Goal: Task Accomplishment & Management: Use online tool/utility

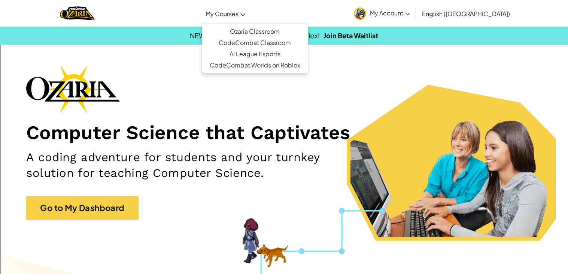
click at [239, 15] on span "My Courses" at bounding box center [222, 14] width 33 height 8
click at [265, 26] on link "Ozaria Classroom" at bounding box center [255, 31] width 106 height 11
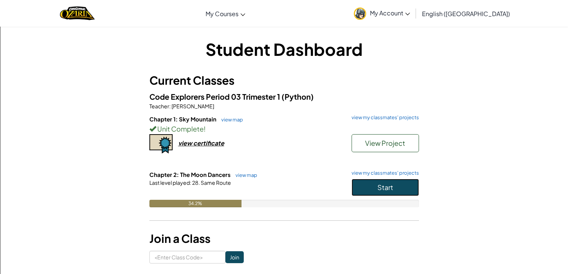
click at [371, 188] on button "Start" at bounding box center [385, 187] width 67 height 17
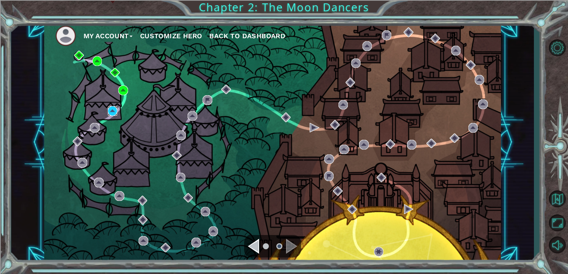
click at [112, 111] on img at bounding box center [113, 111] width 10 height 10
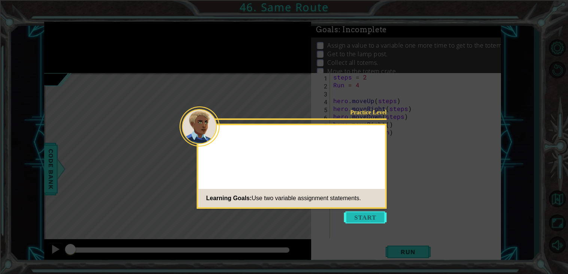
click at [375, 216] on button "Start" at bounding box center [365, 217] width 43 height 12
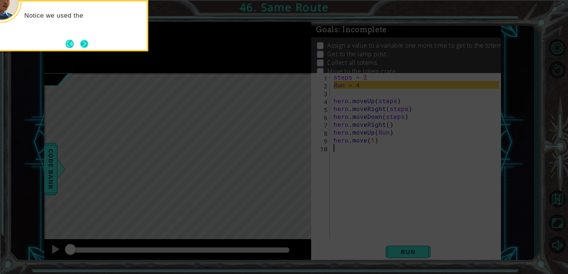
click at [80, 43] on button "Next" at bounding box center [84, 43] width 9 height 9
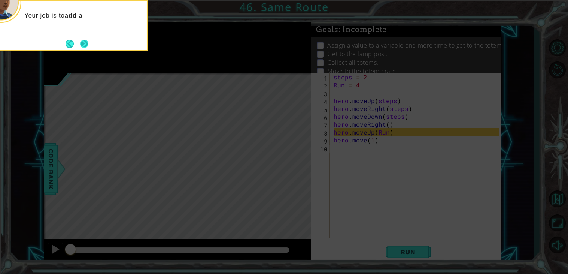
click at [86, 43] on button "Next" at bounding box center [84, 43] width 9 height 9
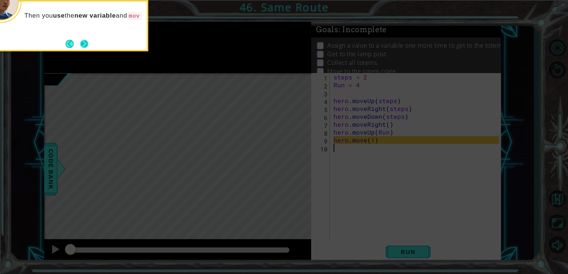
click at [83, 43] on button "Next" at bounding box center [84, 43] width 9 height 9
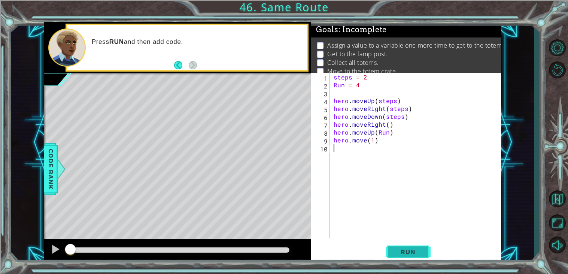
click at [401, 244] on button "Run" at bounding box center [408, 251] width 45 height 19
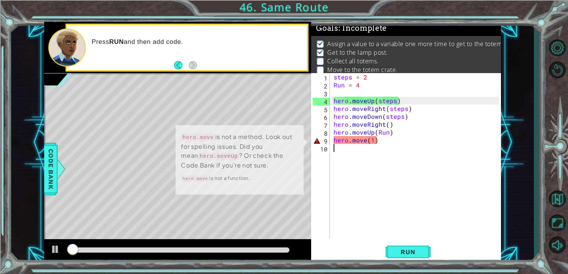
scroll to position [3, 0]
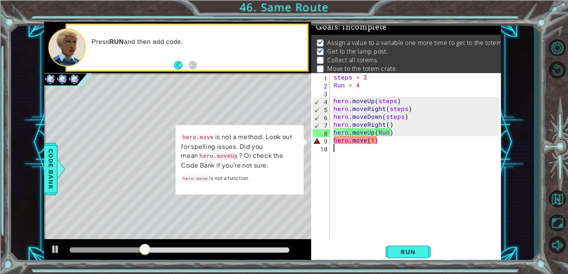
click at [332, 208] on div "steps = 2 Run = 4 hero . moveUp ( steps ) hero . moveRight ( steps ) hero . mov…" at bounding box center [417, 163] width 171 height 181
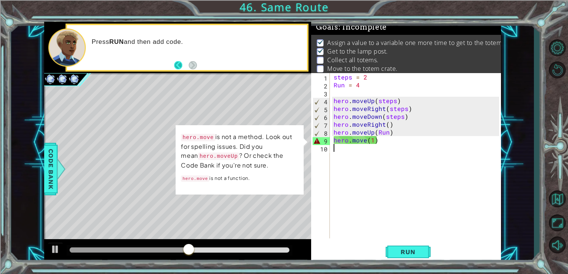
click at [175, 62] on button "Back" at bounding box center [181, 65] width 15 height 8
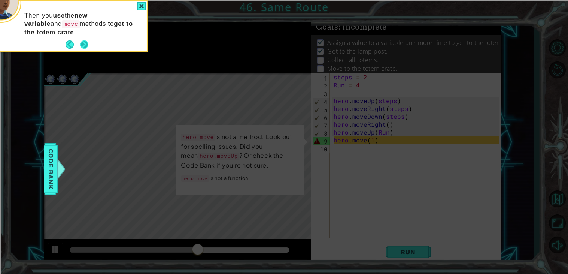
click at [88, 46] on button "Next" at bounding box center [84, 44] width 9 height 9
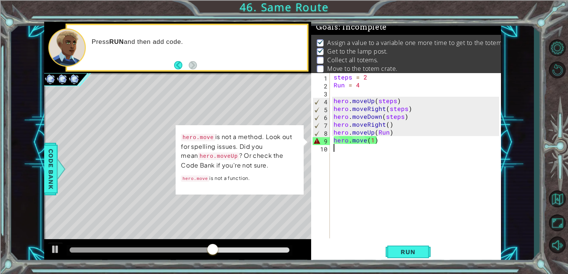
click at [337, 144] on div "steps = 2 Run = 4 hero . moveUp ( steps ) hero . moveRight ( steps ) hero . mov…" at bounding box center [417, 163] width 171 height 181
click at [53, 251] on div at bounding box center [56, 249] width 10 height 10
click at [361, 142] on div "steps = 2 Run = 4 hero . moveUp ( steps ) hero . moveRight ( steps ) hero . mov…" at bounding box center [417, 163] width 171 height 181
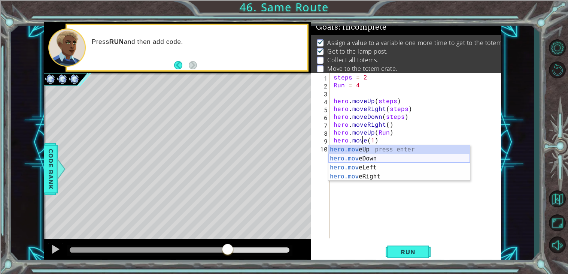
click at [404, 161] on div "hero.mov eUp press enter hero.mov eDown press enter hero.mov eLeft press enter …" at bounding box center [399, 172] width 142 height 54
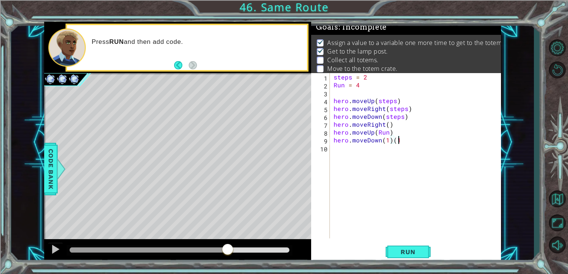
type textarea "hero.moveDown(1)"
click at [353, 145] on div "steps = 2 Run = 4 hero . moveUp ( steps ) hero . moveRight ( steps ) hero . mov…" at bounding box center [417, 163] width 171 height 181
click at [382, 139] on div "steps = 2 Run = 4 hero . moveUp ( steps ) hero . moveRight ( steps ) hero . mov…" at bounding box center [417, 163] width 171 height 181
click at [366, 83] on div "steps = 2 Run = 4 hero . moveUp ( steps ) hero . moveRight ( steps ) hero . mov…" at bounding box center [417, 163] width 171 height 181
type textarea "Run = 4"
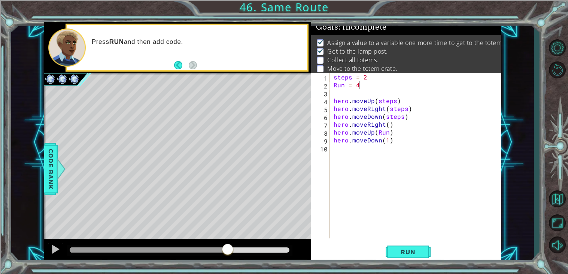
click at [346, 148] on div "steps = 2 Run = 4 hero . moveUp ( steps ) hero . moveRight ( steps ) hero . mov…" at bounding box center [417, 163] width 171 height 181
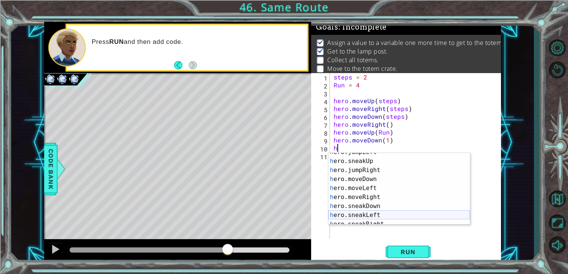
scroll to position [42, 0]
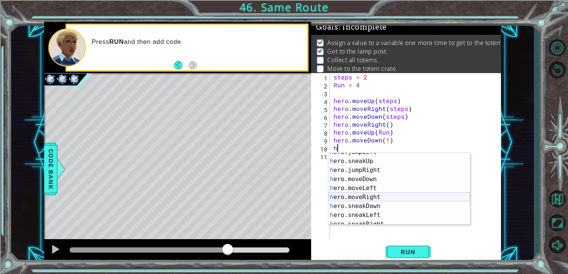
click at [377, 195] on div "h ero.jumpLeft press enter h ero.sneakUp press enter h ero.jumpRight press ente…" at bounding box center [399, 193] width 142 height 90
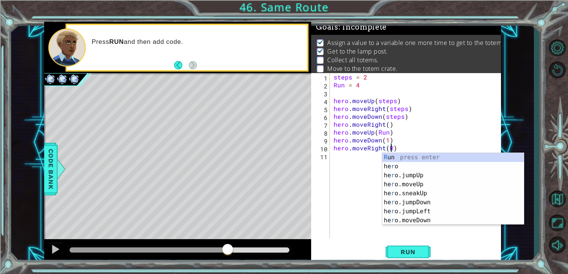
scroll to position [0, 3]
type textarea "hero.moveRight(Run)"
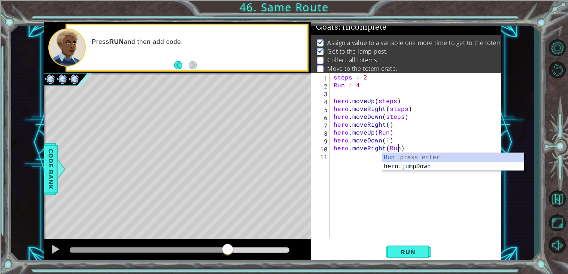
click at [347, 157] on div "steps = 2 Run = 4 hero . moveUp ( steps ) hero . moveRight ( steps ) hero . mov…" at bounding box center [417, 163] width 171 height 181
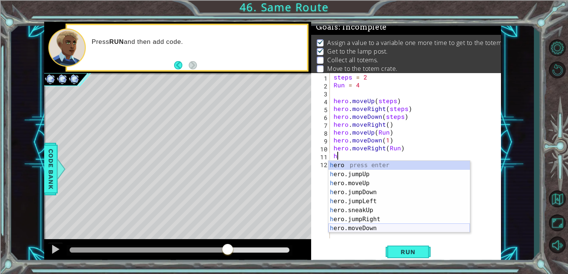
click at [361, 225] on div "h ero press enter h ero.jumpUp press enter h ero.moveUp press enter h ero.jumpD…" at bounding box center [399, 206] width 142 height 90
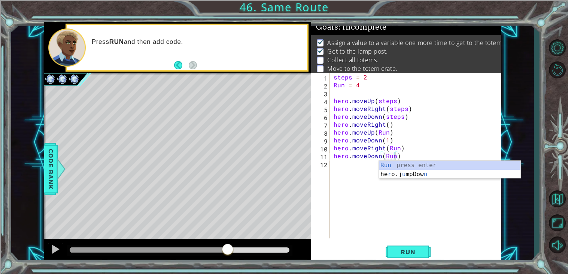
scroll to position [0, 3]
click at [409, 163] on div "Run press enter he r o.j u mpDow n press enter" at bounding box center [450, 179] width 142 height 36
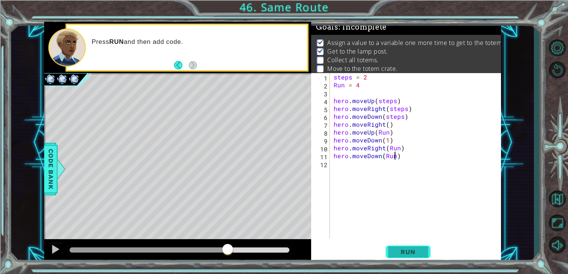
type textarea "hero.moveDown(Run)"
click at [388, 253] on button "Run" at bounding box center [408, 251] width 45 height 19
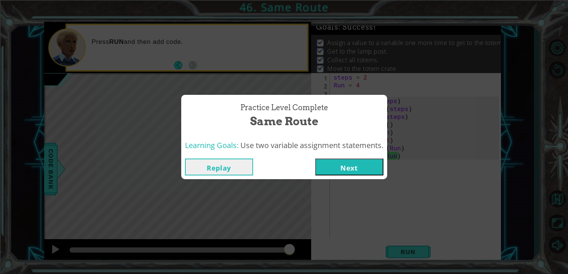
click at [357, 165] on button "Next" at bounding box center [349, 166] width 68 height 17
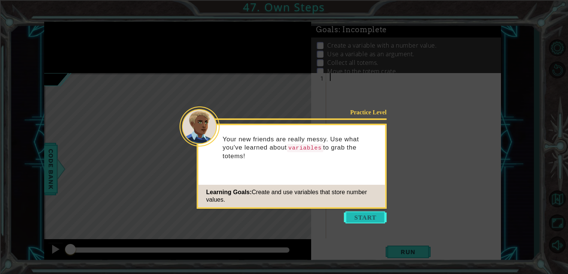
click at [367, 214] on button "Start" at bounding box center [365, 217] width 43 height 12
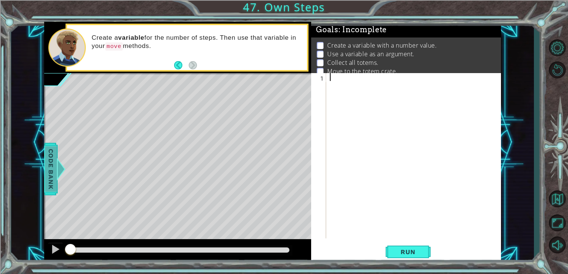
click at [50, 182] on span "Code Bank" at bounding box center [51, 169] width 12 height 46
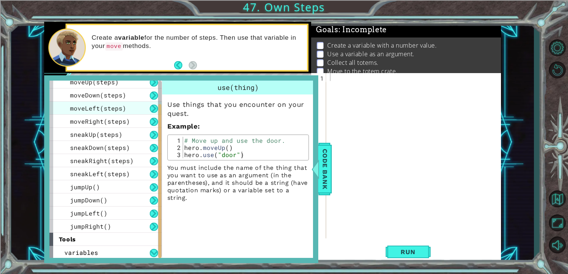
scroll to position [43, 0]
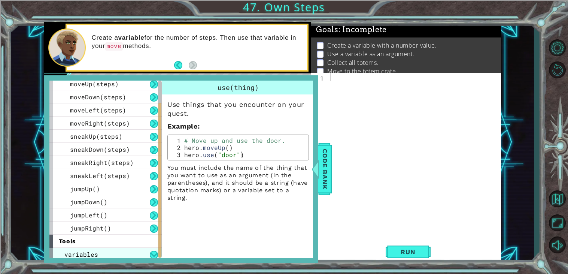
click at [80, 253] on span "variables" at bounding box center [81, 254] width 34 height 8
click at [150, 253] on button at bounding box center [154, 255] width 8 height 8
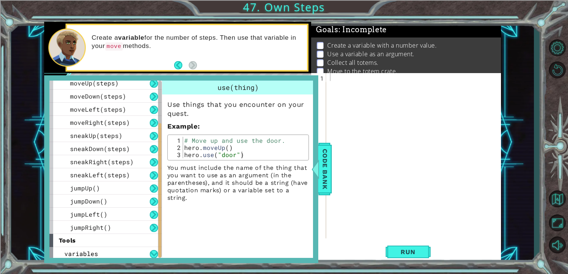
scroll to position [45, 0]
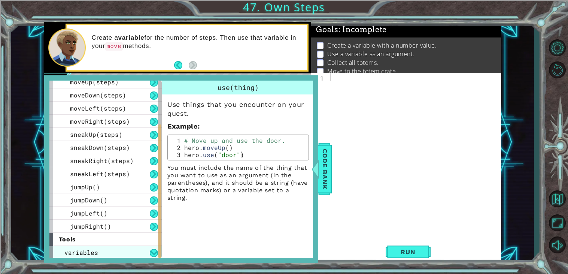
click at [102, 251] on div "variables" at bounding box center [105, 252] width 112 height 13
click at [121, 246] on div "variables" at bounding box center [105, 252] width 112 height 13
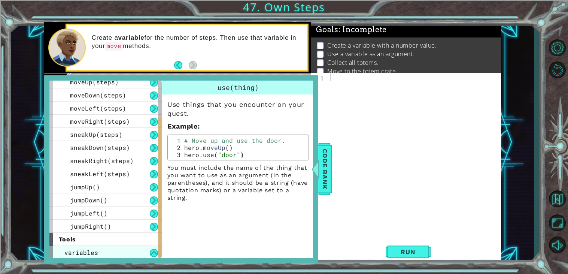
click at [121, 246] on div "variables" at bounding box center [105, 252] width 112 height 13
click at [94, 246] on div "variables" at bounding box center [105, 252] width 112 height 13
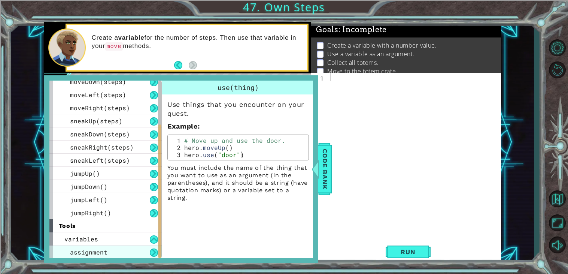
click at [110, 250] on div "assignment" at bounding box center [105, 251] width 112 height 13
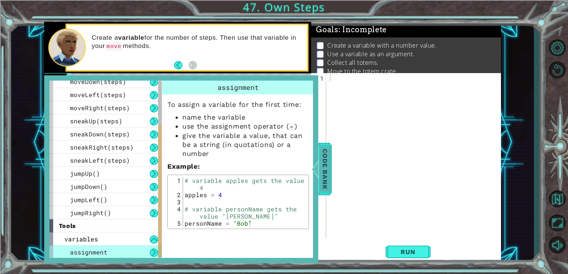
click at [328, 185] on span "Code Bank" at bounding box center [325, 169] width 12 height 46
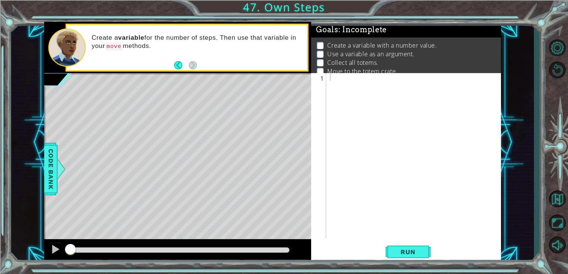
click at [334, 80] on div at bounding box center [415, 163] width 175 height 181
type textarea "Run = 3"
click at [333, 88] on div "Run = 3" at bounding box center [415, 163] width 175 height 181
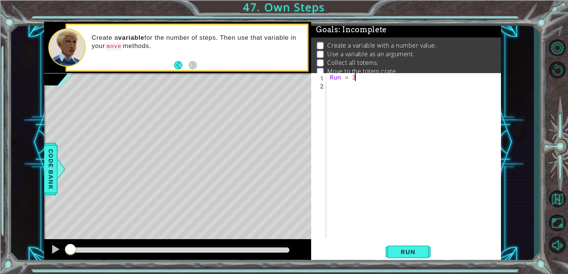
scroll to position [0, 0]
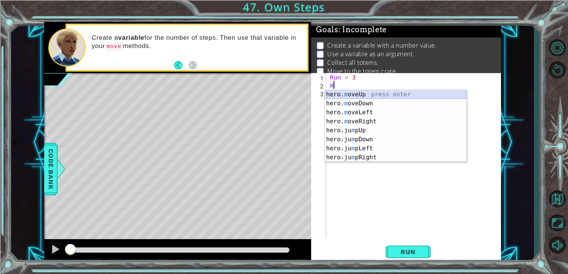
click at [339, 95] on div "hero. m oveUp press enter hero. m oveDown press enter hero. m oveLeft press ent…" at bounding box center [396, 135] width 142 height 90
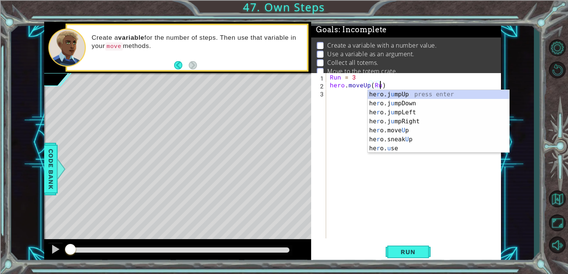
scroll to position [0, 3]
type textarea "hero.moveUp(Run)"
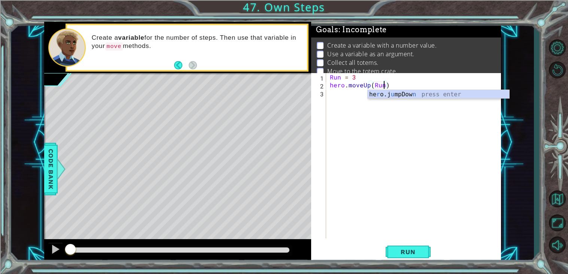
click at [331, 98] on div "Run = 3 hero . moveUp ( Run )" at bounding box center [415, 163] width 175 height 181
type textarea "h"
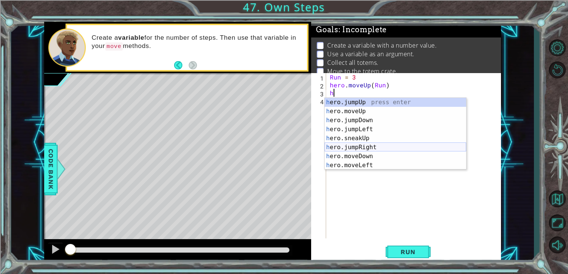
click at [365, 146] on div "h ero.jumpUp press enter h ero.moveUp press enter h ero.jumpDown press enter h …" at bounding box center [396, 143] width 142 height 90
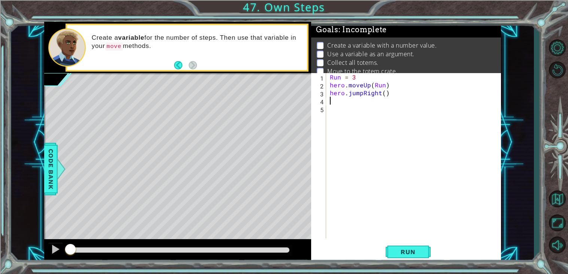
click at [361, 94] on div "Run = 3 hero . moveUp ( Run ) hero . jumpRight ( )" at bounding box center [415, 163] width 175 height 181
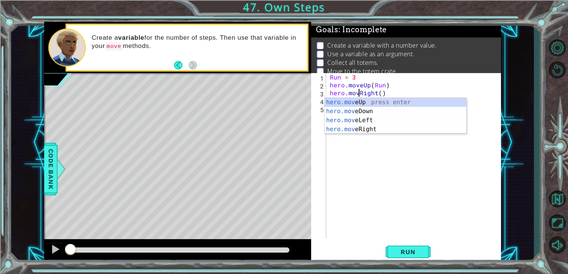
scroll to position [0, 1]
click at [385, 94] on div "Run = 3 hero . moveUp ( Run ) hero . moveRight ( )" at bounding box center [415, 163] width 175 height 181
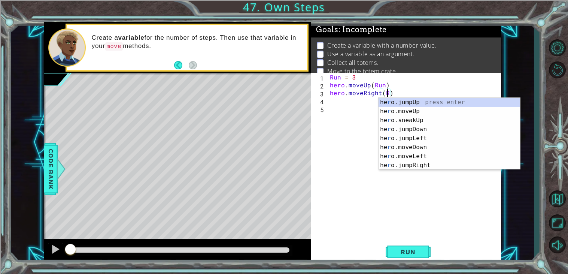
scroll to position [0, 3]
type textarea "hero.moveRight(Run)"
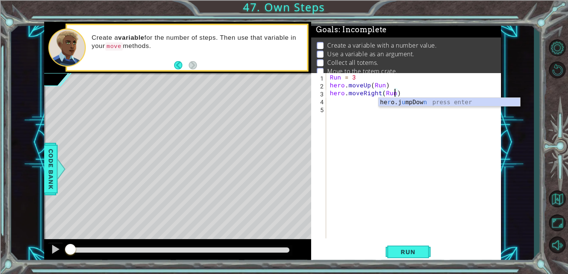
click at [369, 103] on div "Run = 3 hero . moveUp ( Run ) hero . moveRight ( Run )" at bounding box center [415, 163] width 175 height 181
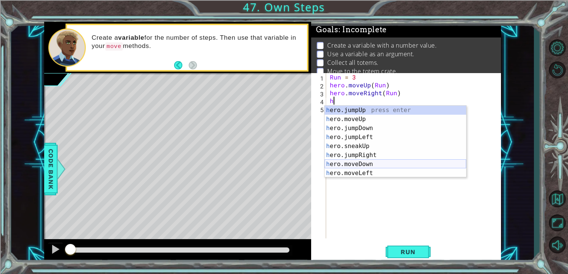
click at [370, 167] on div "h ero.jumpUp press enter h ero.moveUp press enter h ero.jumpDown press enter h …" at bounding box center [396, 151] width 142 height 90
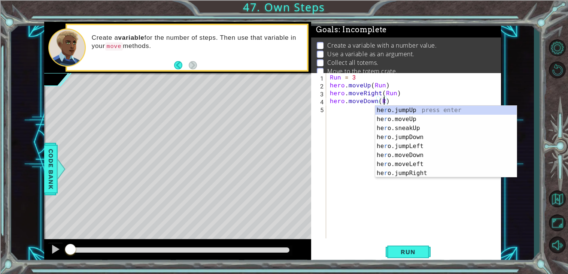
type textarea "hero.moveDown(Run)"
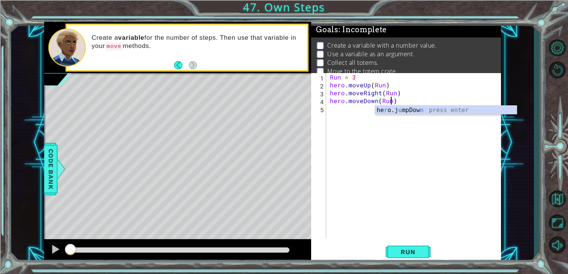
scroll to position [0, 3]
click at [333, 109] on div "Run = 3 hero . moveUp ( Run ) hero . moveRight ( Run ) hero . moveDown ( Run )" at bounding box center [415, 163] width 175 height 181
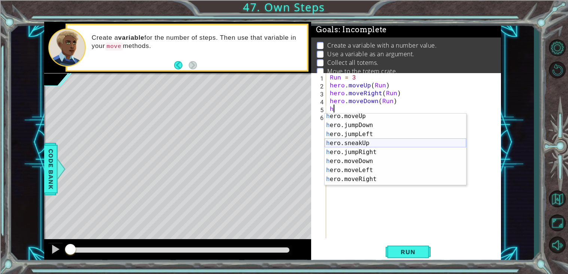
scroll to position [54, 0]
click at [372, 133] on div "h ero.moveDown press enter h ero.moveLeft press enter h ero.moveRight press ent…" at bounding box center [396, 158] width 142 height 90
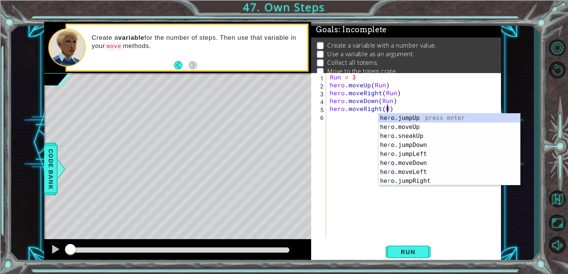
scroll to position [0, 3]
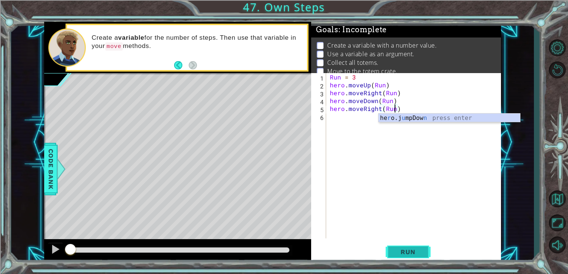
type textarea "hero.moveRight(Run)"
click at [403, 249] on span "Run" at bounding box center [408, 251] width 30 height 7
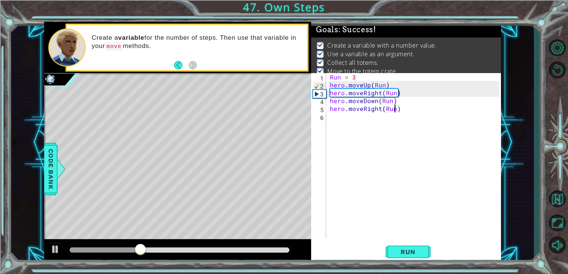
click at [269, 252] on div at bounding box center [180, 249] width 220 height 5
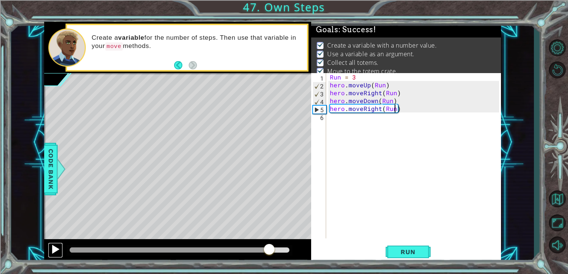
click at [59, 248] on div at bounding box center [56, 249] width 10 height 10
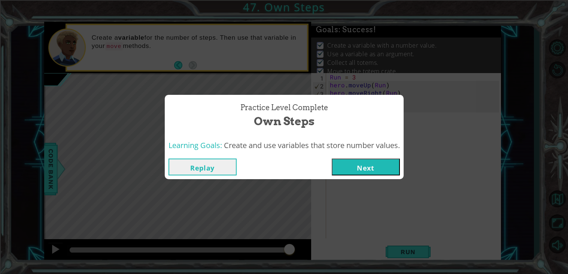
click at [379, 167] on button "Next" at bounding box center [366, 166] width 68 height 17
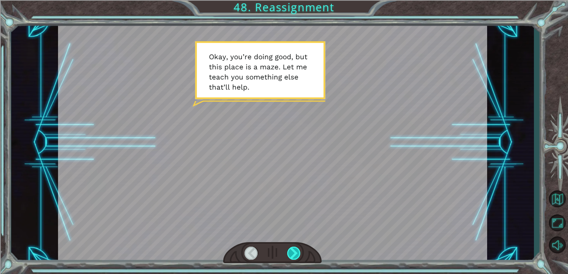
click at [297, 253] on div at bounding box center [293, 252] width 13 height 13
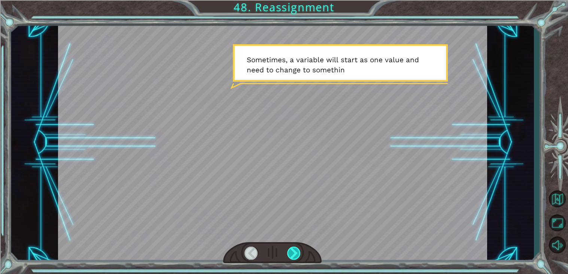
click at [297, 253] on div at bounding box center [293, 252] width 13 height 13
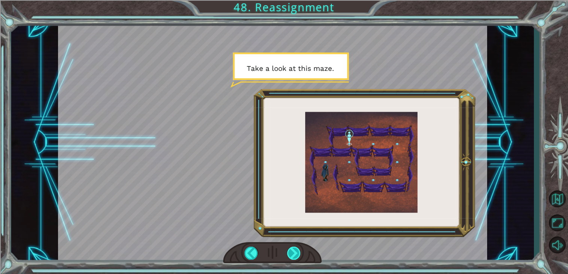
click at [297, 253] on div at bounding box center [293, 252] width 13 height 13
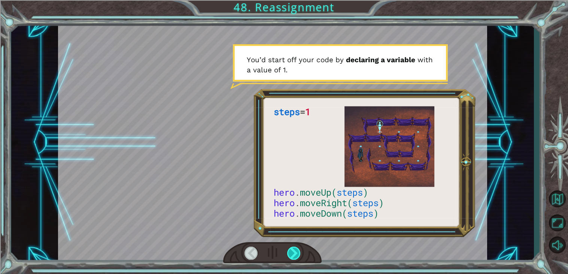
click at [297, 253] on div at bounding box center [293, 252] width 13 height 13
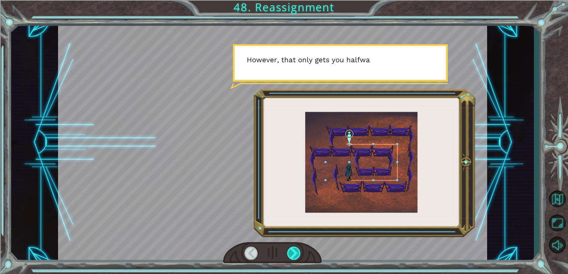
click at [297, 253] on div at bounding box center [293, 252] width 13 height 13
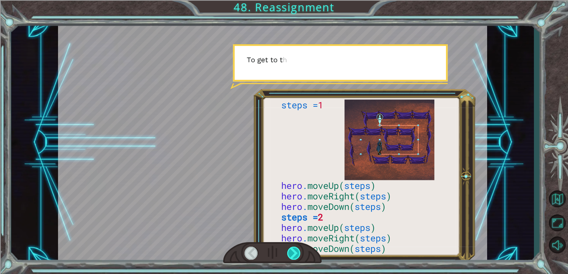
click at [297, 253] on div at bounding box center [293, 252] width 13 height 13
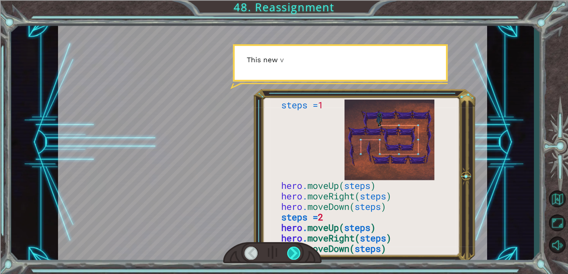
click at [297, 253] on div at bounding box center [293, 252] width 13 height 13
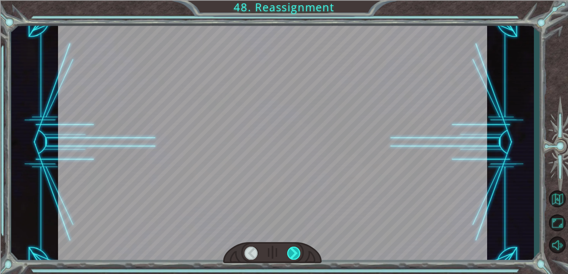
click at [297, 253] on div at bounding box center [293, 252] width 13 height 13
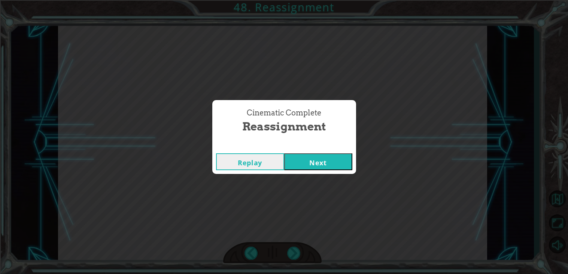
click at [314, 168] on button "Next" at bounding box center [318, 161] width 68 height 17
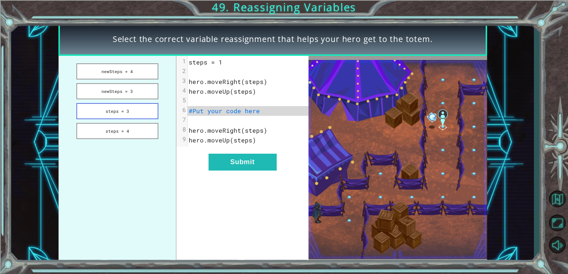
click at [127, 111] on button "steps = 3" at bounding box center [117, 111] width 82 height 16
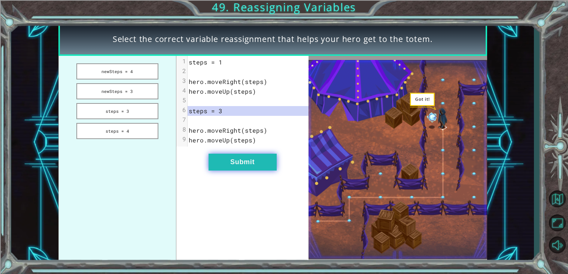
click at [251, 158] on button "Submit" at bounding box center [243, 162] width 68 height 17
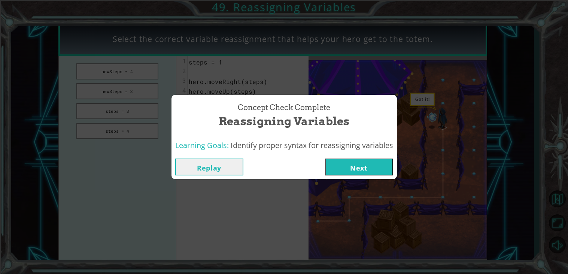
click at [353, 165] on button "Next" at bounding box center [359, 166] width 68 height 17
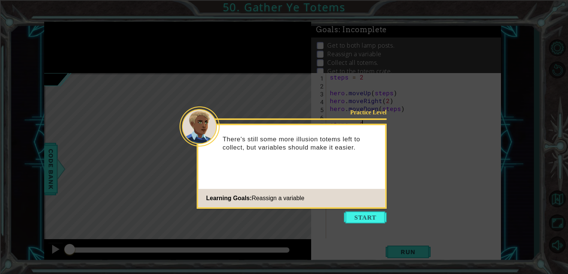
click at [353, 210] on icon at bounding box center [284, 137] width 568 height 274
click at [364, 220] on button "Start" at bounding box center [365, 217] width 43 height 12
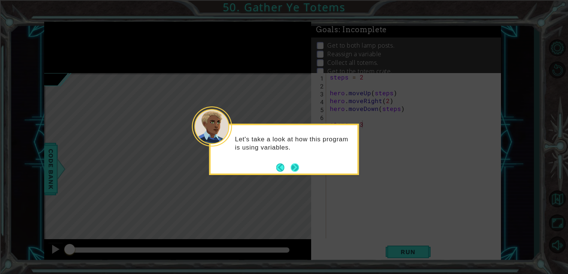
click at [298, 165] on button "Next" at bounding box center [295, 167] width 8 height 8
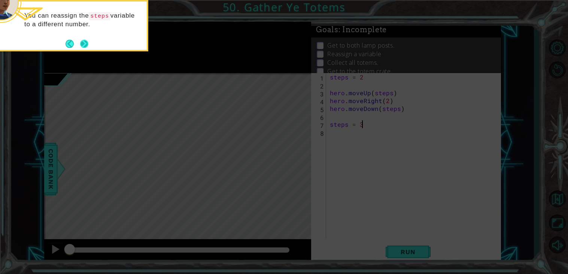
click at [84, 41] on button "Next" at bounding box center [84, 44] width 8 height 8
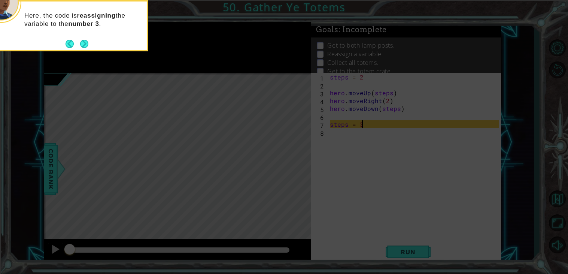
click at [84, 41] on button "Next" at bounding box center [84, 44] width 8 height 8
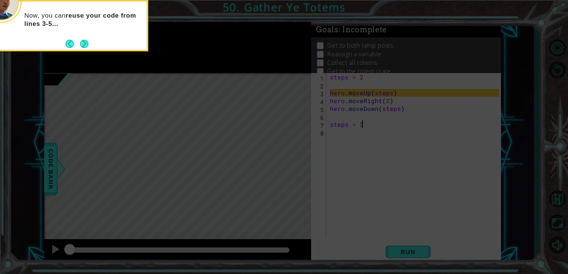
click at [84, 41] on button "Next" at bounding box center [84, 43] width 9 height 9
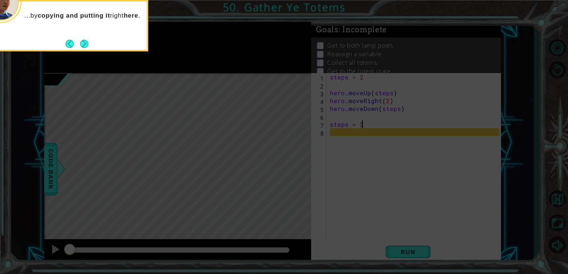
click at [84, 41] on button "Next" at bounding box center [84, 44] width 8 height 8
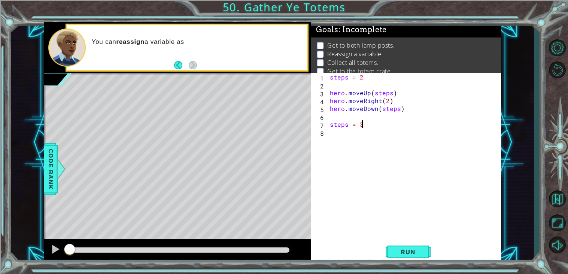
click at [357, 101] on div "steps = 2 hero . moveUp ( steps ) hero . moveRight ( 2 ) hero . moveDown ( step…" at bounding box center [415, 163] width 175 height 181
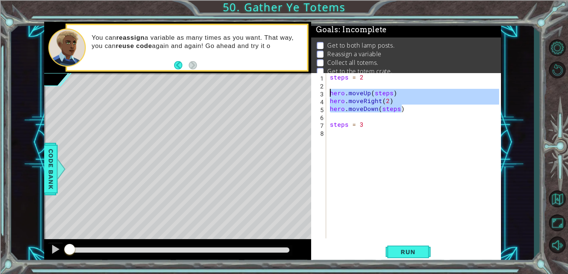
drag, startPoint x: 408, startPoint y: 108, endPoint x: 329, endPoint y: 93, distance: 80.1
click at [329, 93] on div "steps = 2 hero . moveUp ( steps ) hero . moveRight ( 2 ) hero . moveDown ( step…" at bounding box center [415, 163] width 175 height 181
type textarea "hero.moveUp(steps) hero.moveRight(2)"
click at [348, 131] on div "steps = 2 hero . moveUp ( steps ) hero . moveRight ( 2 ) hero . moveDown ( step…" at bounding box center [415, 163] width 175 height 181
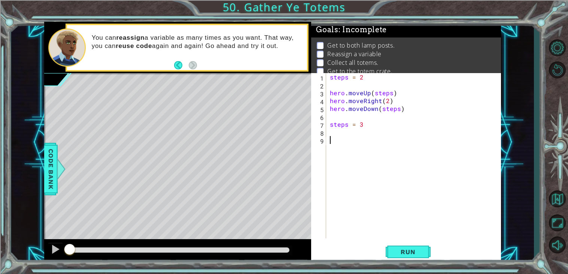
paste textarea "hero.moveDown(steps)"
type textarea "hero.moveDown(steps)"
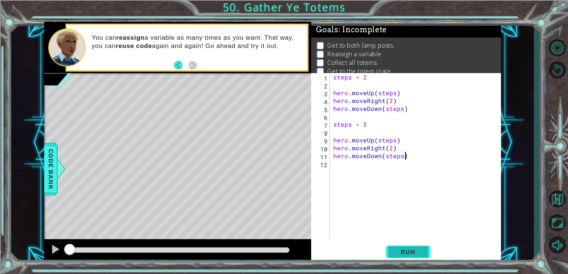
click at [408, 248] on button "Run" at bounding box center [408, 251] width 45 height 19
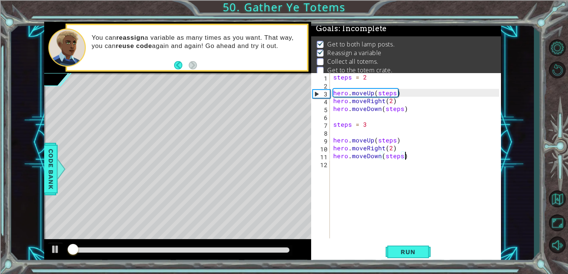
scroll to position [3, 0]
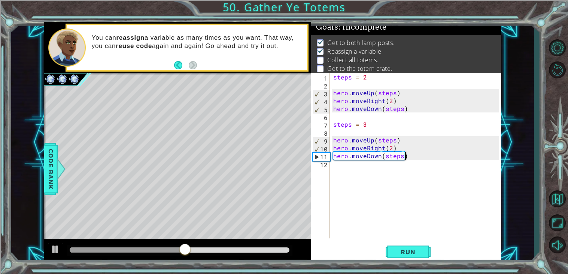
click at [346, 168] on div "steps = 2 hero . moveUp ( steps ) hero . moveRight ( 2 ) hero . moveDown ( step…" at bounding box center [417, 163] width 171 height 181
type textarea "steps = 4"
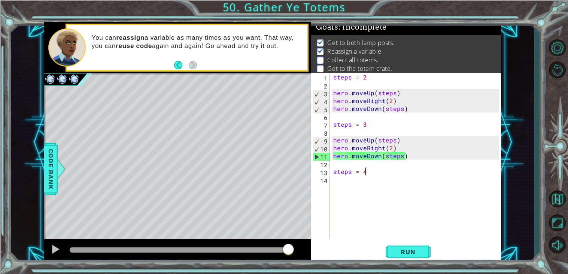
click at [349, 180] on div "steps = 2 hero . moveUp ( steps ) hero . moveRight ( 2 ) hero . moveDown ( step…" at bounding box center [417, 163] width 171 height 181
click at [355, 154] on div "steps = 2 hero . moveUp ( steps ) hero . moveRight ( 2 ) hero . moveDown ( step…" at bounding box center [417, 163] width 171 height 181
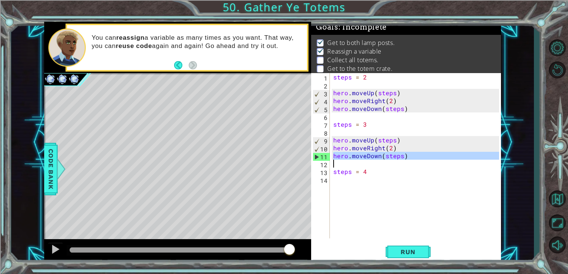
click at [355, 154] on div "steps = 2 hero . moveUp ( steps ) hero . moveRight ( 2 ) hero . moveDown ( step…" at bounding box center [415, 155] width 167 height 165
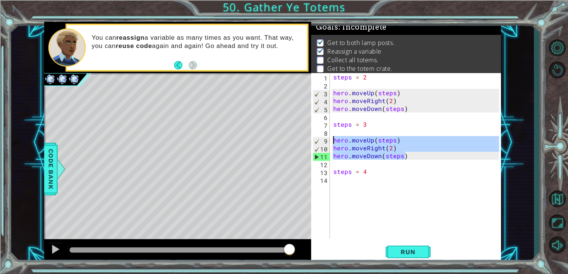
drag, startPoint x: 406, startPoint y: 158, endPoint x: 334, endPoint y: 142, distance: 73.8
click at [334, 142] on div "steps = 2 hero . moveUp ( steps ) hero . moveRight ( 2 ) hero . moveDown ( step…" at bounding box center [417, 163] width 171 height 181
type textarea "hero.moveUp(steps) hero.moveRight(2)"
click at [336, 180] on div "steps = 2 hero . moveUp ( steps ) hero . moveRight ( 2 ) hero . moveDown ( step…" at bounding box center [417, 163] width 171 height 181
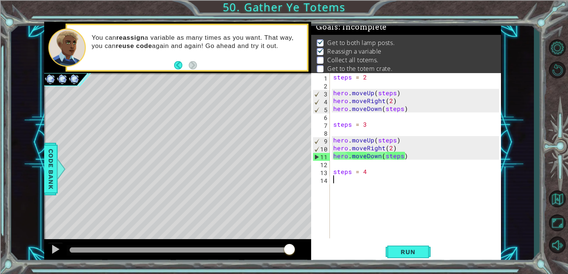
paste textarea "hero.moveDown(steps)"
type textarea "hero.moveDown(steps)"
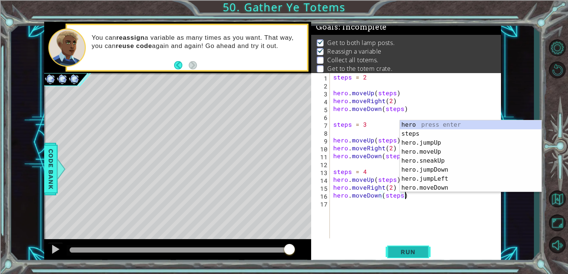
click at [406, 251] on span "Run" at bounding box center [408, 251] width 30 height 7
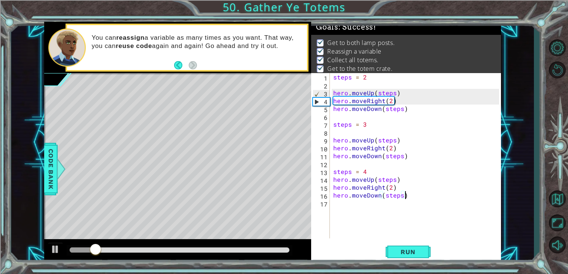
click at [259, 249] on div at bounding box center [180, 249] width 220 height 5
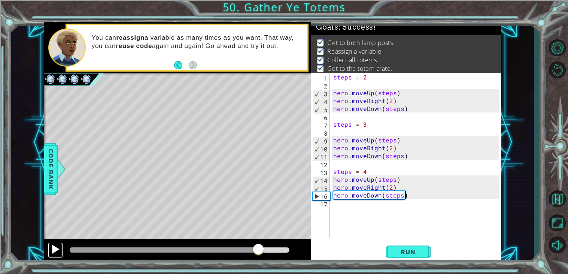
click at [57, 252] on div at bounding box center [56, 249] width 10 height 10
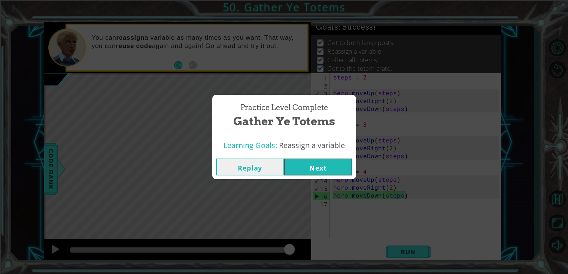
click at [310, 175] on button "Next" at bounding box center [318, 166] width 68 height 17
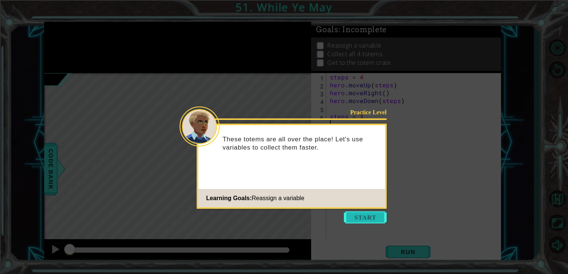
click at [355, 218] on button "Start" at bounding box center [365, 217] width 43 height 12
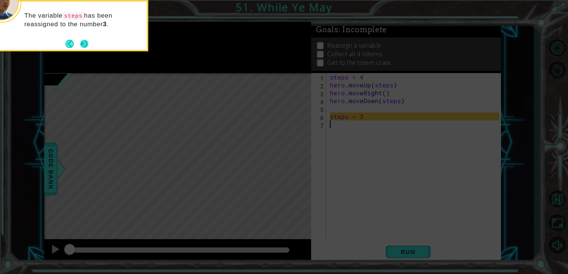
click at [84, 43] on button "Next" at bounding box center [84, 44] width 8 height 8
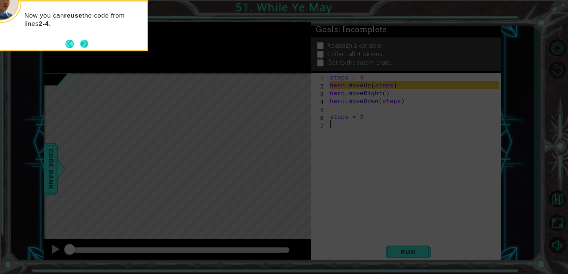
click at [84, 43] on button "Next" at bounding box center [84, 44] width 8 height 8
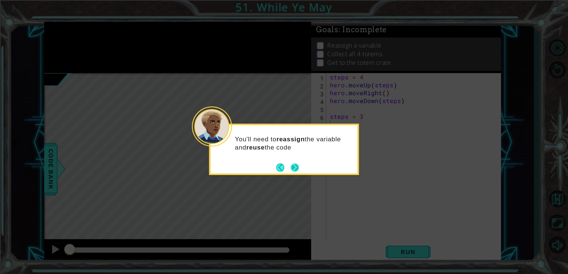
click at [292, 166] on button "Next" at bounding box center [295, 167] width 8 height 8
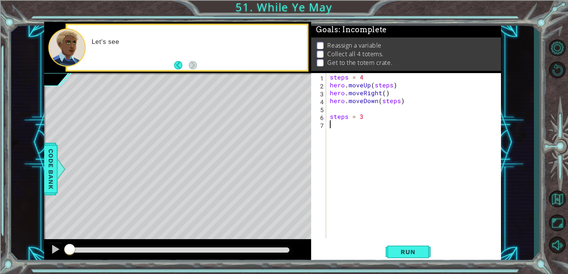
click at [362, 92] on div "steps = 4 hero . moveUp ( steps ) hero . moveRight ( ) hero . moveDown ( steps …" at bounding box center [415, 163] width 175 height 181
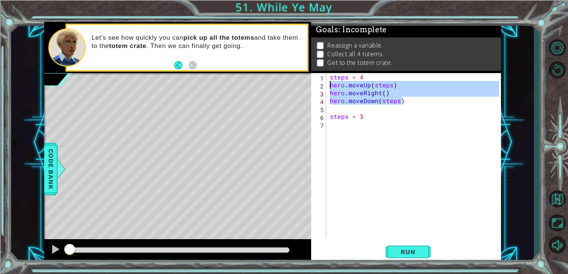
drag, startPoint x: 407, startPoint y: 100, endPoint x: 318, endPoint y: 88, distance: 90.3
click at [318, 88] on div "hero.moveRight() hero.moveDown(steps) 1 2 3 4 5 6 7 steps = 4 hero . moveUp ( s…" at bounding box center [405, 155] width 188 height 165
type textarea "hero.moveUp(steps) hero.moveRight()"
click at [351, 129] on div "steps = 4 hero . moveUp ( steps ) hero . moveRight ( ) hero . moveDown ( steps …" at bounding box center [415, 163] width 175 height 181
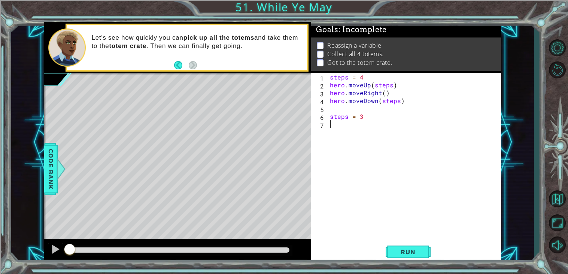
paste textarea "hero.moveDown(steps)"
type textarea "hero.moveDown(steps)"
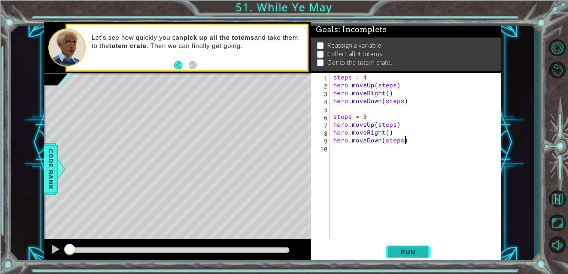
click at [397, 257] on button "Run" at bounding box center [408, 251] width 45 height 19
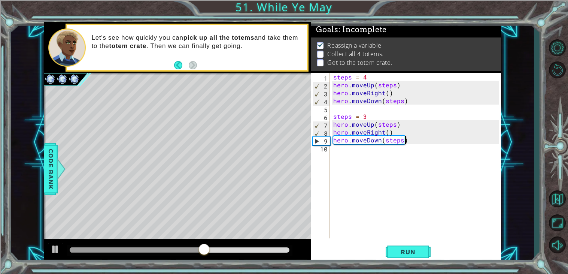
click at [343, 149] on div "steps = 4 hero . moveUp ( steps ) hero . moveRight ( ) hero . moveDown ( steps …" at bounding box center [417, 163] width 171 height 181
type textarea "steps = 2"
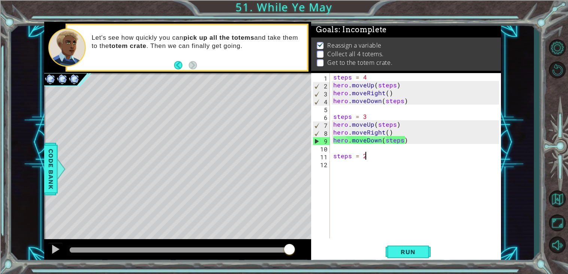
click at [340, 172] on div "steps = 4 hero . moveUp ( steps ) hero . moveRight ( ) hero . moveDown ( steps …" at bounding box center [417, 163] width 171 height 181
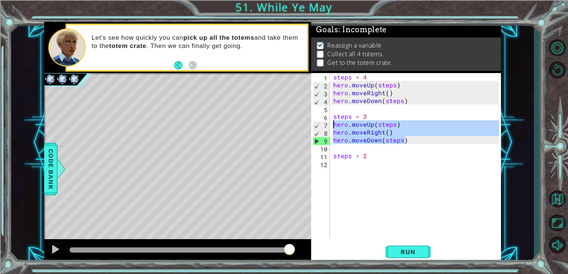
drag, startPoint x: 420, startPoint y: 139, endPoint x: 334, endPoint y: 127, distance: 86.6
click at [334, 127] on div "steps = 4 hero . moveUp ( steps ) hero . moveRight ( ) hero . moveDown ( steps …" at bounding box center [417, 163] width 171 height 181
type textarea "hero.moveUp(steps) hero.moveRight()"
click at [343, 173] on div "steps = 4 hero . moveUp ( steps ) hero . moveRight ( ) hero . moveDown ( steps …" at bounding box center [417, 163] width 171 height 181
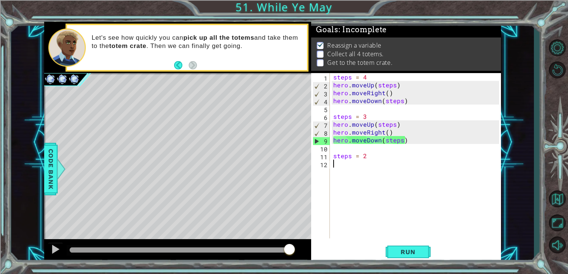
paste textarea "hero.moveDown(steps)"
type textarea "hero.moveDown(steps)"
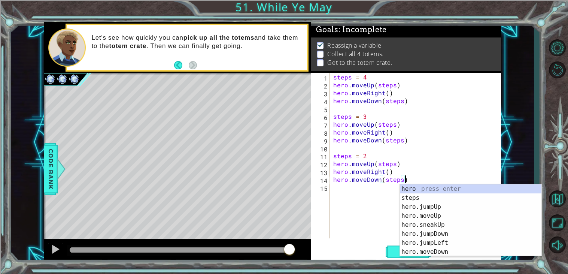
click at [353, 192] on div "steps = 4 hero . moveUp ( steps ) hero . moveRight ( ) hero . moveDown ( steps …" at bounding box center [417, 163] width 171 height 181
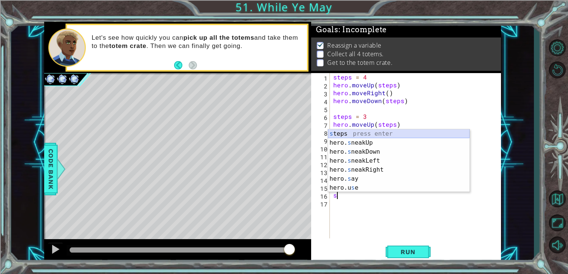
click at [338, 131] on div "s teps press enter hero. s neakUp press enter hero. s neakDown press enter hero…" at bounding box center [399, 169] width 142 height 81
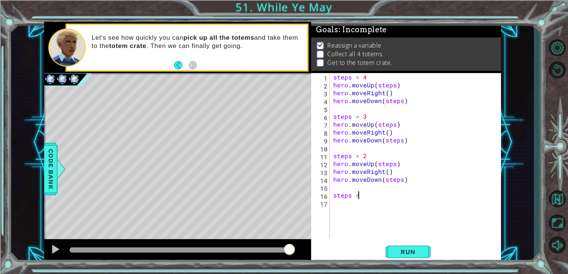
scroll to position [0, 1]
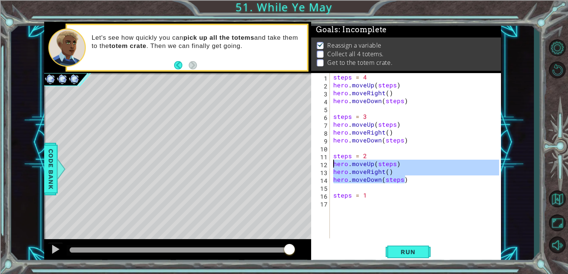
drag, startPoint x: 412, startPoint y: 178, endPoint x: 316, endPoint y: 165, distance: 97.1
click at [316, 165] on div "steps = 1 1 2 3 4 5 6 7 8 9 10 11 12 13 14 15 16 17 steps = 4 hero . moveUp ( s…" at bounding box center [405, 155] width 188 height 165
type textarea "hero.moveUp(steps) hero.moveRight()"
click at [352, 205] on div "steps = 4 hero . moveUp ( steps ) hero . moveRight ( ) hero . moveDown ( steps …" at bounding box center [417, 163] width 171 height 181
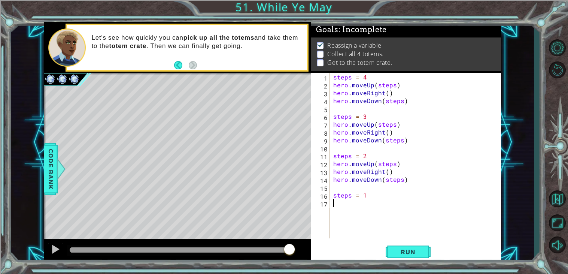
scroll to position [0, 0]
paste textarea "hero.moveDown(steps)"
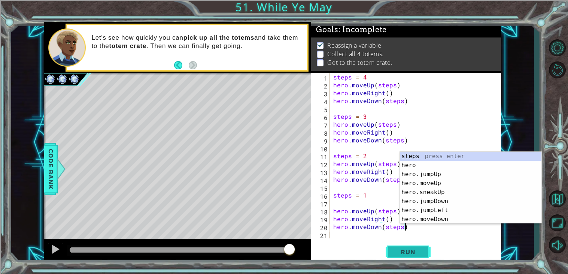
type textarea "hero.moveDown(steps)"
click at [400, 251] on span "Run" at bounding box center [408, 251] width 30 height 7
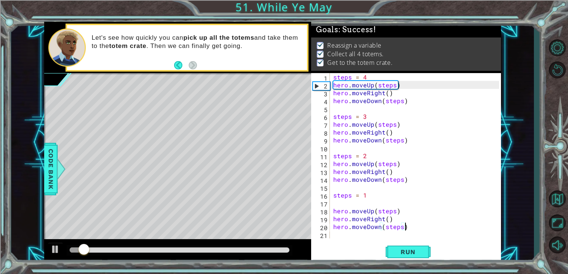
click at [270, 248] on div at bounding box center [180, 249] width 220 height 5
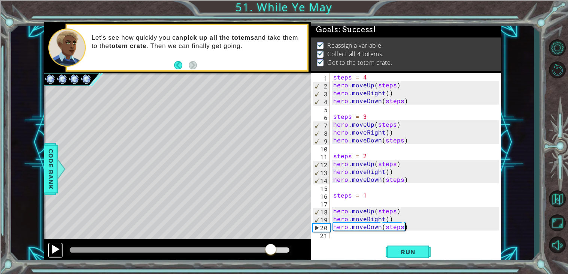
click at [54, 248] on div at bounding box center [56, 249] width 10 height 10
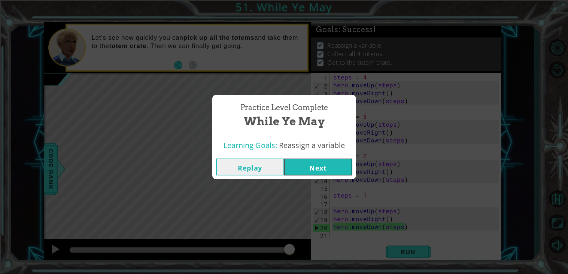
click at [313, 162] on button "Next" at bounding box center [318, 166] width 68 height 17
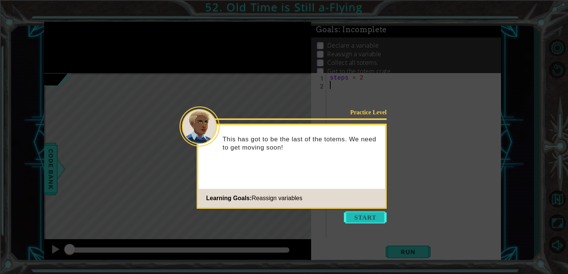
click at [357, 217] on button "Start" at bounding box center [365, 217] width 43 height 12
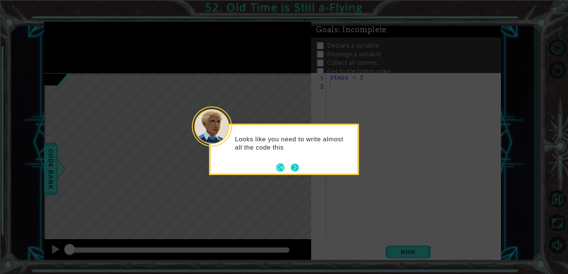
click at [292, 167] on button "Next" at bounding box center [295, 167] width 8 height 8
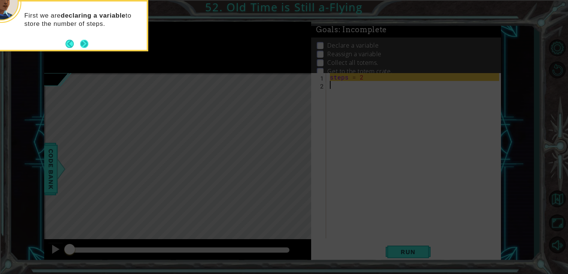
click at [86, 44] on button "Next" at bounding box center [84, 44] width 8 height 8
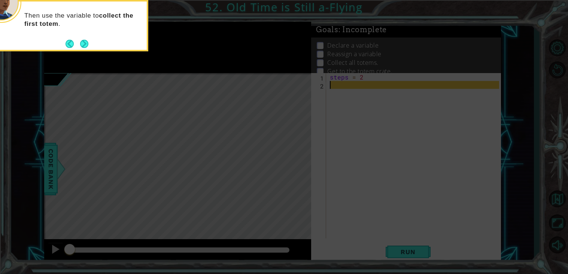
click at [86, 44] on button "Next" at bounding box center [84, 43] width 9 height 9
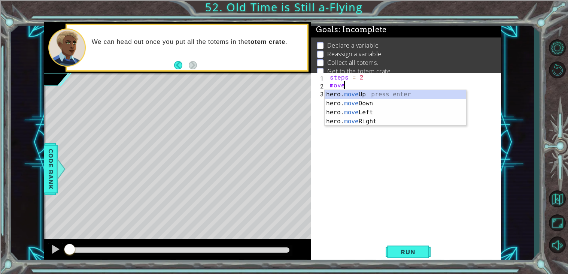
scroll to position [0, 0]
click at [349, 119] on div "hero. move Up press enter hero. move Down press enter hero. move Left press ent…" at bounding box center [396, 117] width 142 height 54
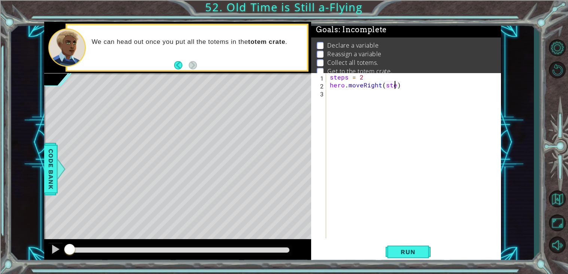
scroll to position [0, 4]
type textarea "hero.moveRight(steps)"
click at [366, 98] on div "steps = 2 hero . moveRight ( steps )" at bounding box center [415, 163] width 175 height 181
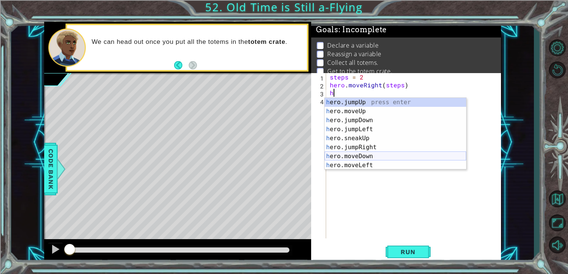
click at [378, 155] on div "h ero.jumpUp press enter h ero.moveUp press enter h ero.jumpDown press enter h …" at bounding box center [396, 143] width 142 height 90
type textarea "hero.moveDown(1)"
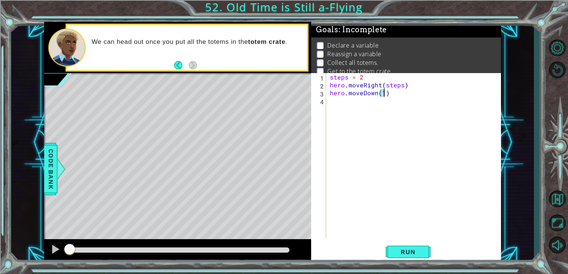
click at [364, 100] on div "steps = 2 hero . moveRight ( steps ) hero . moveDown ( 1 )" at bounding box center [415, 163] width 175 height 181
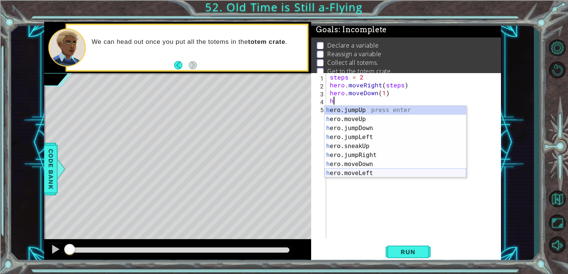
click at [358, 171] on div "h ero.jumpUp press enter h ero.moveUp press enter h ero.jumpDown press enter h …" at bounding box center [396, 151] width 142 height 90
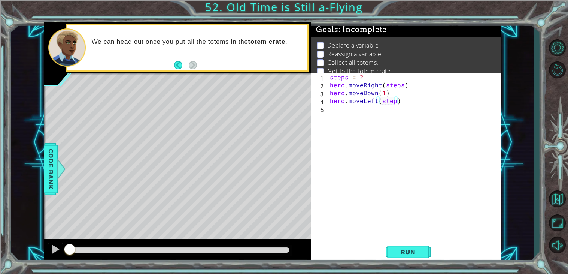
type textarea "hero.moveLeft(steps)"
click at [366, 111] on div "steps = 2 hero . moveRight ( steps ) hero . moveDown ( 1 ) hero . moveLeft ( st…" at bounding box center [415, 163] width 175 height 181
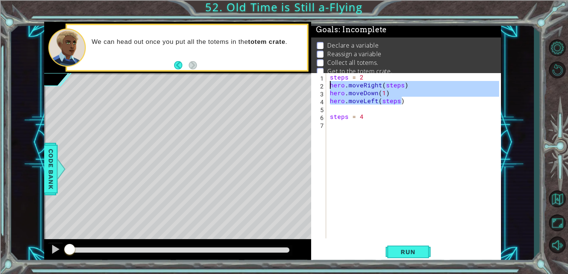
drag, startPoint x: 412, startPoint y: 99, endPoint x: 323, endPoint y: 87, distance: 90.0
click at [323, 87] on div "steps = 4 1 2 3 4 5 6 7 steps = 2 hero . moveRight ( steps ) hero . moveDown ( …" at bounding box center [405, 155] width 188 height 165
type textarea "hero.moveRight(steps) hero.moveDown(1)"
click at [334, 126] on div "steps = 2 hero . moveRight ( steps ) hero . moveDown ( 1 ) hero . moveLeft ( st…" at bounding box center [415, 163] width 175 height 181
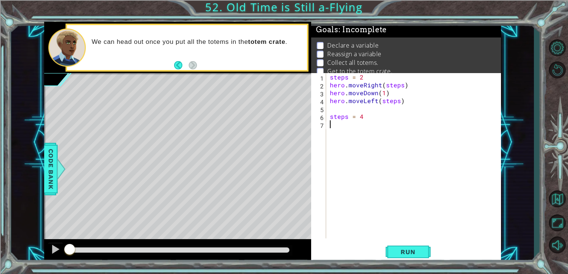
scroll to position [0, 0]
paste textarea "hero.moveLeft(steps)"
type textarea "hero.moveLeft(steps)"
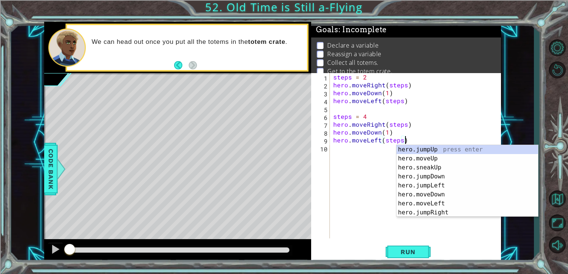
click at [356, 151] on div "steps = 2 hero . moveRight ( steps ) hero . moveDown ( 1 ) hero . moveLeft ( st…" at bounding box center [417, 163] width 171 height 181
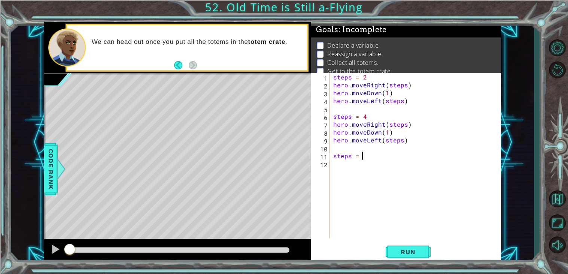
scroll to position [0, 1]
click at [418, 143] on div "steps = 2 hero . moveRight ( steps ) hero . moveDown ( 1 ) hero . moveLeft ( st…" at bounding box center [417, 163] width 171 height 181
type textarea "hero.moveLeft(steps)"
click at [351, 166] on div "steps = 2 hero . moveRight ( steps ) hero . moveDown ( 1 ) hero . moveLeft ( st…" at bounding box center [417, 163] width 171 height 181
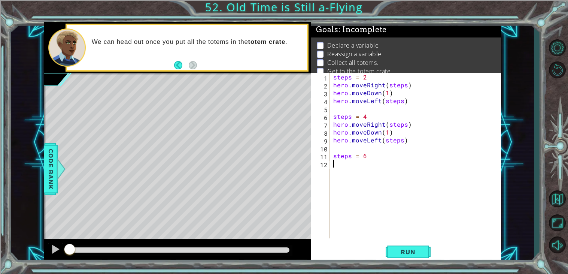
paste textarea "hero.moveLeft(steps)"
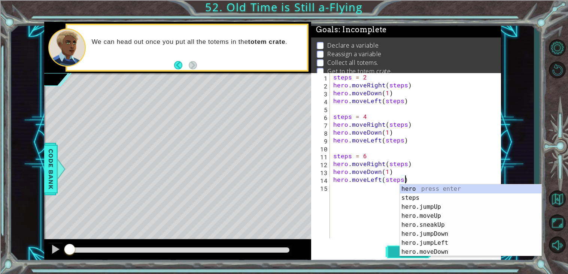
type textarea "hero.moveLeft(steps)"
click at [390, 254] on button "Run" at bounding box center [408, 251] width 45 height 19
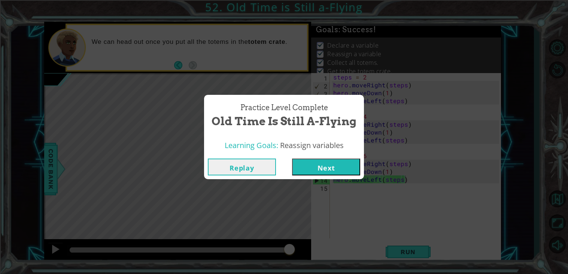
click at [323, 170] on button "Next" at bounding box center [326, 166] width 68 height 17
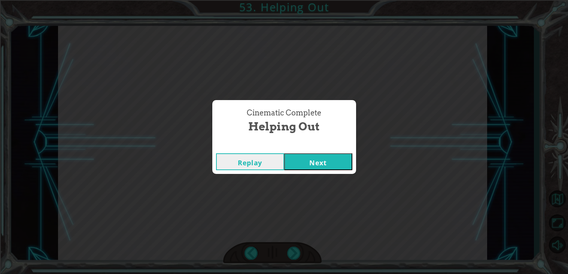
click at [338, 164] on button "Next" at bounding box center [318, 161] width 68 height 17
click at [331, 156] on button "Next" at bounding box center [318, 161] width 68 height 17
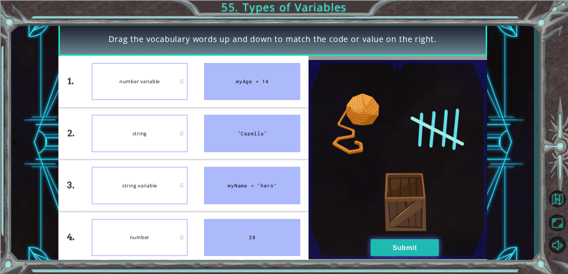
click at [405, 239] on button "Submit" at bounding box center [405, 247] width 68 height 17
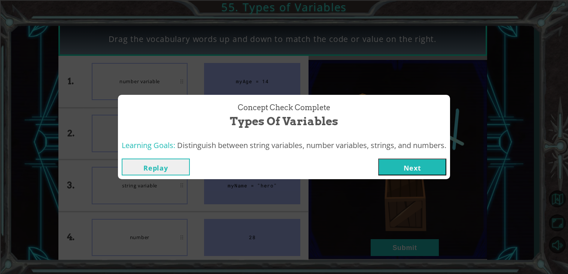
click at [418, 167] on button "Next" at bounding box center [412, 166] width 68 height 17
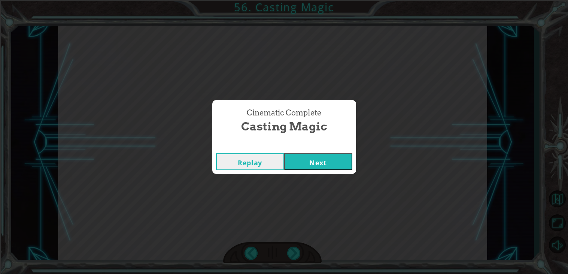
click at [301, 162] on button "Next" at bounding box center [318, 161] width 68 height 17
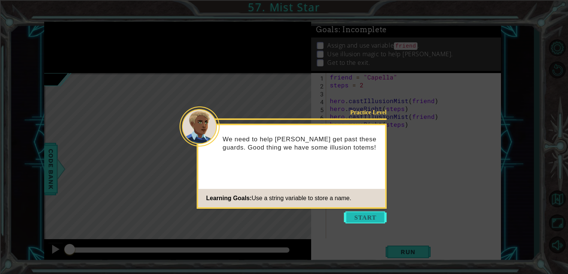
click at [366, 218] on button "Start" at bounding box center [365, 217] width 43 height 12
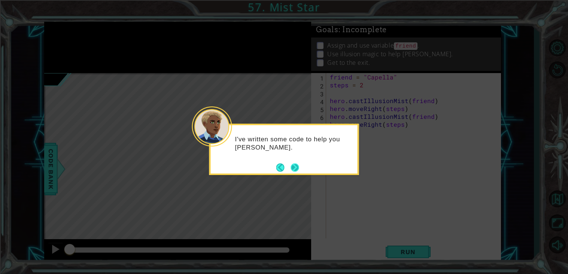
click at [298, 165] on button "Next" at bounding box center [295, 167] width 8 height 8
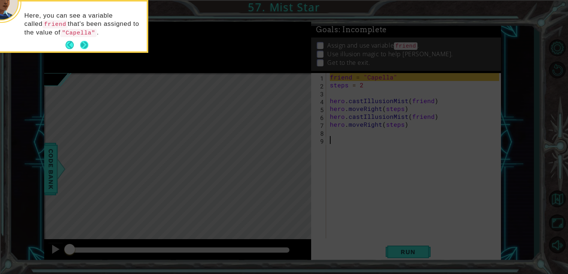
click at [88, 47] on button "Next" at bounding box center [84, 45] width 8 height 8
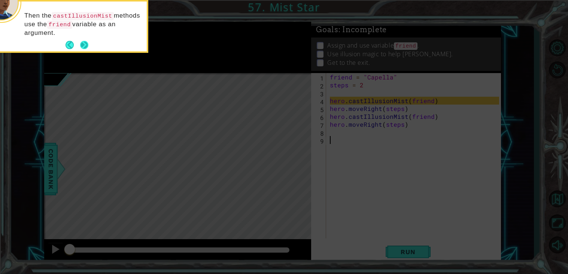
click at [85, 45] on button "Next" at bounding box center [84, 45] width 9 height 9
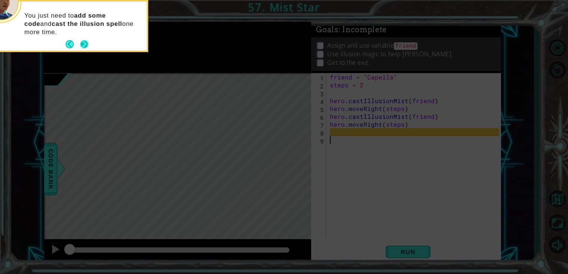
click at [86, 42] on button "Next" at bounding box center [84, 44] width 9 height 9
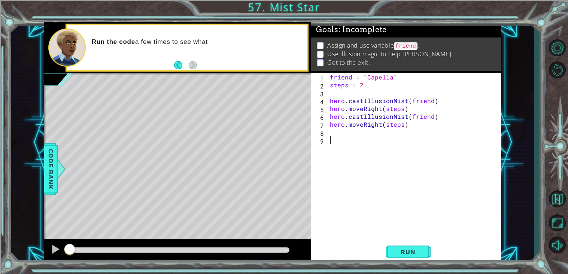
click at [334, 135] on div "friend = "Capella" steps = 2 hero . castIllusionMist ( friend ) hero . moveRigh…" at bounding box center [415, 163] width 175 height 181
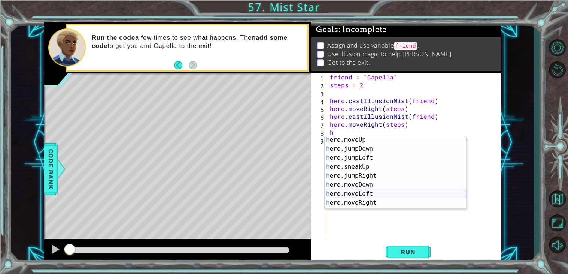
scroll to position [63, 0]
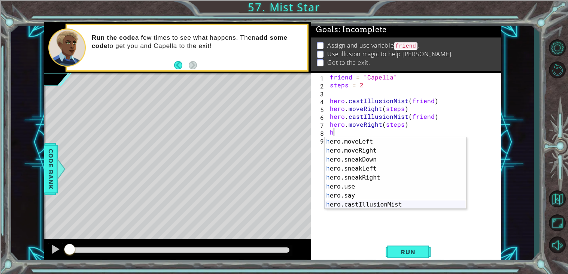
click at [372, 203] on div "h ero.moveLeft press enter h ero.moveRight press enter h ero.sneakDown press en…" at bounding box center [396, 182] width 142 height 90
type textarea "hero.castIllusionMist(friend)"
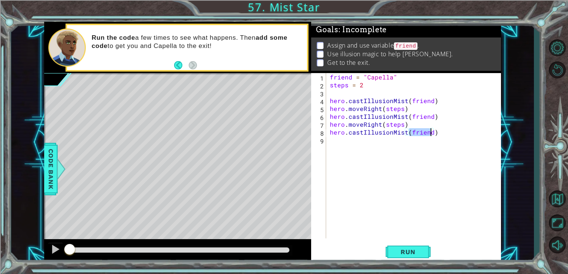
click at [364, 143] on div "friend = "Capella" steps = 2 hero . castIllusionMist ( friend ) hero . moveRigh…" at bounding box center [415, 163] width 175 height 181
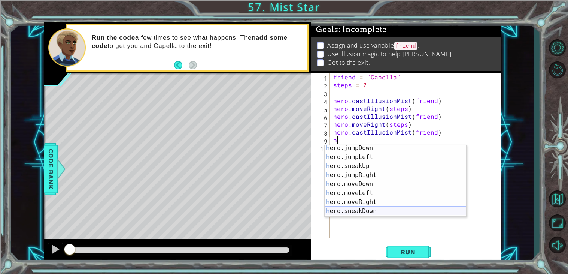
scroll to position [25, 0]
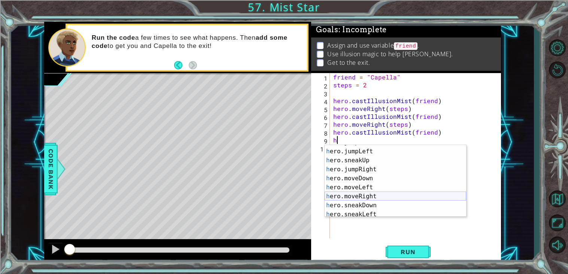
click at [363, 197] on div "h ero.jumpDown press enter h ero.jumpLeft press enter h ero.sneakUp press enter…" at bounding box center [396, 183] width 142 height 90
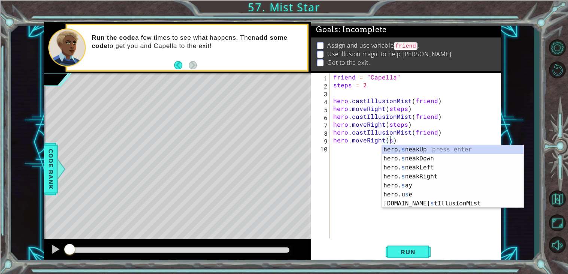
scroll to position [0, 3]
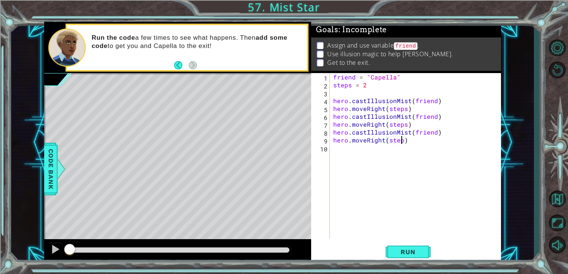
type textarea "hero.moveRight(steps)"
click at [420, 249] on span "Run" at bounding box center [408, 251] width 30 height 7
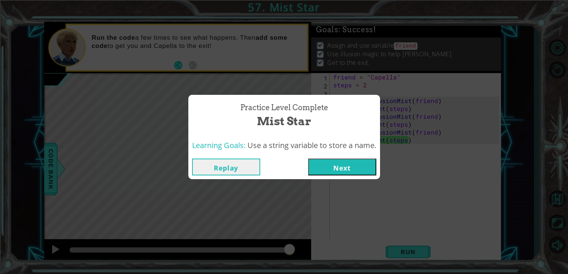
click at [336, 162] on button "Next" at bounding box center [342, 166] width 68 height 17
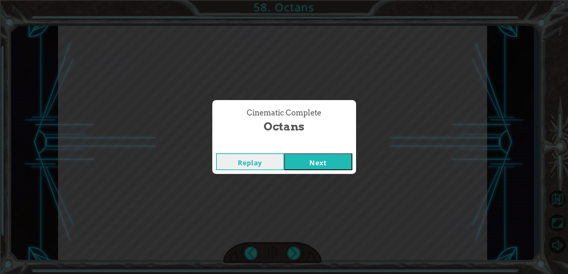
click at [319, 157] on button "Next" at bounding box center [318, 161] width 68 height 17
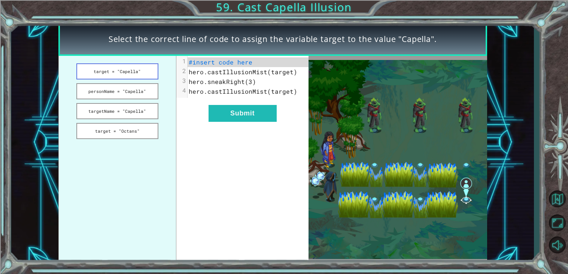
click at [137, 72] on button "target = "Capella"" at bounding box center [117, 71] width 82 height 16
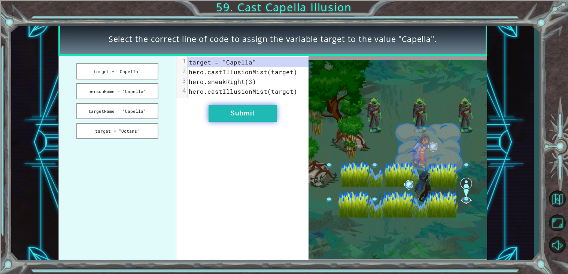
click at [248, 115] on button "Submit" at bounding box center [243, 113] width 68 height 17
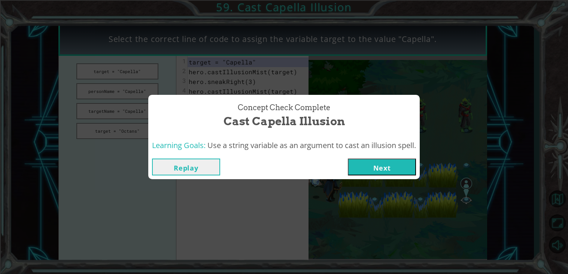
click at [372, 172] on button "Next" at bounding box center [382, 166] width 68 height 17
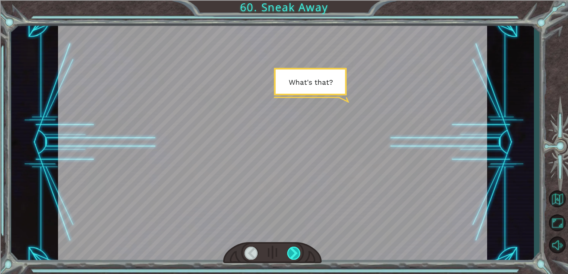
click at [287, 251] on div at bounding box center [293, 252] width 13 height 13
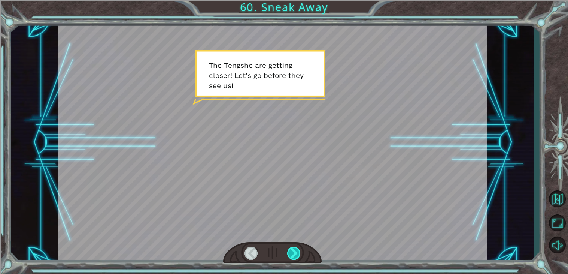
click at [287, 251] on div at bounding box center [293, 252] width 13 height 13
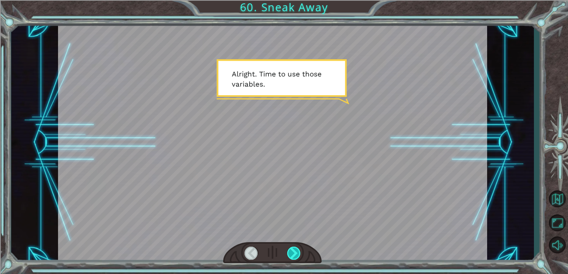
click at [287, 251] on div at bounding box center [293, 252] width 13 height 13
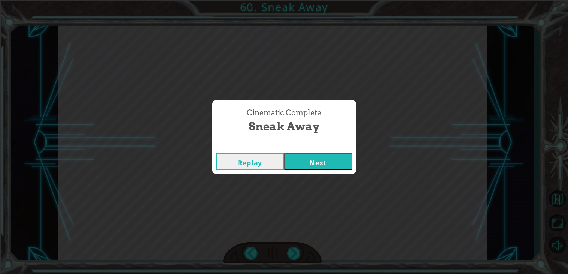
click at [309, 161] on button "Next" at bounding box center [318, 161] width 68 height 17
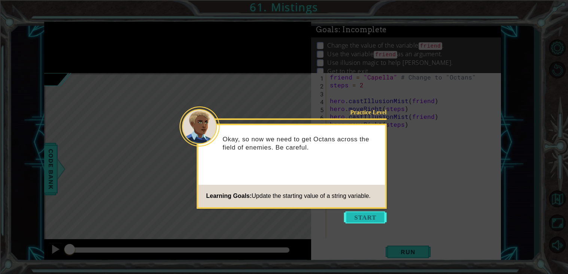
click at [365, 218] on button "Start" at bounding box center [365, 217] width 43 height 12
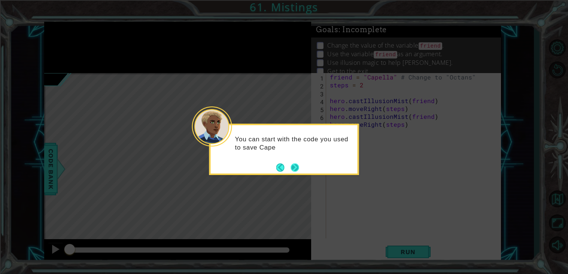
click at [296, 167] on button "Next" at bounding box center [295, 167] width 8 height 8
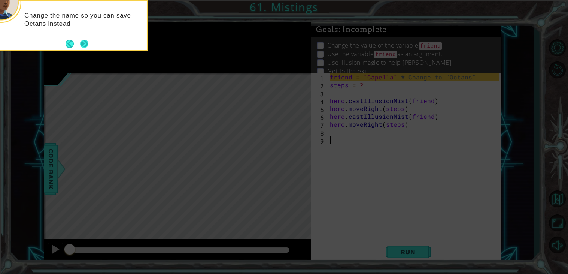
click at [84, 45] on button "Next" at bounding box center [84, 43] width 13 height 13
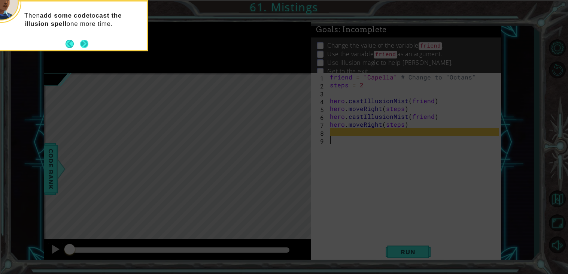
click at [83, 43] on button "Next" at bounding box center [84, 43] width 9 height 9
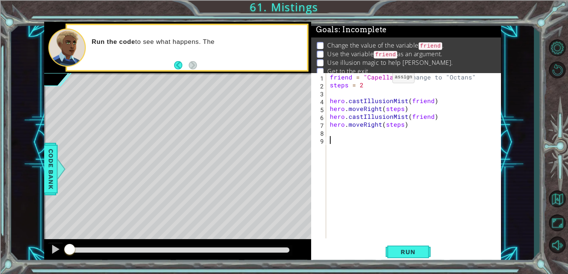
click at [380, 79] on div "friend = "Capella" # Change to "Octans" steps = 2 hero . castIllusionMist ( fri…" at bounding box center [415, 163] width 175 height 181
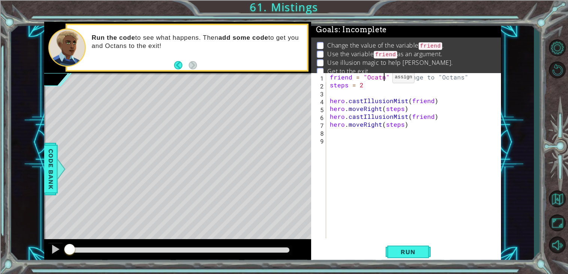
scroll to position [0, 3]
type textarea "friend = "Ocatans" # Change to "Octans""
click at [357, 133] on div "friend = "Ocatans" # Change to "Octans" steps = 2 hero . castIllusionMist ( fri…" at bounding box center [415, 163] width 175 height 181
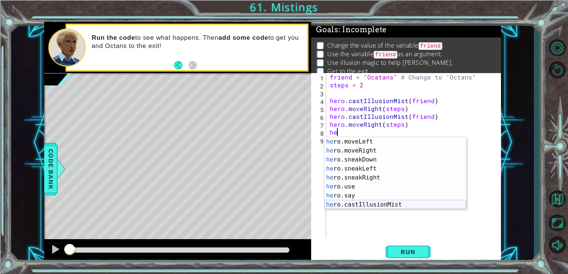
scroll to position [63, 0]
click at [345, 202] on div "he ro.moveLeft press enter he ro.moveRight press enter he ro.sneakDown press en…" at bounding box center [396, 182] width 142 height 90
type textarea "hero.castIllusionMist(friend)"
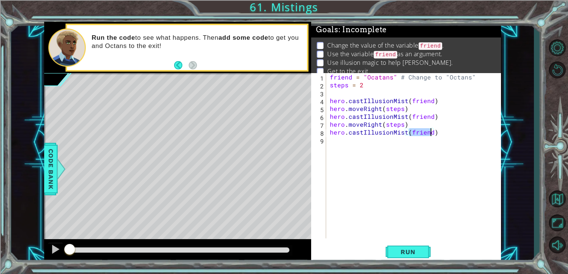
click at [350, 140] on div "friend = "Ocatans" # Change to "Octans" steps = 2 hero . castIllusionMist ( fri…" at bounding box center [415, 163] width 175 height 181
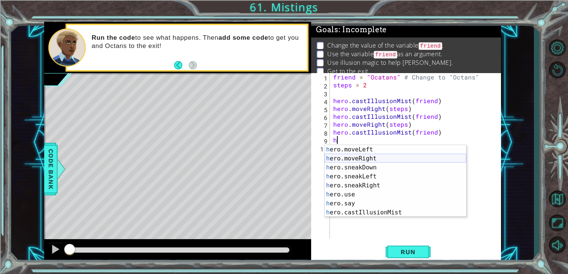
click at [373, 159] on div "h ero.moveLeft press enter h ero.moveRight press enter h ero.sneakDown press en…" at bounding box center [396, 190] width 142 height 90
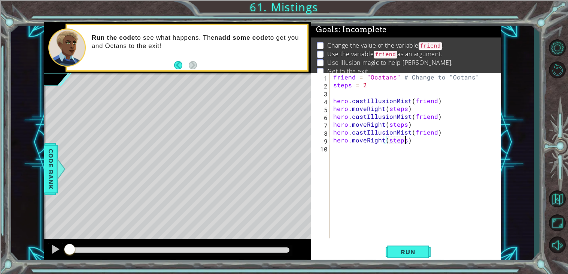
scroll to position [0, 4]
click at [396, 246] on button "Run" at bounding box center [408, 251] width 45 height 19
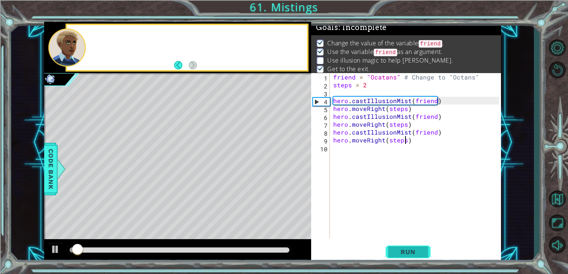
scroll to position [3, 0]
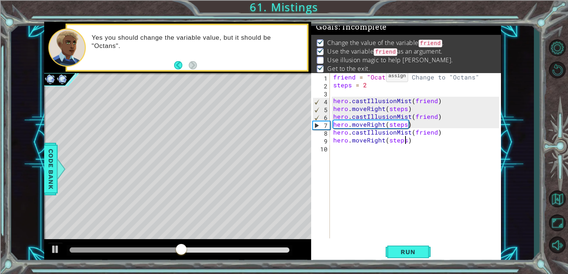
click at [377, 78] on div "friend = "Ocatans" # Change to "Octans" steps = 2 hero . castIllusionMist ( fri…" at bounding box center [417, 163] width 171 height 181
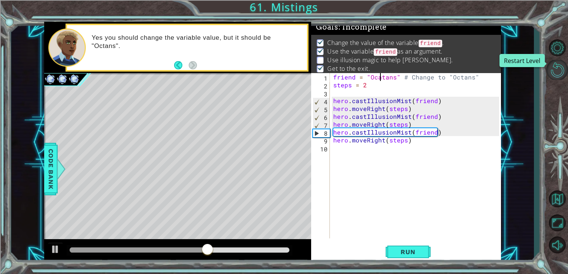
type textarea "friend = "Octans" # Change to "Octans""
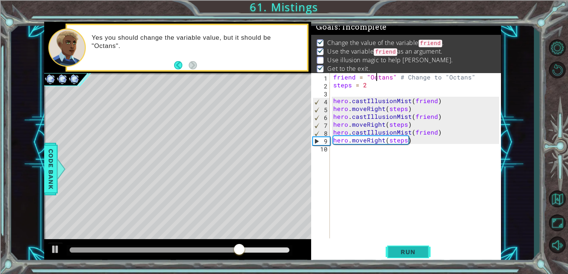
click at [399, 248] on span "Run" at bounding box center [408, 251] width 30 height 7
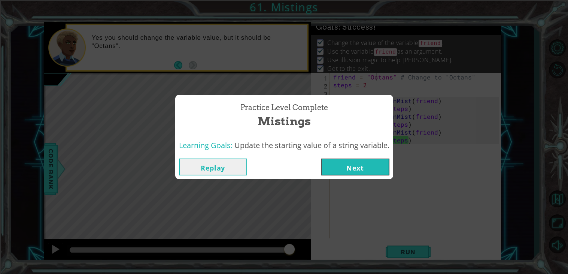
click at [357, 165] on button "Next" at bounding box center [355, 166] width 68 height 17
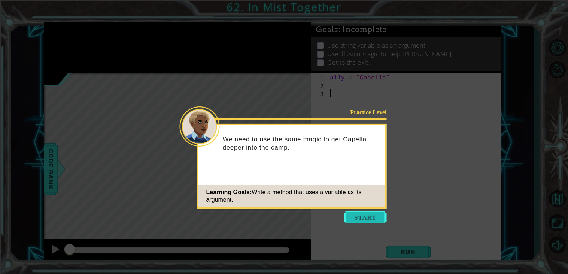
click at [352, 217] on button "Start" at bounding box center [365, 217] width 43 height 12
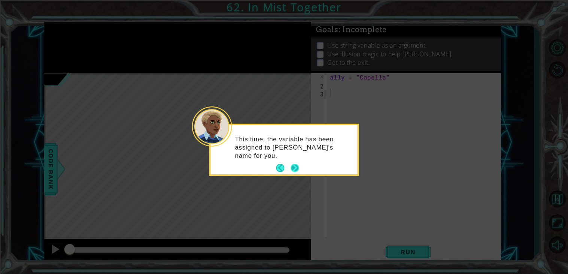
click at [291, 165] on button "Next" at bounding box center [295, 168] width 8 height 8
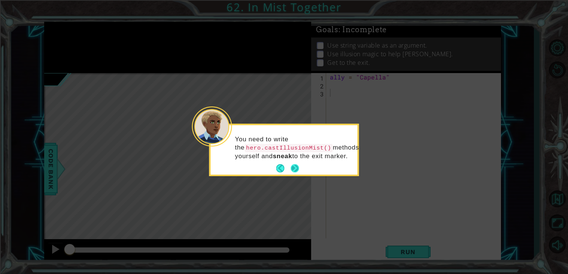
click at [298, 166] on button "Next" at bounding box center [295, 168] width 8 height 8
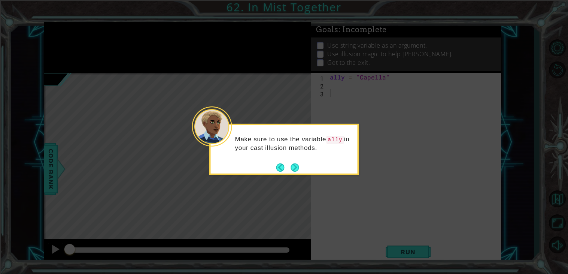
click at [298, 166] on button "Next" at bounding box center [295, 167] width 8 height 8
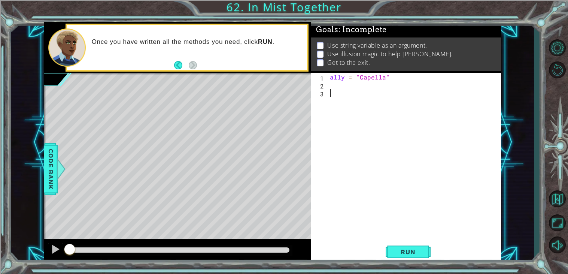
click at [337, 83] on div "ally = "Capella"" at bounding box center [415, 163] width 175 height 181
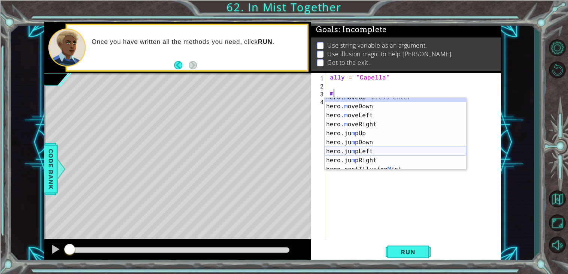
scroll to position [9, 0]
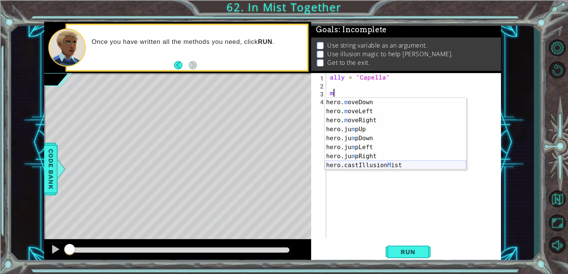
click at [374, 164] on div "hero. m oveDown press enter hero. m oveLeft press enter hero. m oveRight press …" at bounding box center [396, 143] width 142 height 90
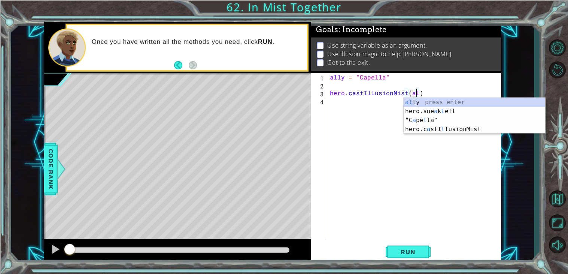
scroll to position [0, 5]
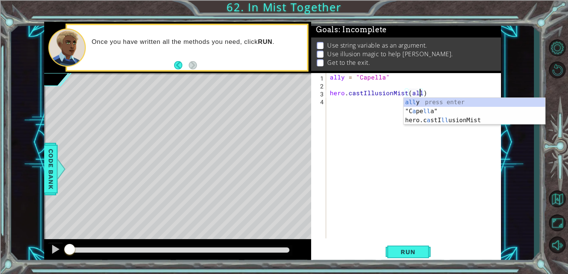
type textarea "hero.castIllusionMist(ally)"
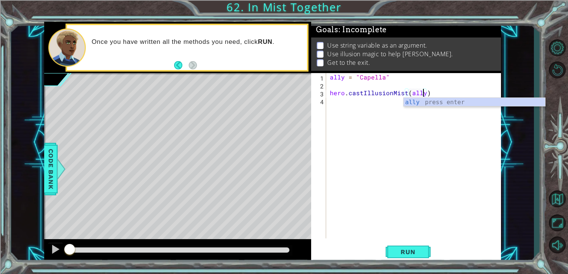
click at [414, 92] on div "ally = "Capella" hero . castIllusionMist ( ally )" at bounding box center [415, 163] width 175 height 181
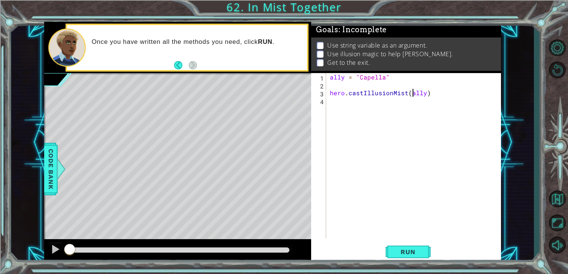
click at [414, 92] on div "ally = "Capella" hero . castIllusionMist ( ally )" at bounding box center [415, 163] width 175 height 181
click at [348, 105] on div "ally = "Capella" hero . castIllusionMist ( ally )" at bounding box center [415, 163] width 175 height 181
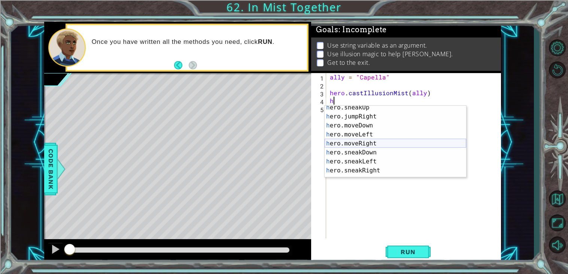
scroll to position [63, 0]
click at [370, 147] on div "h ero.moveLeft press enter h ero.moveRight press enter h ero.sneakDown press en…" at bounding box center [396, 151] width 142 height 90
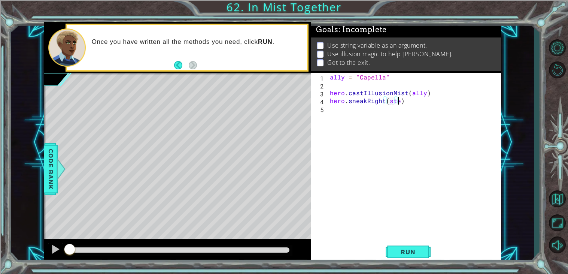
scroll to position [0, 4]
type textarea "hero.sneakRight(steps)"
click at [347, 85] on div "ally = "Capella" hero . castIllusionMist ( ally ) hero . sneakRight ( steps )" at bounding box center [415, 163] width 175 height 181
type textarea "steps = 2"
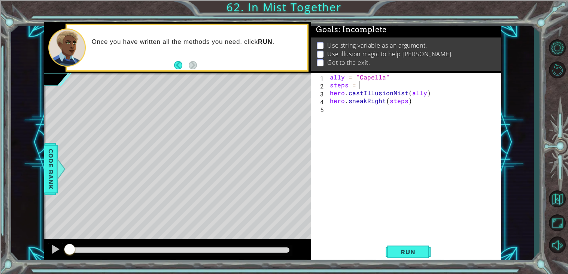
scroll to position [0, 1]
click at [389, 110] on div "ally = "Capella" steps = 2 hero . castIllusionMist ( ally ) hero . sneakRight (…" at bounding box center [415, 163] width 175 height 181
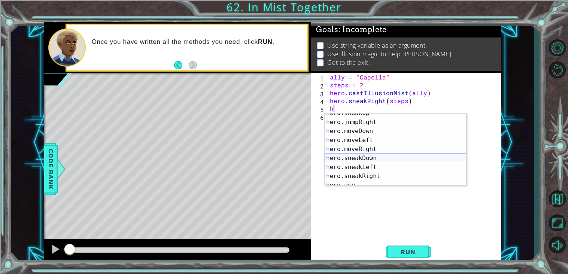
scroll to position [63, 0]
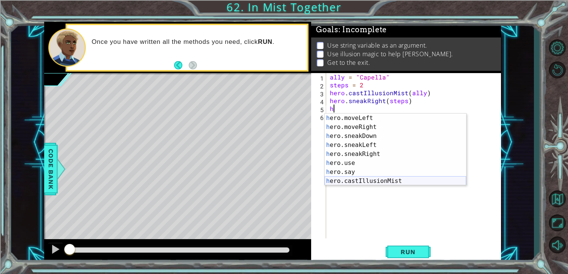
click at [389, 181] on div "h ero.moveLeft press enter h ero.moveRight press enter h ero.sneakDown press en…" at bounding box center [396, 158] width 142 height 90
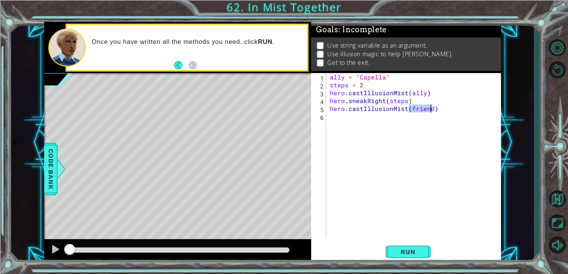
paste textarea "ally"
type textarea "hero.castIllusionMist(ally)"
click at [351, 121] on div "ally = "Capella" steps = 2 hero . castIllusionMist ( ally ) hero . sneakRight (…" at bounding box center [415, 163] width 175 height 181
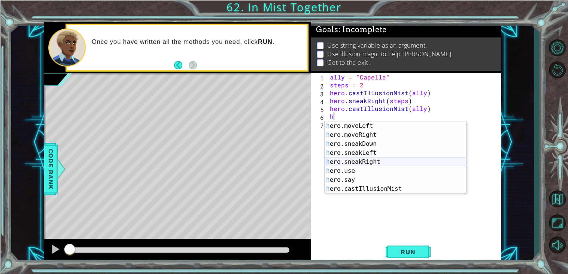
click at [376, 163] on div "h ero.moveLeft press enter h ero.moveRight press enter h ero.sneakDown press en…" at bounding box center [396, 166] width 142 height 90
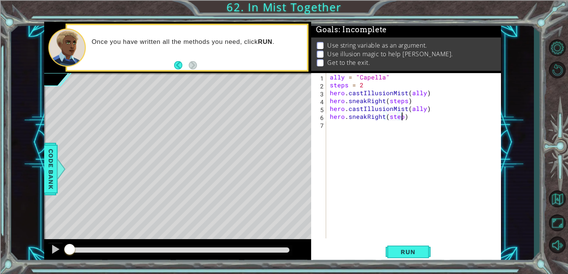
scroll to position [0, 4]
type textarea "hero.sneakRight(steps)"
click at [367, 125] on div "ally = "Capella" steps = 2 hero . castIllusionMist ( ally ) hero . sneakRight (…" at bounding box center [415, 163] width 175 height 181
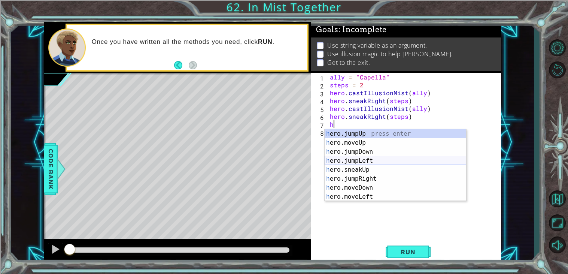
scroll to position [63, 0]
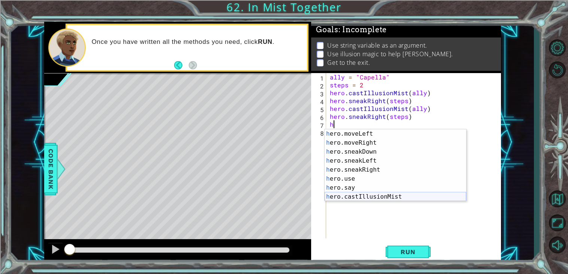
click at [360, 194] on div "h ero.moveLeft press enter h ero.moveRight press enter h ero.sneakDown press en…" at bounding box center [396, 174] width 142 height 90
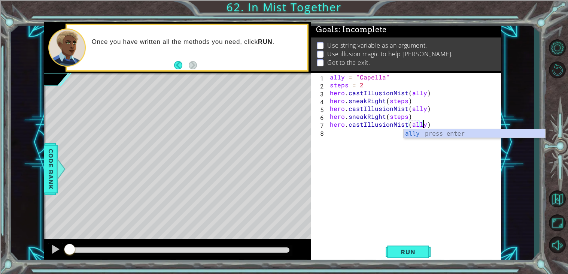
type textarea "hero.castIllusionMist(ally)"
click at [343, 136] on div "ally = "Capella" steps = 2 hero . castIllusionMist ( ally ) hero . sneakRight (…" at bounding box center [415, 163] width 175 height 181
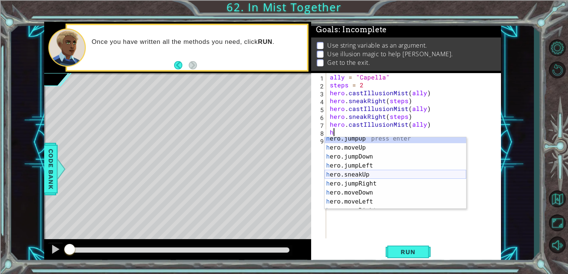
scroll to position [63, 0]
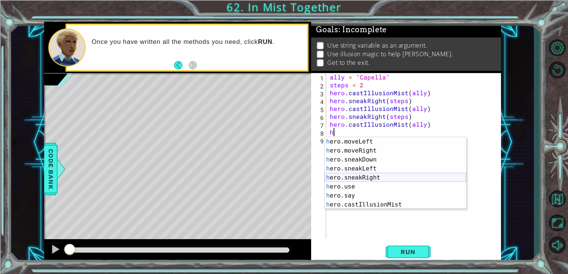
click at [368, 175] on div "h ero.moveLeft press enter h ero.moveRight press enter h ero.sneakDown press en…" at bounding box center [396, 182] width 142 height 90
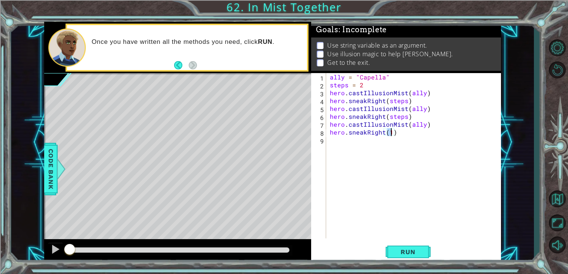
scroll to position [0, 3]
type textarea "hero.sneakRight(2)"
click at [406, 254] on span "Run" at bounding box center [408, 251] width 30 height 7
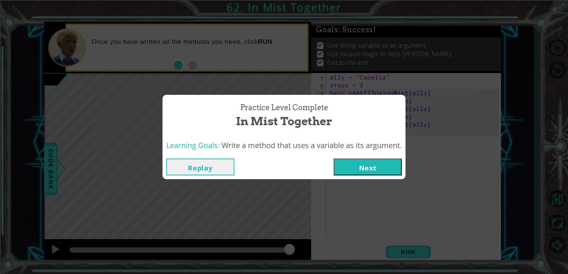
click at [382, 165] on button "Next" at bounding box center [368, 166] width 68 height 17
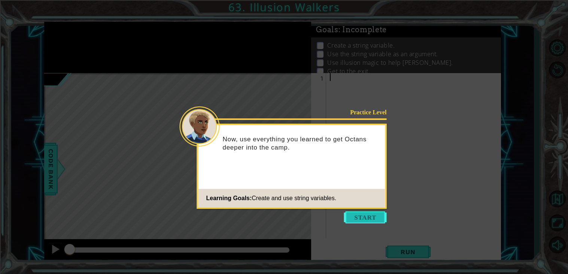
click at [370, 218] on button "Start" at bounding box center [365, 217] width 43 height 12
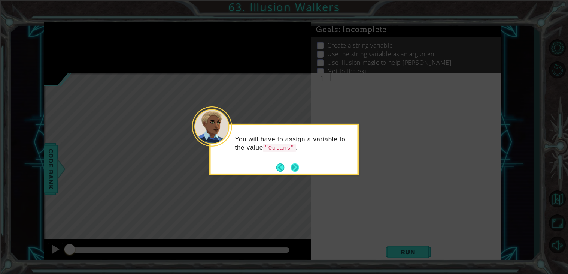
click at [297, 168] on button "Next" at bounding box center [295, 167] width 9 height 9
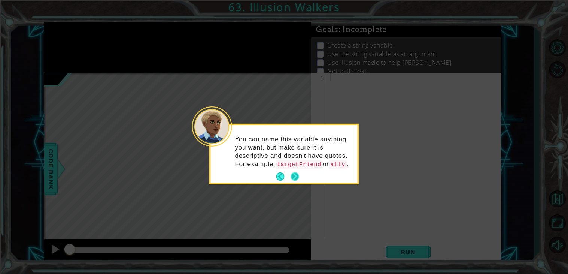
click at [294, 181] on button "Next" at bounding box center [295, 176] width 8 height 8
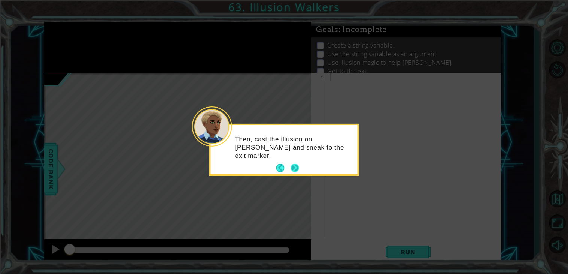
click at [293, 167] on button "Next" at bounding box center [295, 168] width 8 height 8
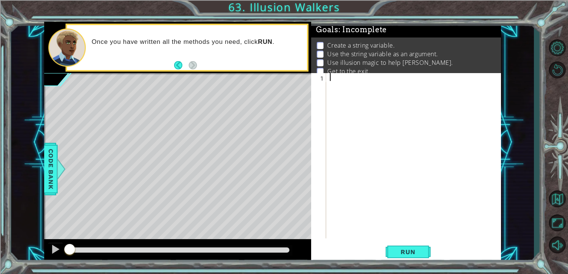
type textarea "s"
type textarea "t"
click at [153, 219] on div "Level Map" at bounding box center [217, 183] width 346 height 221
click at [147, 220] on div "Level Map" at bounding box center [217, 183] width 346 height 221
click at [338, 80] on div at bounding box center [415, 163] width 175 height 181
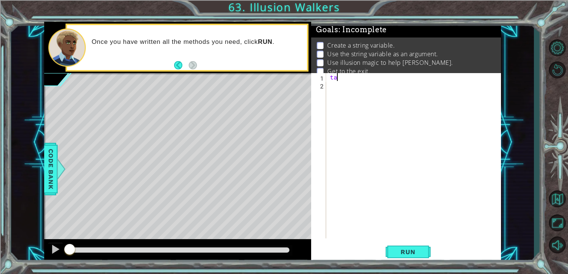
type textarea "t"
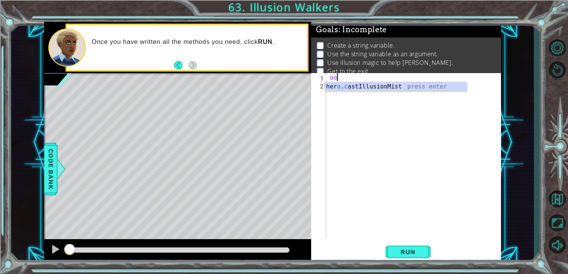
type textarea "o"
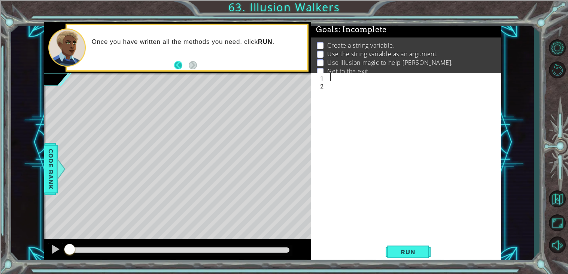
click at [176, 63] on button "Back" at bounding box center [181, 65] width 15 height 8
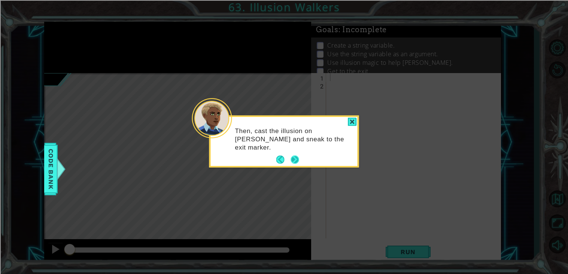
click at [293, 158] on button "Next" at bounding box center [295, 159] width 8 height 8
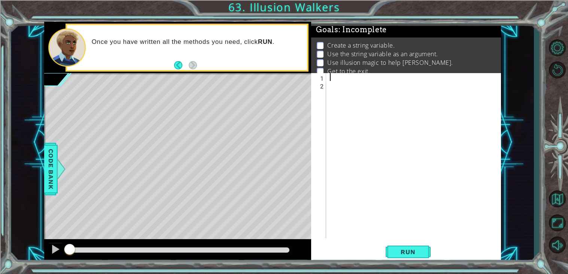
type textarea "n"
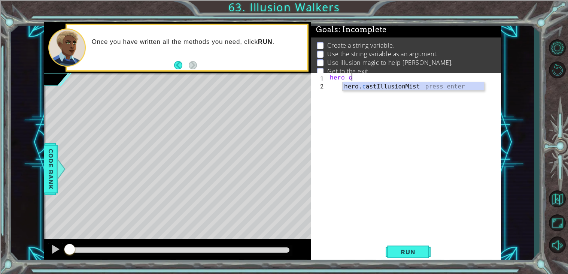
scroll to position [0, 1]
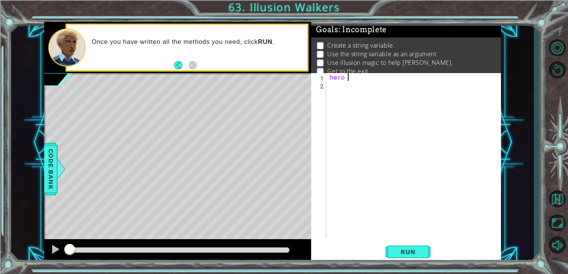
type textarea "hero"
type textarea "friend = [PERSON_NAME]"
click at [54, 177] on span "Code Bank" at bounding box center [51, 169] width 12 height 46
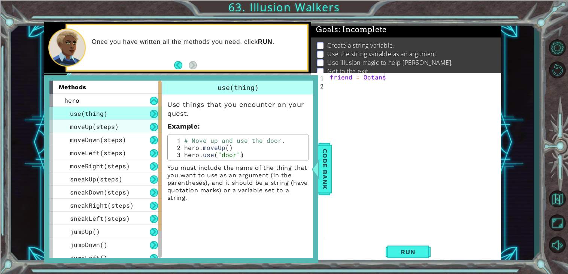
scroll to position [58, 0]
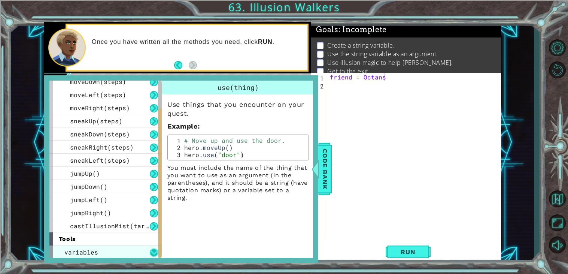
click at [155, 252] on button at bounding box center [154, 252] width 8 height 8
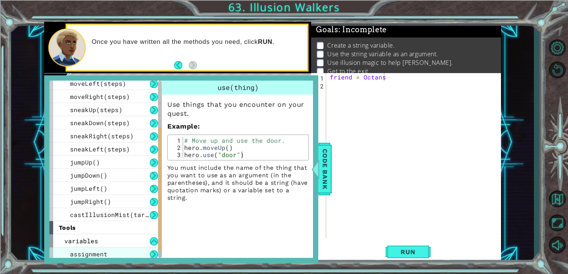
scroll to position [72, 0]
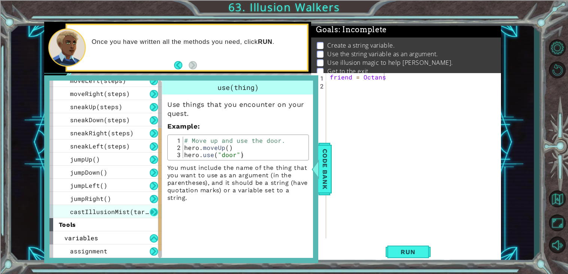
click at [153, 210] on button at bounding box center [154, 212] width 8 height 8
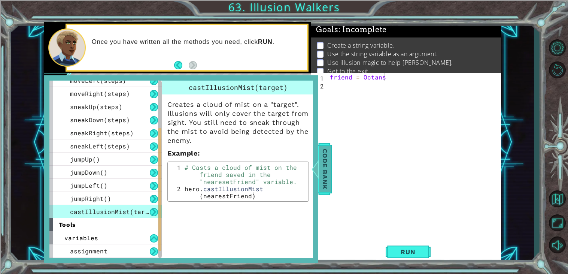
click at [320, 171] on span "Code Bank" at bounding box center [325, 169] width 12 height 46
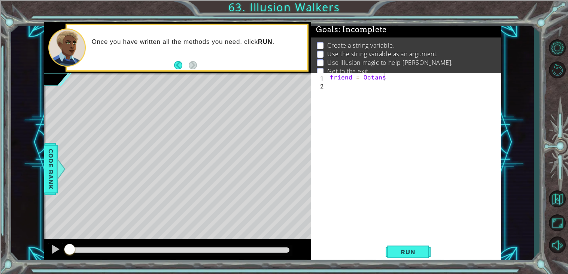
click at [352, 85] on div "friend = [PERSON_NAME]" at bounding box center [415, 163] width 175 height 181
click at [403, 252] on span "Run" at bounding box center [408, 251] width 30 height 7
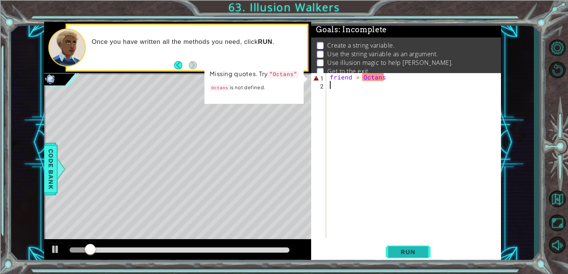
click at [406, 249] on span "Run" at bounding box center [408, 251] width 30 height 7
click at [409, 257] on button "Run" at bounding box center [408, 251] width 45 height 19
click at [366, 80] on div "friend = [PERSON_NAME]" at bounding box center [415, 163] width 175 height 181
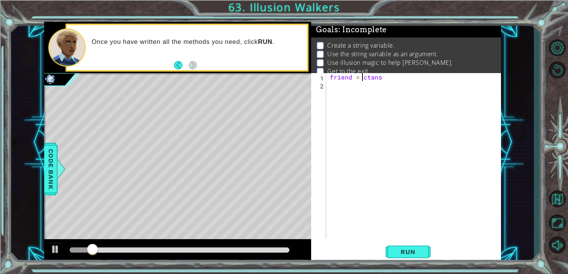
scroll to position [0, 2]
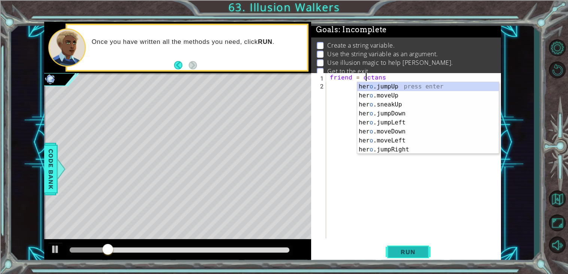
click at [406, 248] on span "Run" at bounding box center [408, 251] width 30 height 7
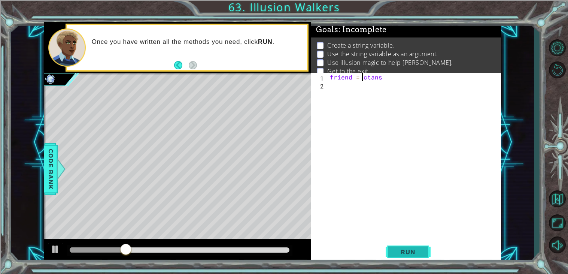
type textarea "friend = [PERSON_NAME]"
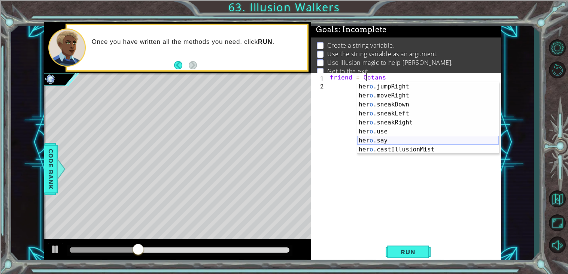
scroll to position [63, 0]
click at [348, 96] on div "friend = [PERSON_NAME]" at bounding box center [415, 163] width 175 height 181
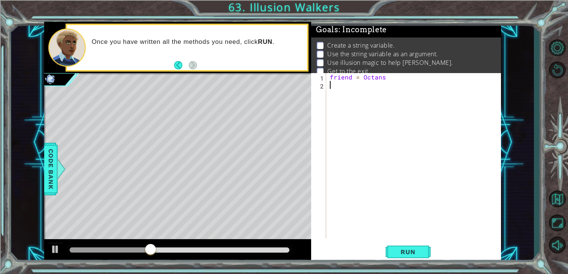
scroll to position [0, 0]
click at [53, 159] on span "Code Bank" at bounding box center [51, 169] width 12 height 46
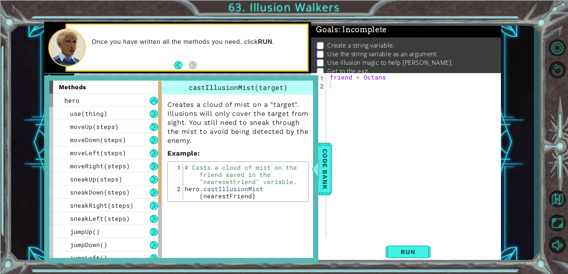
scroll to position [84, 0]
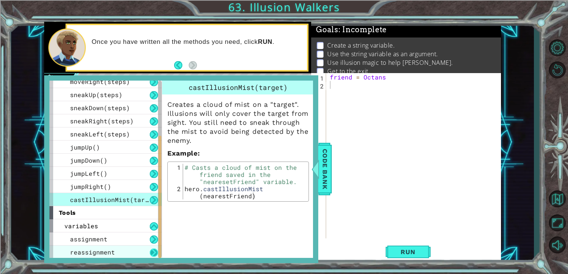
click at [152, 252] on button at bounding box center [154, 252] width 8 height 8
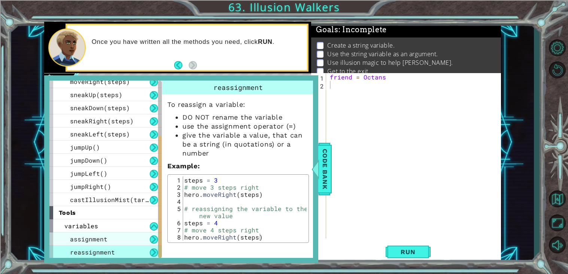
click at [140, 235] on div "assignment" at bounding box center [105, 238] width 112 height 13
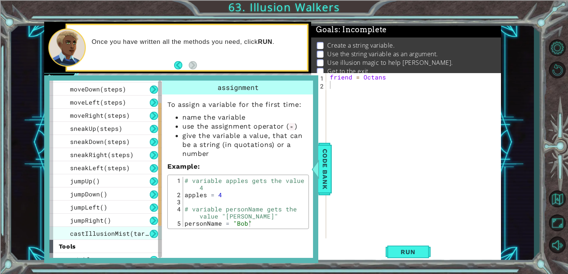
scroll to position [0, 0]
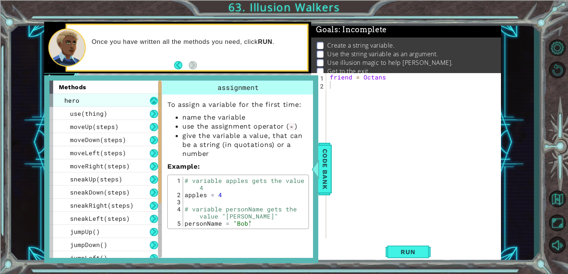
click at [153, 100] on button at bounding box center [154, 101] width 8 height 8
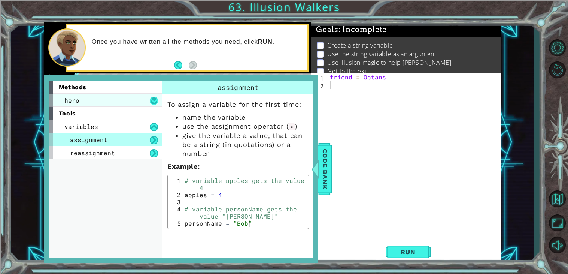
click at [153, 100] on button at bounding box center [154, 101] width 8 height 8
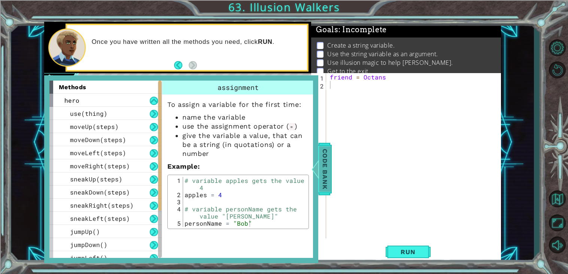
click at [330, 154] on span "Code Bank" at bounding box center [325, 169] width 12 height 46
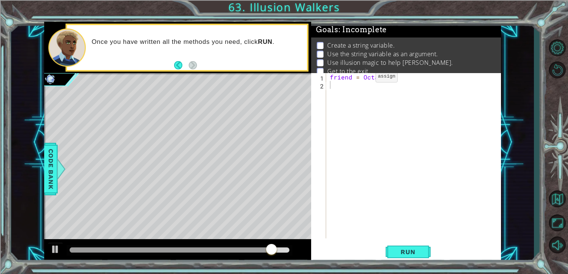
click at [363, 78] on div "friend = [PERSON_NAME]" at bounding box center [415, 163] width 175 height 181
type textarea "friend = [PERSON_NAME]"
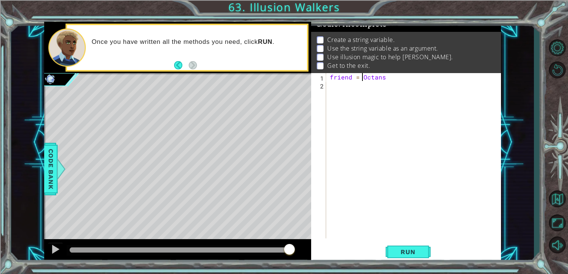
click at [338, 83] on div "friend = [PERSON_NAME]" at bounding box center [415, 163] width 175 height 181
click at [343, 75] on div "friend = [PERSON_NAME]" at bounding box center [415, 163] width 175 height 181
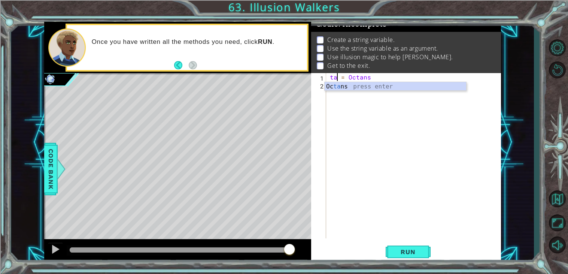
click at [360, 77] on div "ta = Octans" at bounding box center [415, 163] width 175 height 181
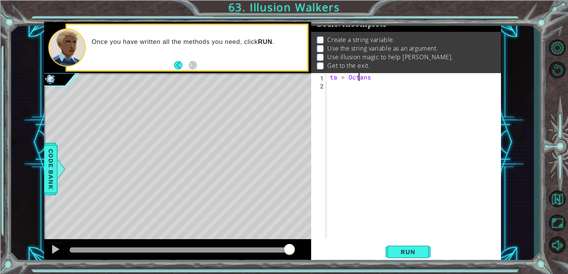
click at [360, 77] on div "ta = Octans" at bounding box center [415, 163] width 175 height 181
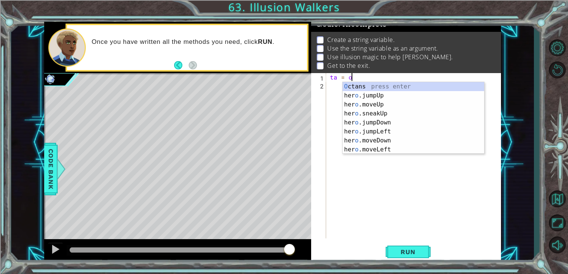
scroll to position [0, 0]
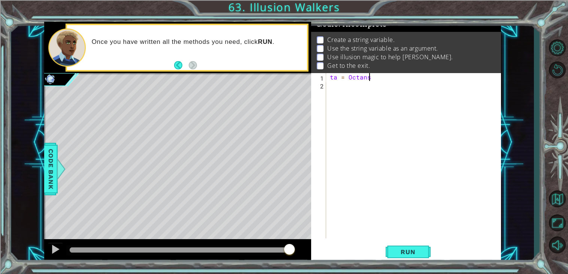
click at [332, 79] on div "ta = Octans" at bounding box center [415, 163] width 175 height 181
click at [400, 244] on button "Run" at bounding box center [408, 251] width 45 height 19
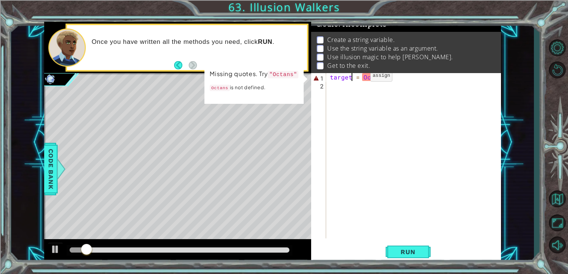
click at [358, 78] on div "target = Octans" at bounding box center [415, 163] width 175 height 181
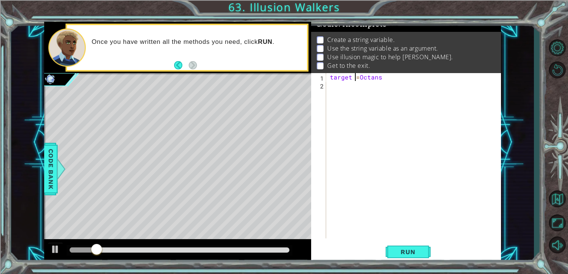
type textarea "target=Octans"
click at [392, 250] on button "Run" at bounding box center [408, 251] width 45 height 19
type textarea "target= "Octans""
click at [405, 254] on span "Run" at bounding box center [408, 251] width 30 height 7
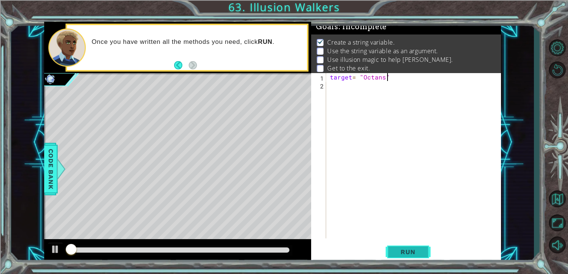
scroll to position [3, 0]
click at [335, 87] on div "target = "Octans"" at bounding box center [415, 163] width 175 height 181
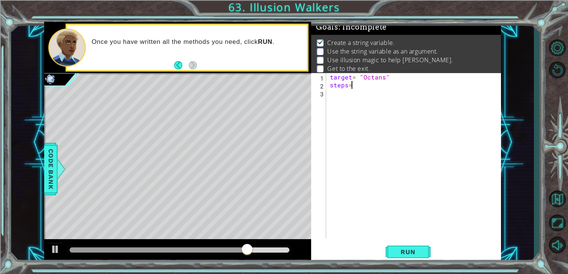
scroll to position [0, 1]
type textarea "steps = 2"
click at [349, 99] on div "target = "Octans" steps = 2" at bounding box center [415, 163] width 175 height 181
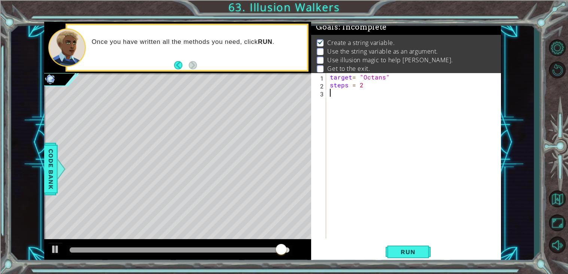
type textarea "steps = 2"
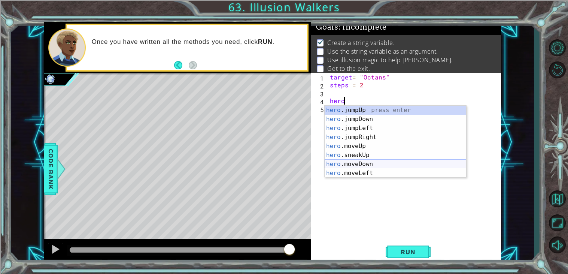
scroll to position [63, 0]
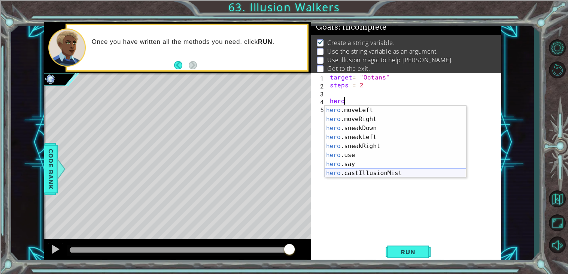
click at [362, 175] on div "hero .moveLeft press enter hero .moveRight press enter hero .sneakDown press en…" at bounding box center [396, 151] width 142 height 90
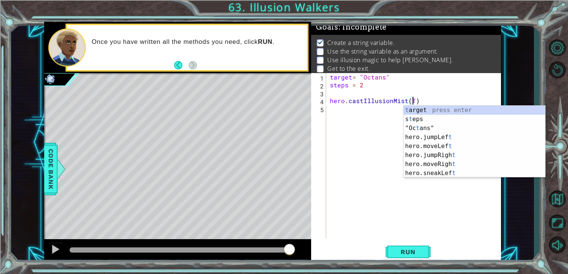
scroll to position [0, 0]
type textarea "hero.castIllusionMist(target)"
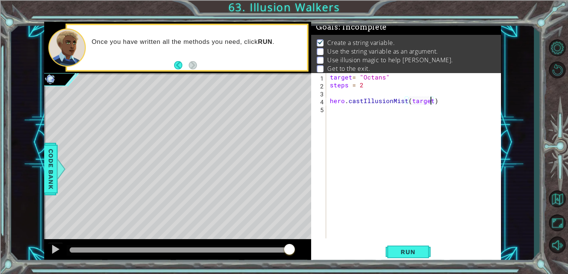
click at [371, 117] on div "target = "Octans" steps = 2 hero . castIllusionMist ( target )" at bounding box center [415, 163] width 175 height 181
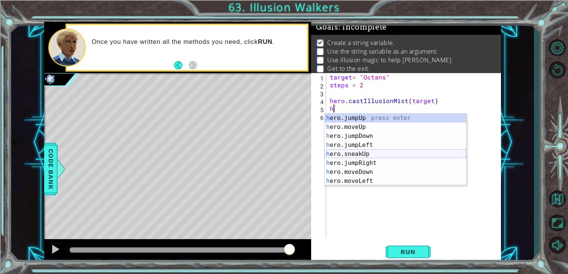
click at [369, 154] on div "h ero.jumpUp press enter h ero.moveUp press enter h ero.jumpDown press enter h …" at bounding box center [396, 158] width 142 height 90
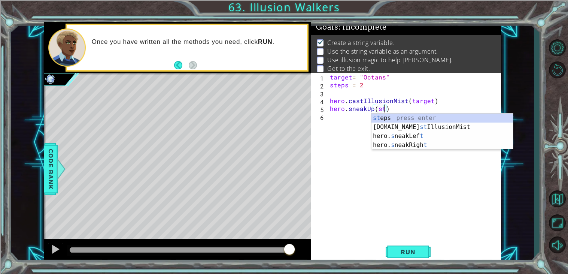
scroll to position [0, 3]
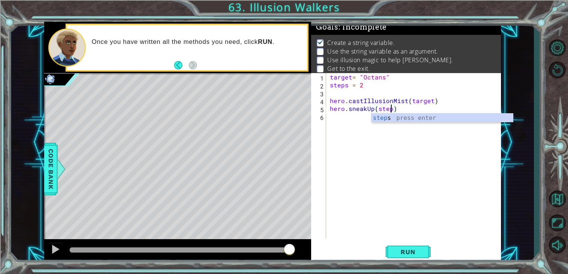
type textarea "hero.sneakUp(steps)"
click at [348, 116] on div "target = "Octans" steps = 2 hero . castIllusionMist ( target ) hero . sneakUp (…" at bounding box center [415, 163] width 175 height 181
type textarea "h"
click at [340, 94] on div "target = "Octans" steps = 2 hero . castIllusionMist ( target ) hero . sneakUp (…" at bounding box center [415, 163] width 175 height 181
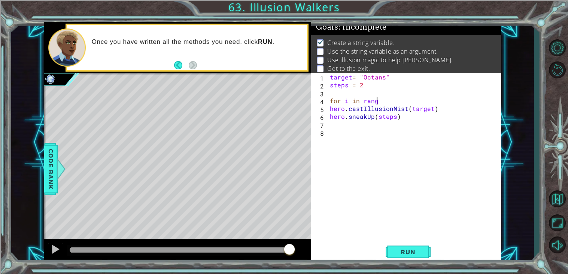
scroll to position [0, 2]
click at [331, 109] on div "target = "Octans" steps = 2 for i in range hero . castIllusionMist ( target ) h…" at bounding box center [415, 163] width 175 height 181
click at [412, 252] on span "Run" at bounding box center [408, 251] width 30 height 7
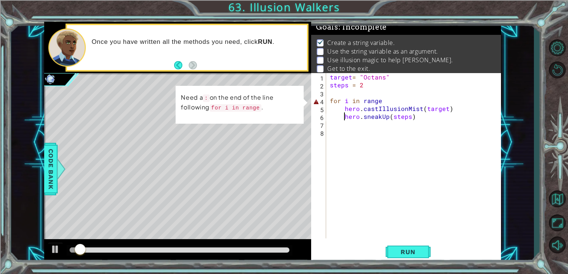
click at [378, 98] on div "target = "Octans" steps = 2 for i in range hero . castIllusionMist ( target ) h…" at bounding box center [415, 163] width 175 height 181
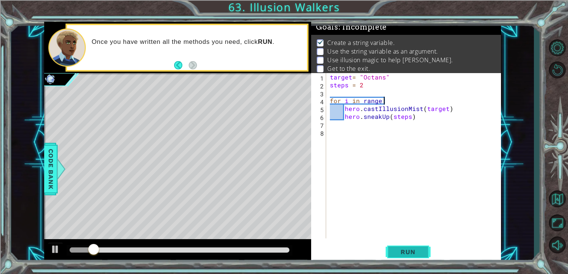
click at [403, 250] on span "Run" at bounding box center [408, 251] width 30 height 7
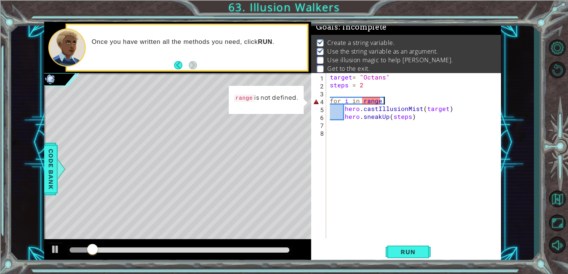
click at [366, 102] on div "target = "Octans" steps = 2 for i in range : hero . castIllusionMist ( target )…" at bounding box center [415, 163] width 175 height 181
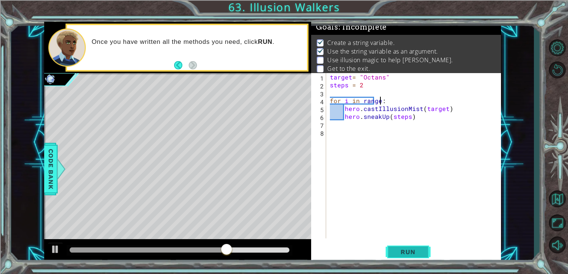
click at [407, 255] on span "Run" at bounding box center [408, 251] width 30 height 7
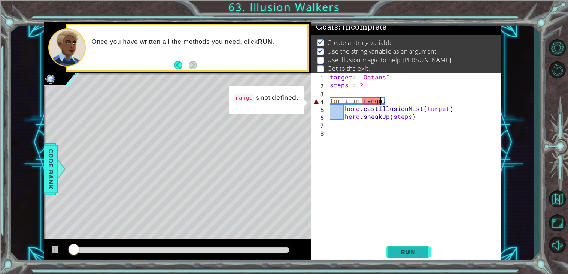
click at [407, 255] on span "Run" at bounding box center [408, 251] width 30 height 7
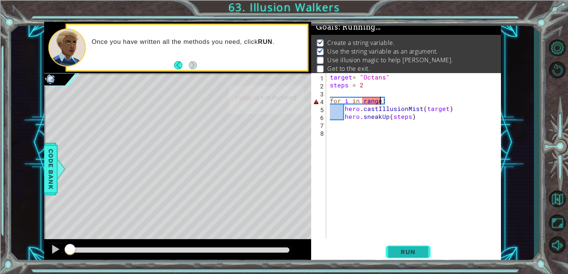
click at [407, 255] on span "Run" at bounding box center [408, 251] width 30 height 7
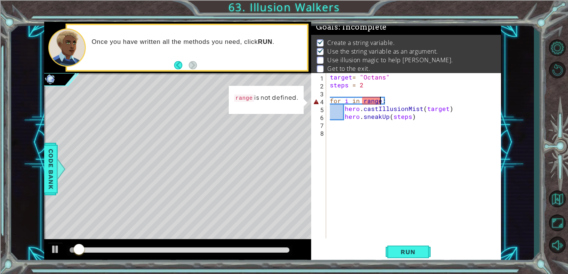
click at [370, 102] on div "target = "Octans" steps = 2 for i in range : hero . castIllusionMist ( target )…" at bounding box center [415, 163] width 175 height 181
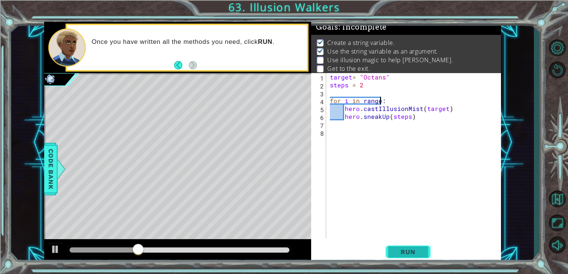
click at [404, 252] on span "Run" at bounding box center [408, 251] width 30 height 7
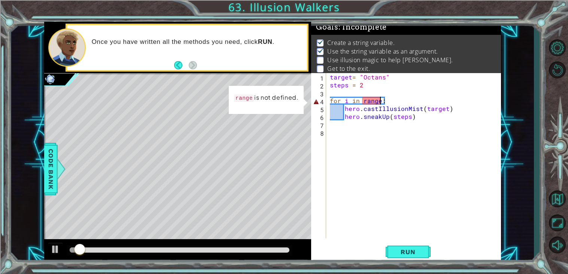
click at [371, 101] on div "target = "Octans" steps = 2 for i in range : hero . castIllusionMist ( target )…" at bounding box center [415, 163] width 175 height 181
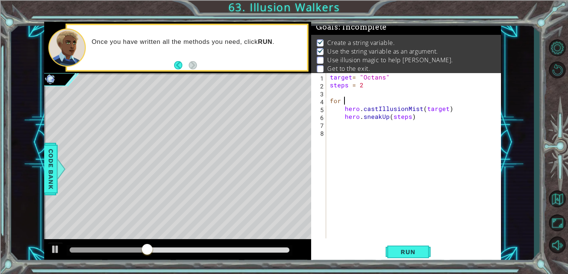
scroll to position [0, 0]
type textarea "for"
type textarea "hero.sneakUp(steps)"
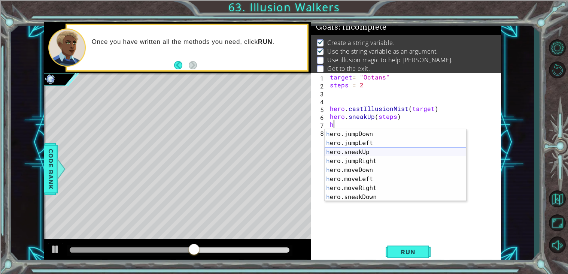
scroll to position [63, 0]
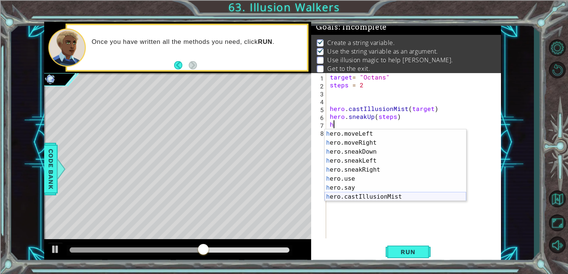
click at [364, 197] on div "h ero.moveLeft press enter h ero.moveRight press enter h ero.sneakDown press en…" at bounding box center [396, 174] width 142 height 90
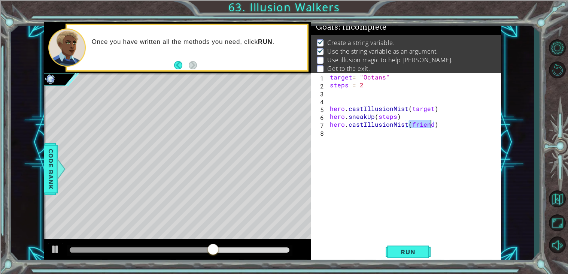
scroll to position [0, 0]
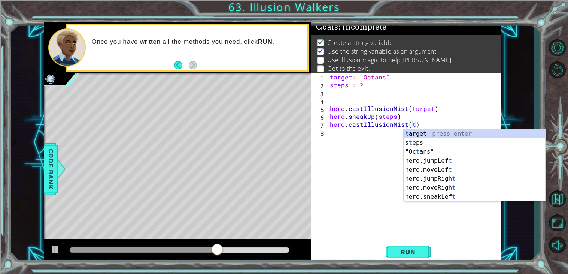
type textarea "hero.castIllusionMist(target)"
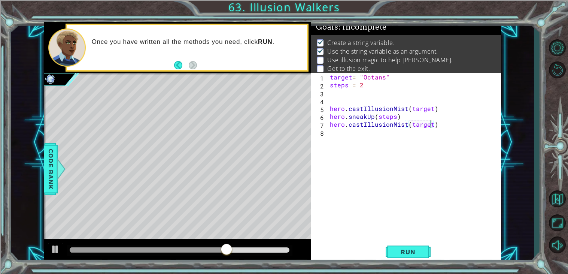
click at [366, 136] on div "target = "Octans" steps = 2 hero . castIllusionMist ( target ) hero . sneakUp (…" at bounding box center [415, 163] width 175 height 181
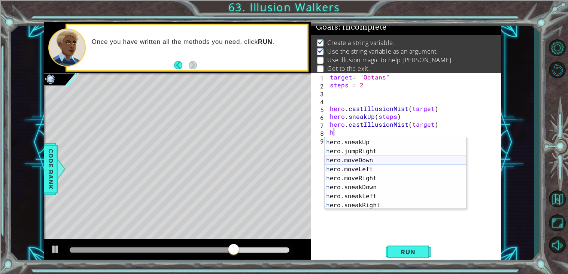
scroll to position [63, 0]
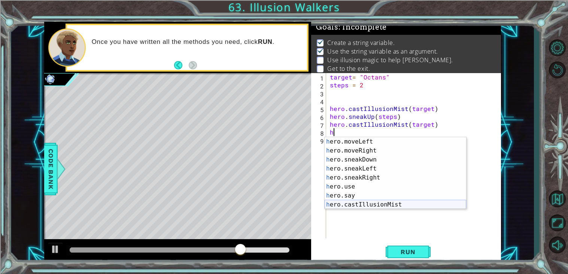
click at [348, 206] on div "h ero.moveLeft press enter h ero.moveRight press enter h ero.sneakDown press en…" at bounding box center [396, 182] width 142 height 90
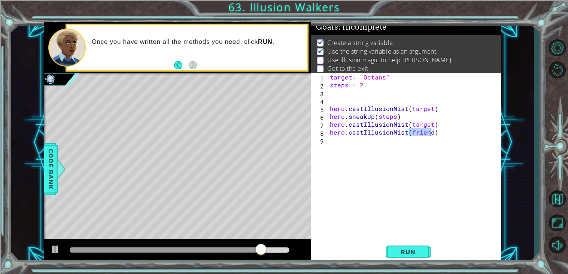
type textarea "h"
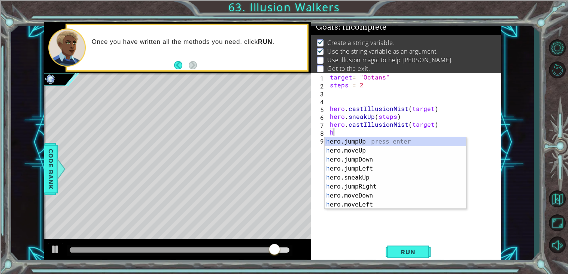
scroll to position [0, 0]
click at [373, 175] on div "h ero.jumpUp press enter h ero.moveUp press enter h ero.jumpDown press enter h …" at bounding box center [396, 182] width 142 height 90
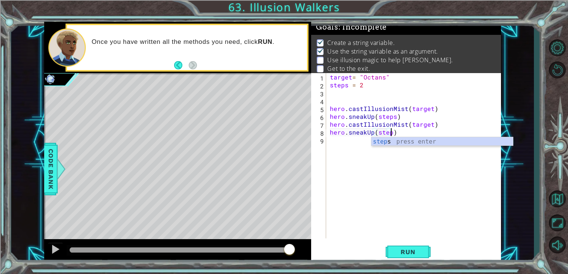
scroll to position [0, 3]
type textarea "hero.sneakUp(steps)"
click at [342, 140] on div "target = "Octans" steps = 2 hero . castIllusionMist ( target ) hero . sneakUp (…" at bounding box center [415, 163] width 175 height 181
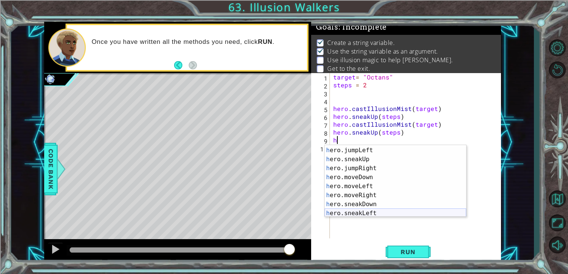
scroll to position [63, 0]
click at [381, 211] on div "h ero.moveLeft press enter h ero.moveRight press enter h ero.sneakDown press en…" at bounding box center [396, 190] width 142 height 90
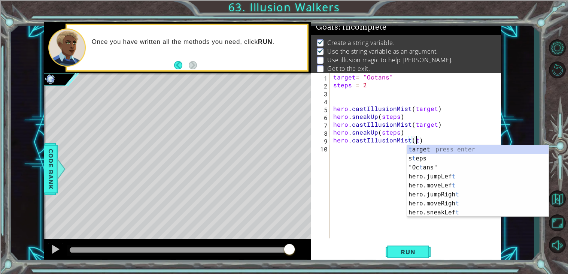
scroll to position [0, 0]
type textarea "hero.castIllusionMist(target)"
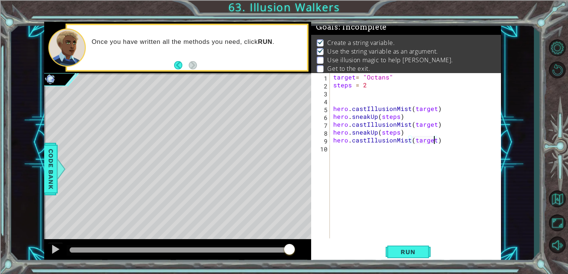
click at [376, 151] on div "target = "Octans" steps = 2 hero . castIllusionMist ( target ) hero . sneakUp (…" at bounding box center [417, 163] width 171 height 181
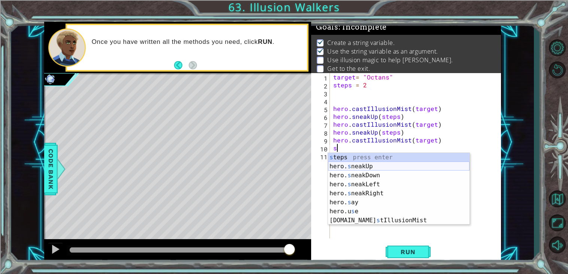
click at [369, 166] on div "s teps press enter hero. s neakUp press enter hero. s neakDown press enter hero…" at bounding box center [399, 198] width 142 height 90
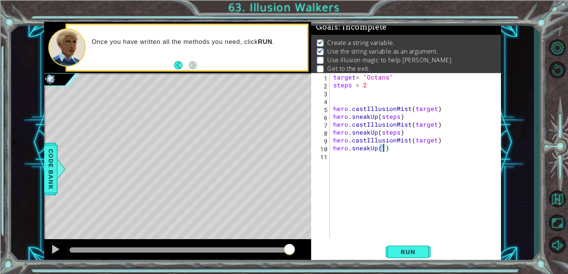
scroll to position [0, 3]
click at [401, 251] on span "Run" at bounding box center [408, 251] width 30 height 7
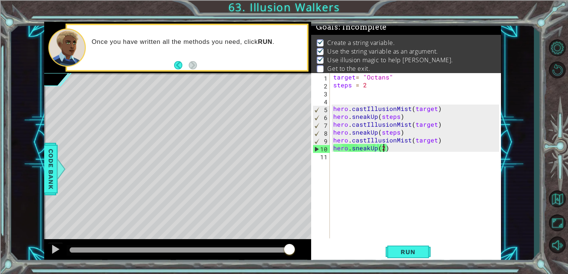
type textarea "hero.sneakUp()"
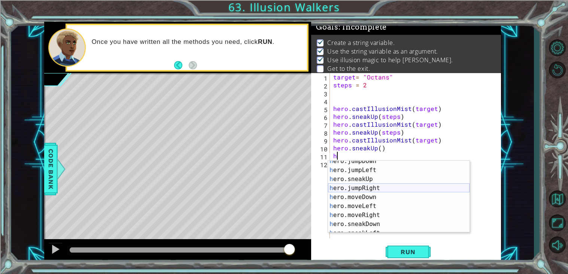
scroll to position [22, 0]
click at [372, 212] on div "h ero.jumpDown press enter h ero.jumpLeft press enter h ero.sneakUp press enter…" at bounding box center [399, 202] width 142 height 90
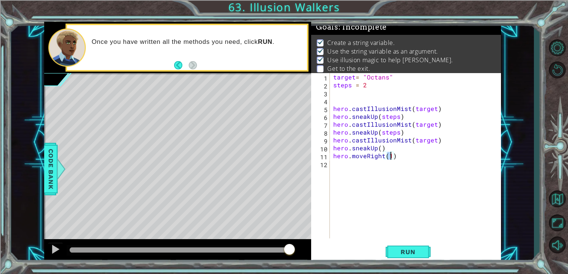
scroll to position [0, 3]
type textarea "hero.moveRight(3)"
click at [398, 245] on button "Run" at bounding box center [408, 251] width 45 height 19
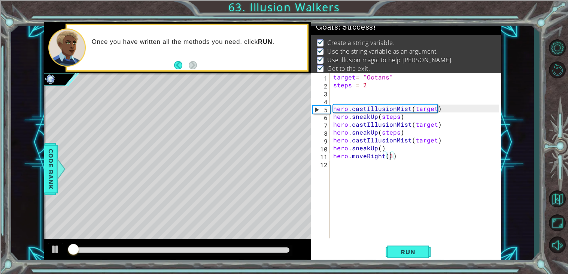
click at [276, 247] on div at bounding box center [180, 249] width 220 height 5
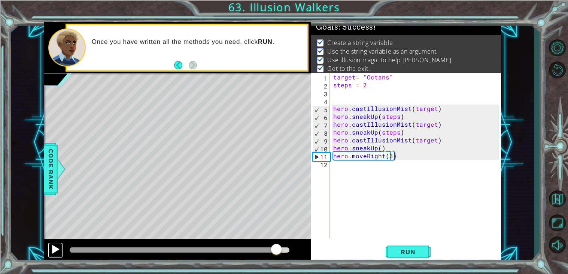
click at [49, 249] on button at bounding box center [55, 249] width 15 height 15
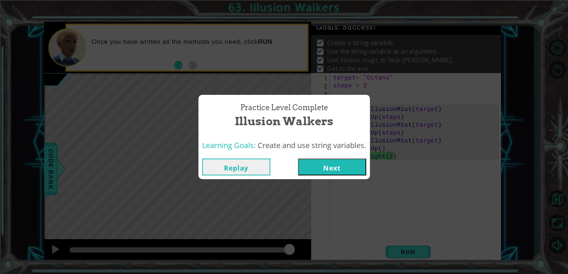
click at [330, 166] on button "Next" at bounding box center [332, 166] width 68 height 17
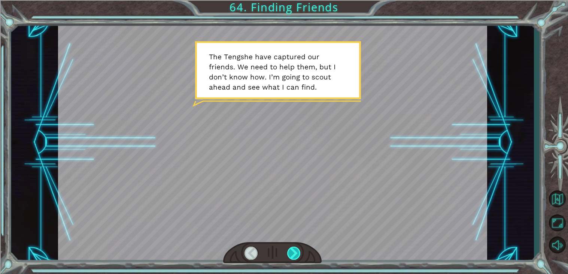
click at [294, 247] on div at bounding box center [293, 252] width 13 height 13
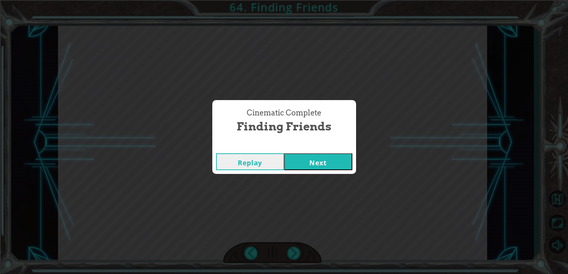
click at [324, 161] on button "Next" at bounding box center [318, 161] width 68 height 17
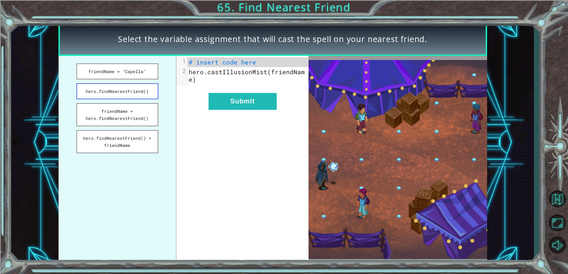
click at [138, 93] on button "hero.findNearestFriend()" at bounding box center [117, 91] width 82 height 16
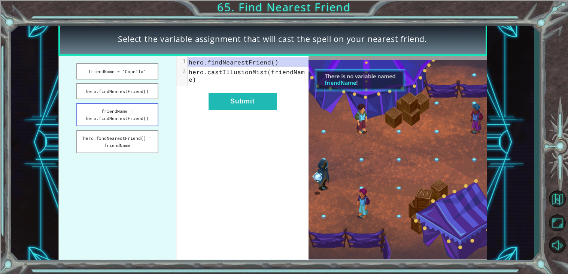
click at [136, 105] on button "friendName = hero.findNearestFriend()" at bounding box center [117, 114] width 82 height 23
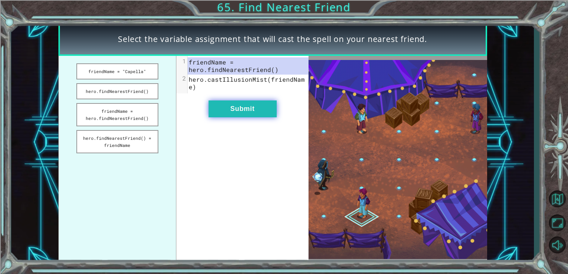
click at [222, 101] on button "Submit" at bounding box center [243, 108] width 68 height 17
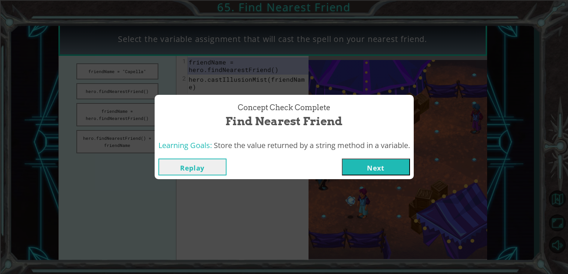
click at [405, 167] on button "Next" at bounding box center [376, 166] width 68 height 17
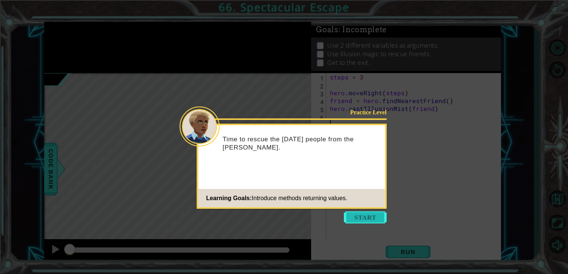
click at [362, 217] on button "Start" at bounding box center [365, 217] width 43 height 12
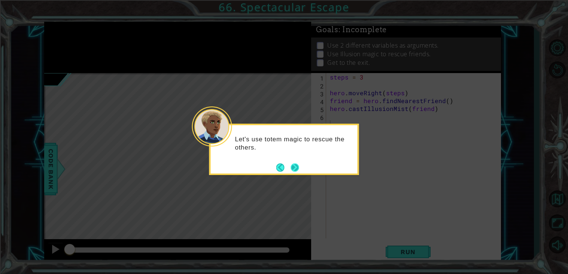
click at [292, 165] on button "Next" at bounding box center [295, 167] width 9 height 9
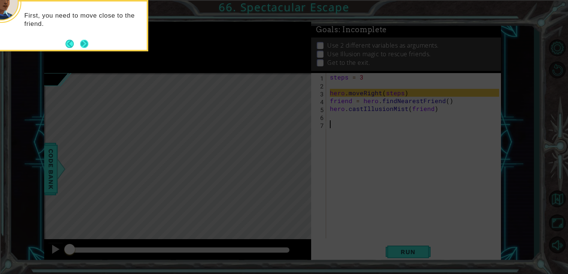
click at [82, 44] on button "Next" at bounding box center [84, 44] width 10 height 10
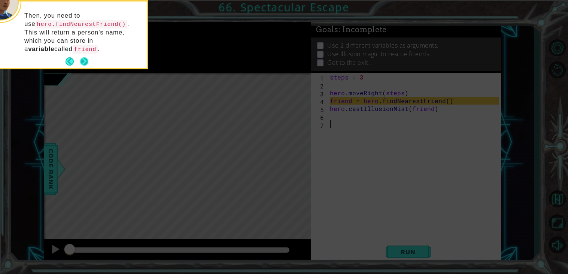
click at [84, 60] on button "Next" at bounding box center [84, 61] width 8 height 8
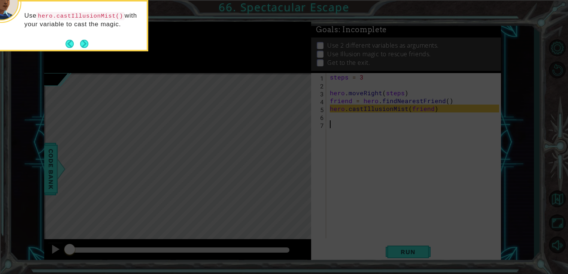
click at [84, 60] on icon at bounding box center [284, 137] width 568 height 274
click at [87, 46] on button "Next" at bounding box center [84, 44] width 8 height 8
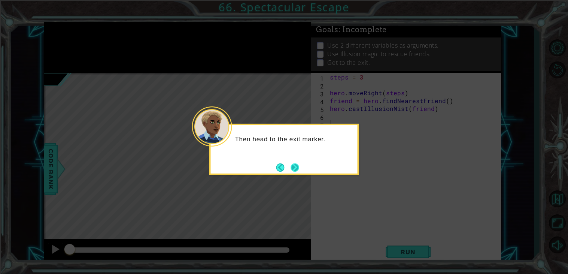
click at [295, 164] on button "Next" at bounding box center [295, 167] width 8 height 8
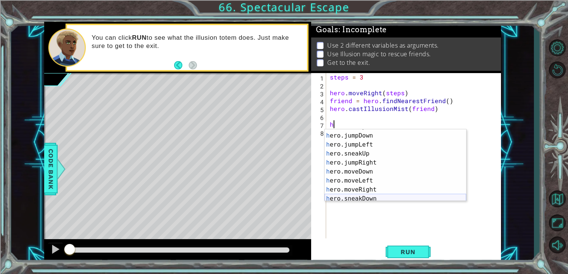
scroll to position [19, 0]
click at [371, 188] on div "h ero.jumpDown press enter h ero.jumpLeft press enter h ero.sneakUp press enter…" at bounding box center [396, 173] width 142 height 90
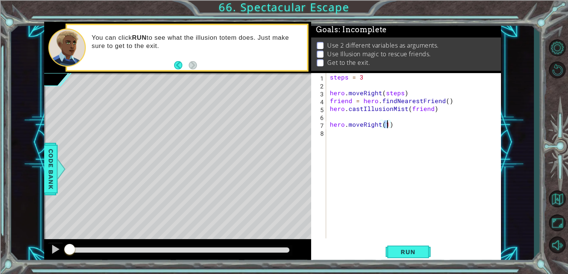
scroll to position [0, 3]
type textarea "hero.moveRight(3)"
click at [396, 248] on span "Run" at bounding box center [408, 251] width 30 height 7
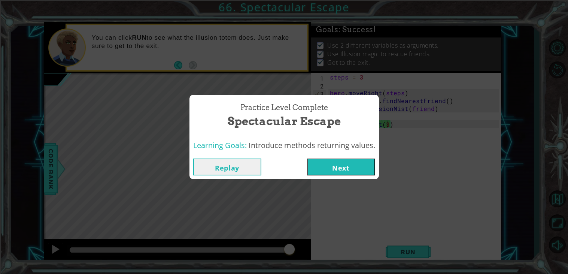
click at [325, 165] on button "Next" at bounding box center [341, 166] width 68 height 17
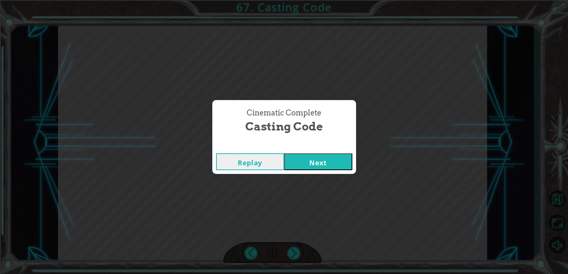
click at [307, 161] on button "Next" at bounding box center [318, 161] width 68 height 17
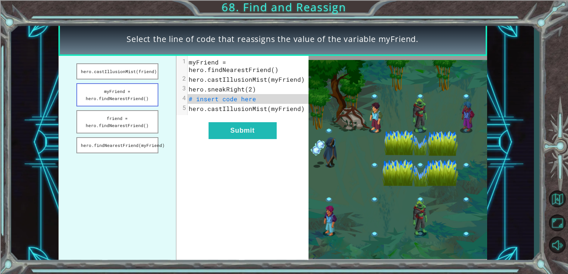
click at [133, 97] on button "myFriend = hero.findNearestFriend()" at bounding box center [117, 94] width 82 height 23
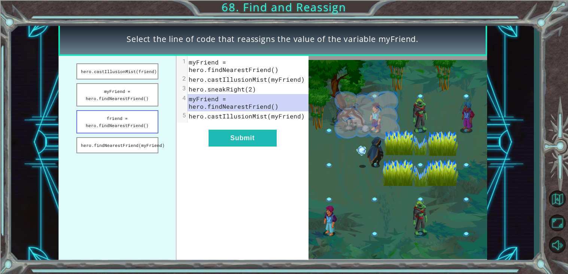
click at [132, 121] on button "friend = hero.findNearestFriend()" at bounding box center [117, 121] width 82 height 23
click at [129, 148] on button "hero.findNearestFriend(myFriend)" at bounding box center [117, 145] width 82 height 16
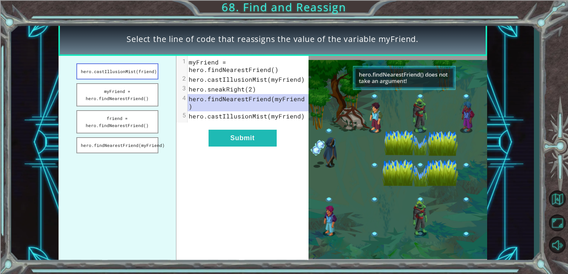
click at [83, 75] on button "hero.castIllusionMist(friend)" at bounding box center [117, 71] width 82 height 16
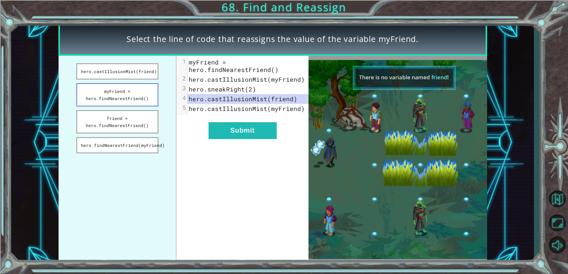
click at [100, 90] on button "myFriend = hero.findNearestFriend()" at bounding box center [117, 94] width 82 height 23
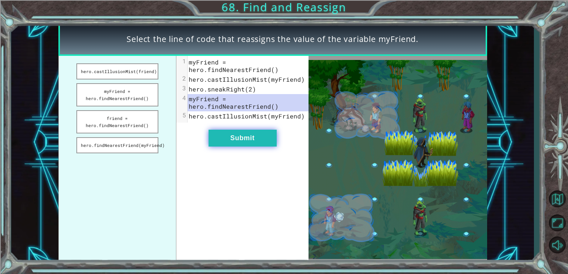
click at [225, 138] on button "Submit" at bounding box center [243, 138] width 68 height 17
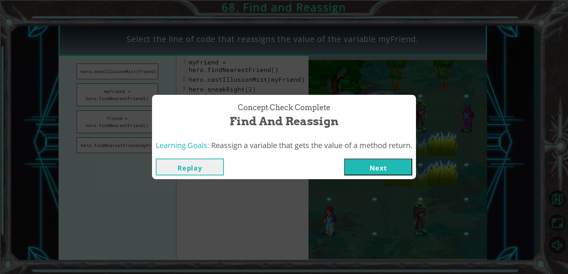
click at [363, 161] on button "Next" at bounding box center [378, 166] width 68 height 17
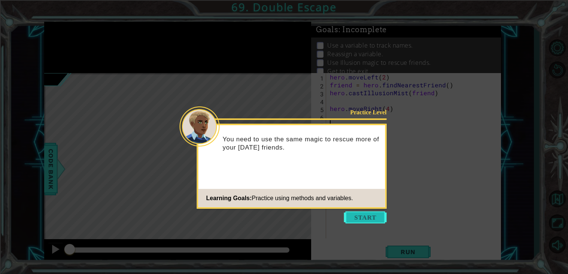
click at [351, 216] on button "Start" at bounding box center [365, 217] width 43 height 12
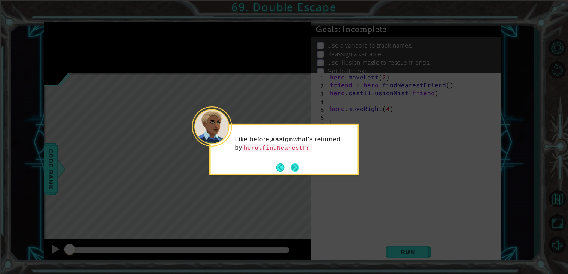
click at [294, 163] on button "Next" at bounding box center [295, 167] width 8 height 8
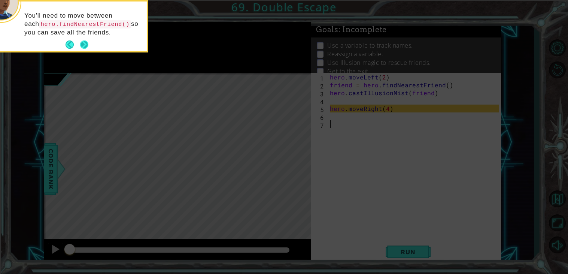
click at [88, 45] on button "Next" at bounding box center [84, 44] width 8 height 8
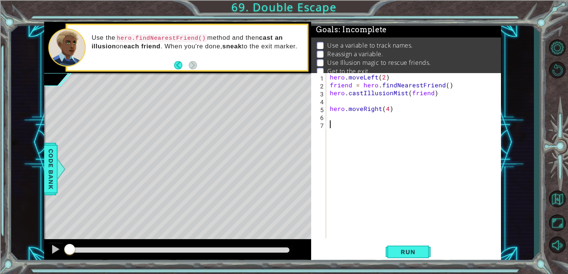
click at [343, 116] on div "hero . moveLeft ( 2 ) friend = hero . findNearestFriend ( ) hero . castIllusion…" at bounding box center [415, 163] width 175 height 181
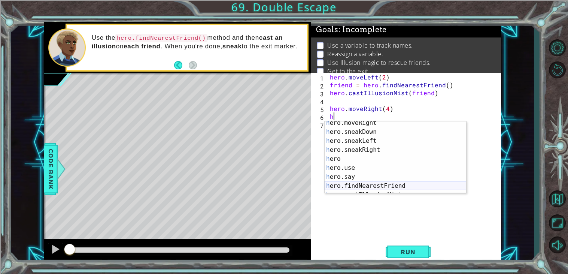
scroll to position [81, 0]
click at [352, 190] on div "h ero.sneakDown press enter h ero.sneakLeft press enter h ero.sneakRight press …" at bounding box center [396, 166] width 142 height 90
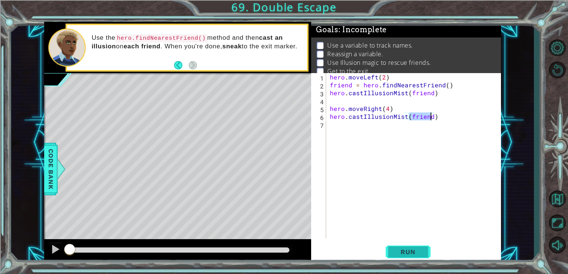
type textarea "hero.castIllusionMist(friend)"
click at [420, 254] on span "Run" at bounding box center [408, 251] width 30 height 7
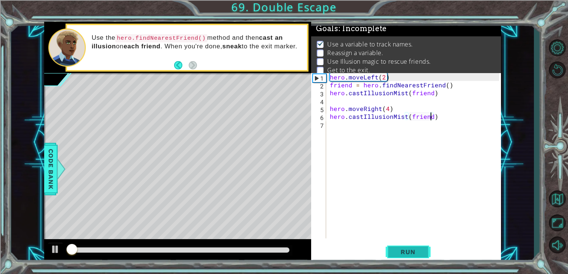
scroll to position [3, 0]
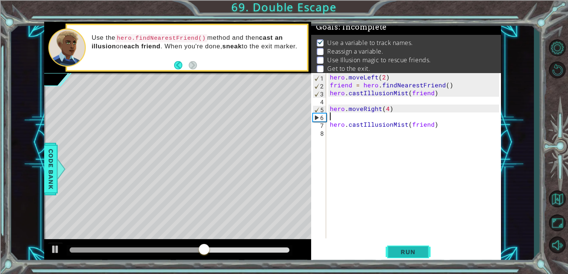
type textarea "h"
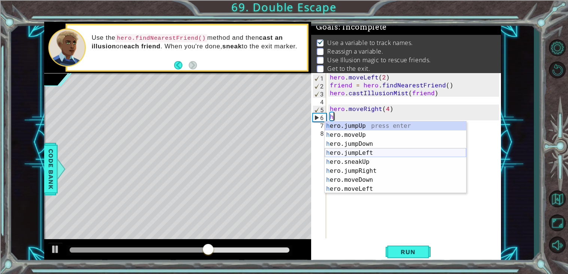
scroll to position [81, 0]
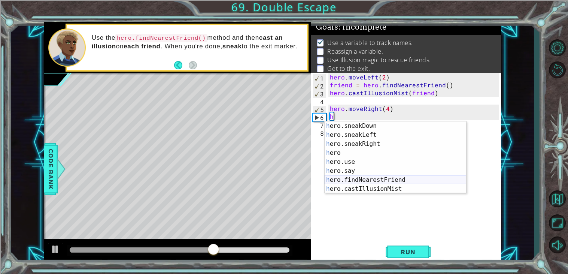
click at [364, 181] on div "h ero.sneakDown press enter h ero.sneakLeft press enter h ero.sneakRight press …" at bounding box center [396, 166] width 142 height 90
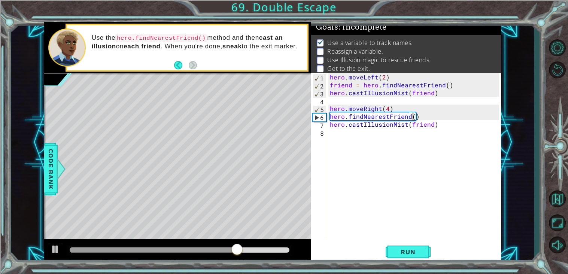
scroll to position [0, 5]
type textarea "hero.findNearestFriend(friend)"
click at [347, 133] on div "hero . moveLeft ( 2 ) friend = hero . findNearestFriend ( ) hero . castIllusion…" at bounding box center [415, 163] width 175 height 181
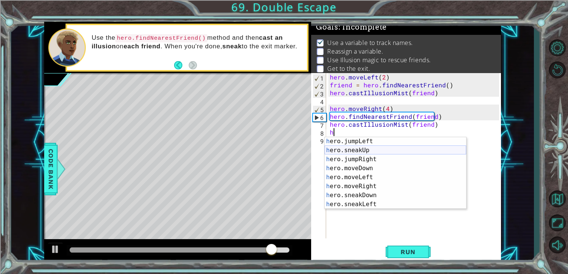
scroll to position [27, 0]
click at [357, 151] on div "h ero.jumpLeft press enter h ero.sneakUp press enter h ero.jumpRight press ente…" at bounding box center [396, 182] width 142 height 90
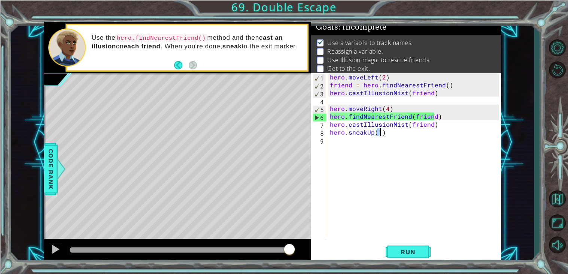
type textarea "hero.sneakUp(2)"
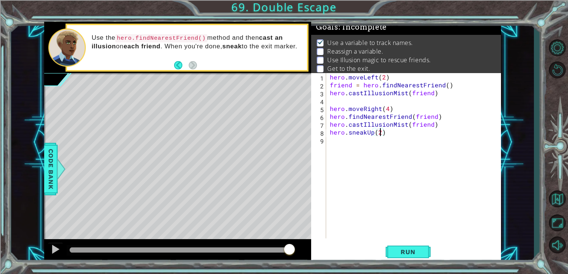
scroll to position [0, 3]
click at [353, 146] on div "hero . moveLeft ( 2 ) friend = hero . findNearestFriend ( ) hero . castIllusion…" at bounding box center [415, 163] width 175 height 181
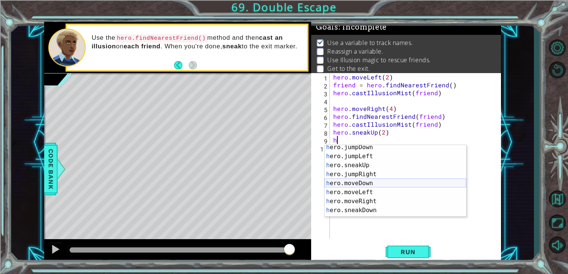
scroll to position [57, 0]
click at [365, 190] on div "h ero.moveDown press enter h ero.moveLeft press enter h ero.moveRight press ent…" at bounding box center [396, 187] width 142 height 90
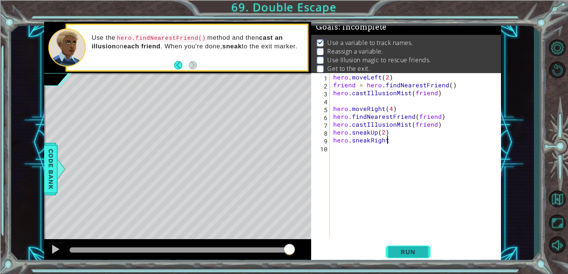
type textarea "hero"
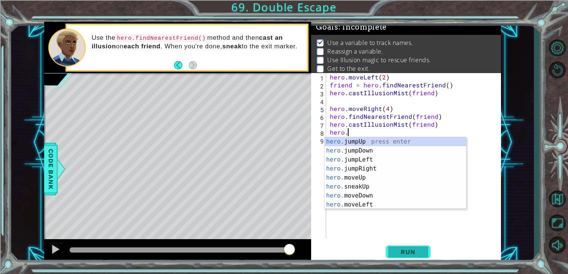
scroll to position [0, 1]
click at [344, 160] on div "hero.m oveUp press enter hero.m oveDown press enter hero.m oveLeft press enter …" at bounding box center [396, 182] width 142 height 90
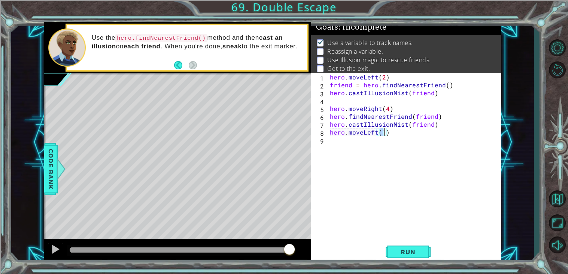
type textarea "hero.moveLeft(2)"
click at [364, 146] on div "hero . moveLeft ( 2 ) friend = hero . findNearestFriend ( ) hero . castIllusion…" at bounding box center [415, 163] width 175 height 181
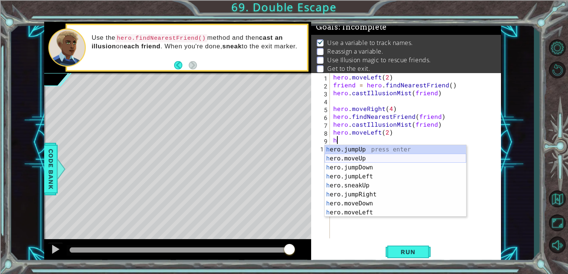
click at [360, 162] on div "h ero.jumpUp press enter h ero.moveUp press enter h ero.jumpDown press enter h …" at bounding box center [396, 190] width 142 height 90
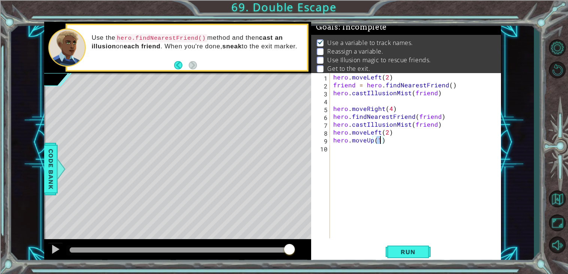
scroll to position [0, 2]
click at [403, 251] on span "Run" at bounding box center [408, 251] width 30 height 7
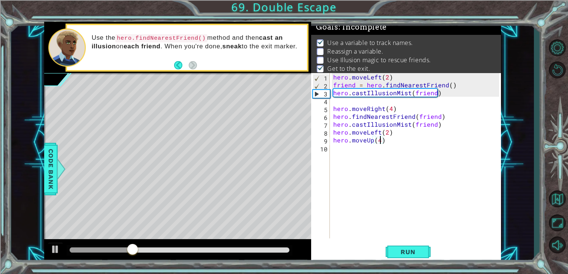
click at [263, 249] on div at bounding box center [180, 249] width 220 height 5
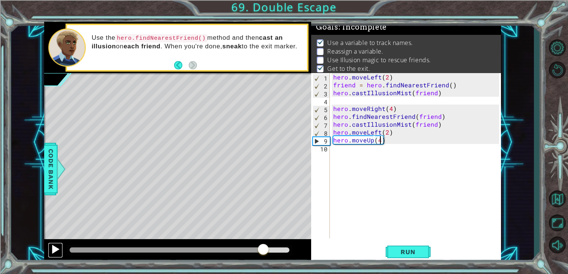
click at [54, 250] on div at bounding box center [56, 249] width 10 height 10
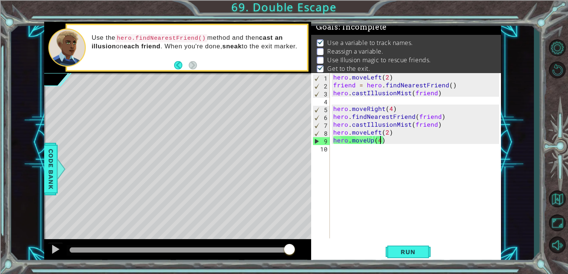
click at [428, 116] on div "hero . moveLeft ( 2 ) friend = hero . findNearestFriend ( ) hero . castIllusion…" at bounding box center [417, 163] width 171 height 181
type textarea "hero.findNearestFriend()"
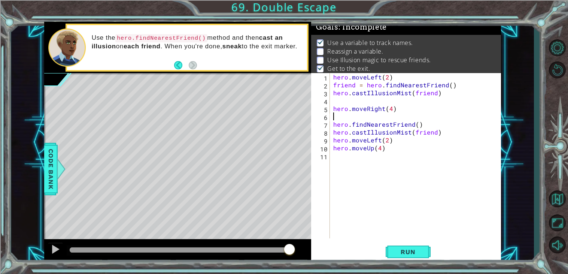
scroll to position [0, 0]
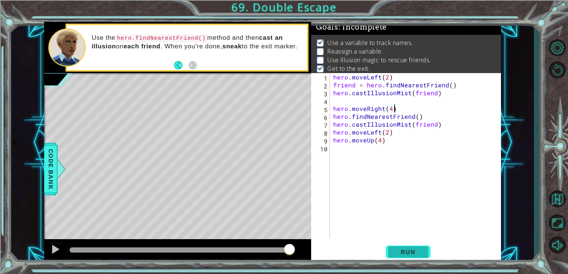
click at [409, 251] on span "Run" at bounding box center [408, 251] width 30 height 7
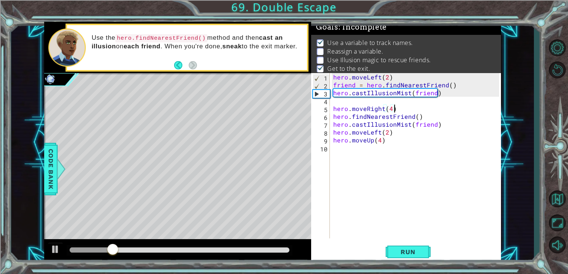
click at [225, 252] on div at bounding box center [180, 249] width 220 height 5
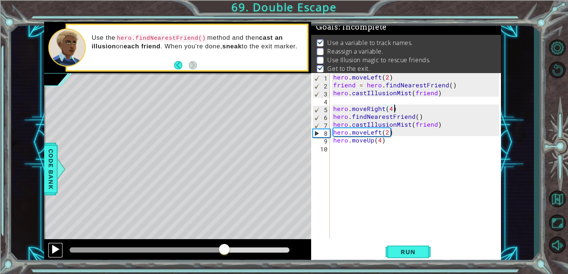
click at [53, 247] on div at bounding box center [56, 249] width 10 height 10
click at [205, 250] on div at bounding box center [153, 249] width 167 height 5
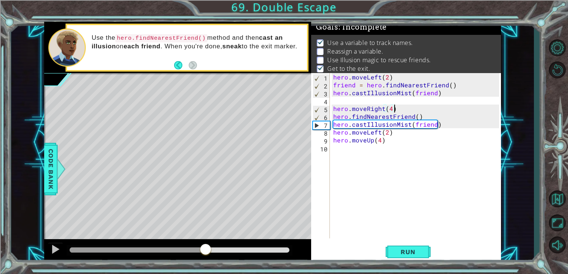
click at [331, 119] on div "hero.moveRight(4) 1 2 3 4 5 6 7 8 9 10 hero . moveLeft ( 2 ) friend = hero . fi…" at bounding box center [405, 155] width 188 height 165
click at [334, 116] on div "hero . moveLeft ( 2 ) friend = hero . findNearestFriend ( ) hero . castIllusion…" at bounding box center [417, 163] width 171 height 181
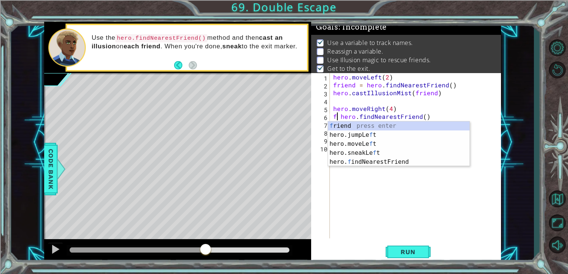
scroll to position [0, 0]
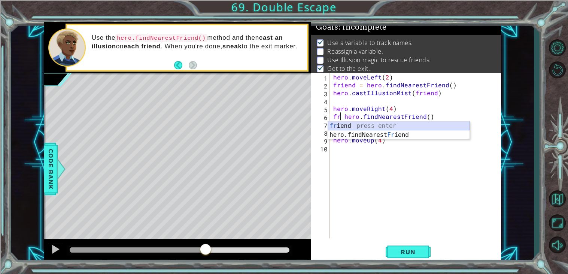
click at [363, 124] on div "fr iend press enter hero.findNearest Fr iend press enter" at bounding box center [399, 139] width 142 height 36
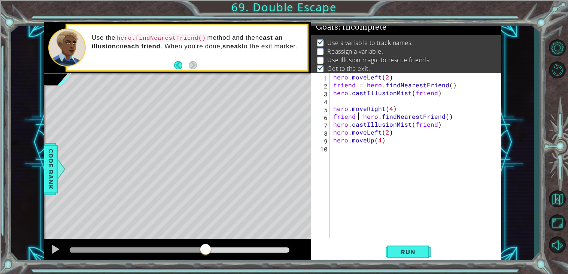
scroll to position [0, 1]
type textarea "friend = hero.findNearestFriend()"
click at [399, 248] on span "Run" at bounding box center [408, 251] width 30 height 7
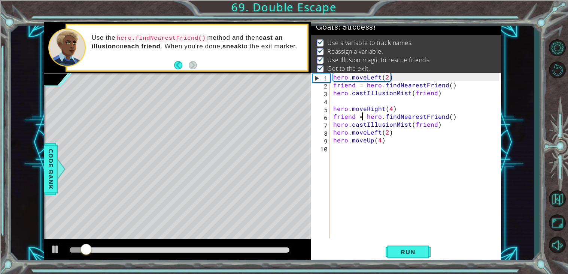
click at [201, 250] on div at bounding box center [180, 249] width 220 height 5
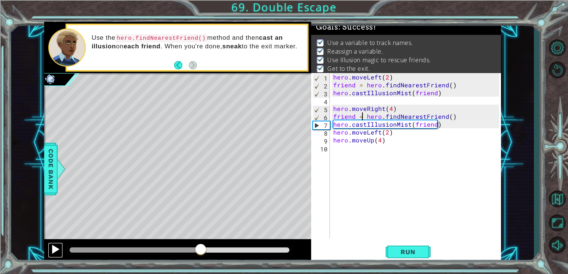
click at [53, 249] on div at bounding box center [56, 249] width 10 height 10
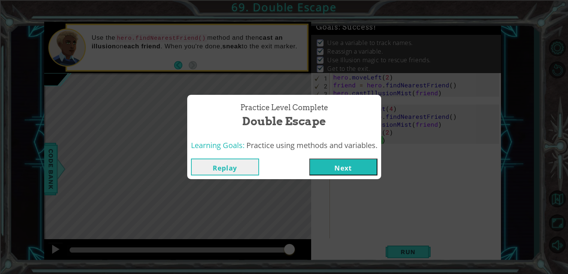
click at [352, 168] on button "Next" at bounding box center [343, 166] width 68 height 17
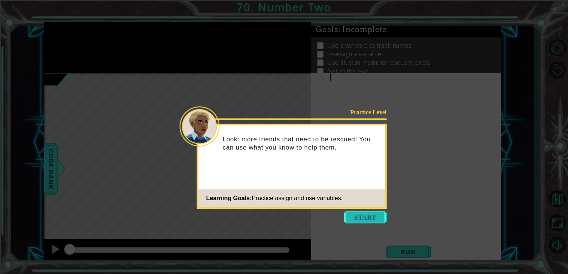
click at [367, 219] on button "Start" at bounding box center [365, 217] width 43 height 12
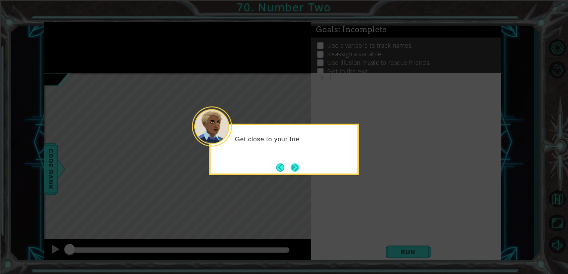
click at [294, 167] on button "Next" at bounding box center [295, 167] width 9 height 9
click at [299, 164] on button "Next" at bounding box center [295, 167] width 8 height 8
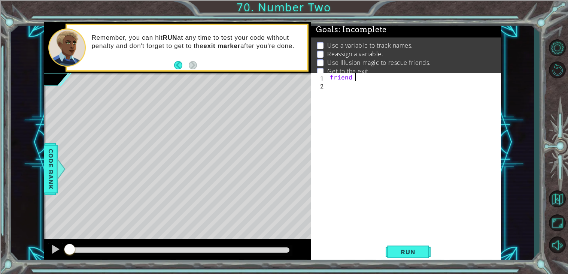
scroll to position [0, 1]
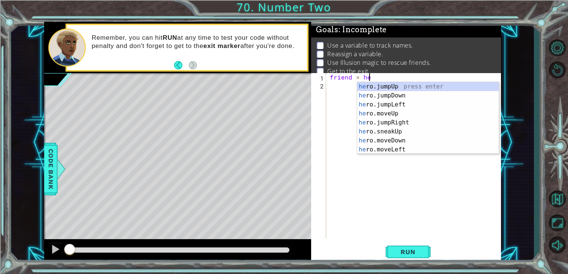
type textarea "friend = her"
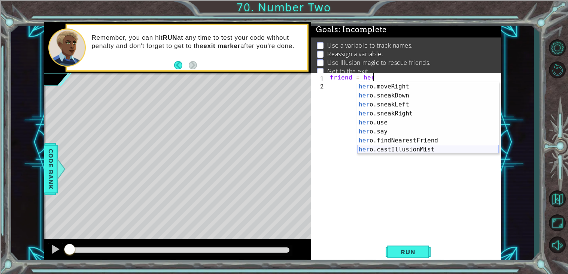
scroll to position [72, 0]
click at [404, 141] on div "her o.moveRight press enter her o.sneakDown press enter her o.sneakLeft press e…" at bounding box center [428, 127] width 142 height 90
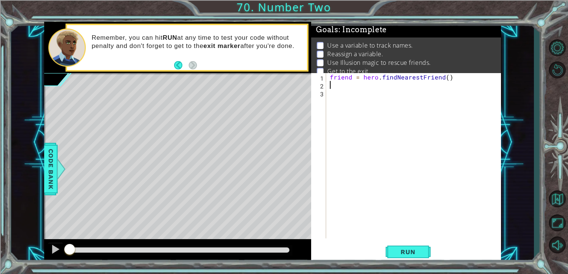
type textarea "friend = hero.findNearestFriend()"
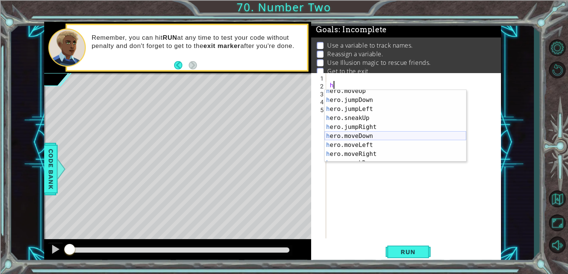
scroll to position [12, 0]
click at [364, 152] on div "h ero.moveUp press enter h ero.jumpDown press enter h ero.jumpLeft press enter …" at bounding box center [396, 132] width 142 height 90
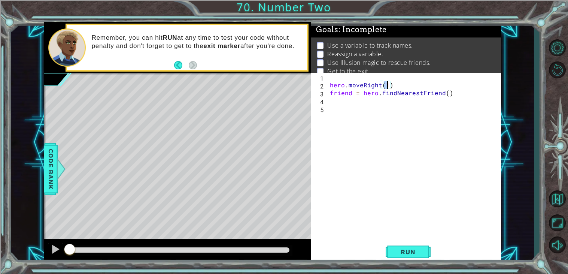
type textarea "hero.moveRight(2)"
click at [355, 100] on div "hero . moveRight ( 2 ) friend = hero . findNearestFriend ( )" at bounding box center [415, 163] width 175 height 181
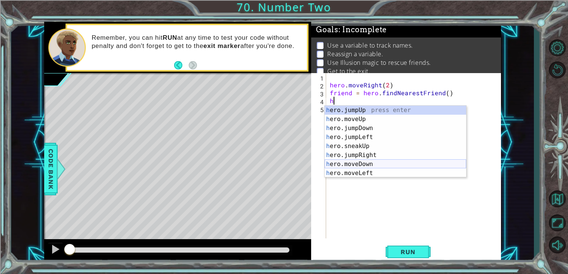
scroll to position [72, 0]
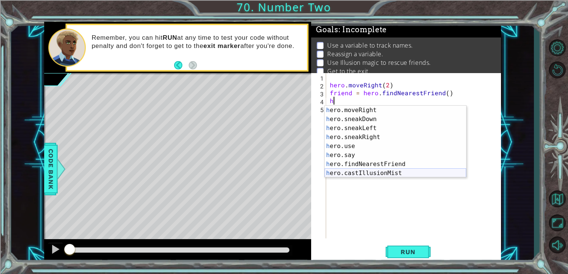
click at [379, 169] on div "h ero.moveRight press enter h ero.sneakDown press enter h ero.sneakLeft press e…" at bounding box center [396, 151] width 142 height 90
type textarea "hero.castIllusionMist(friend)"
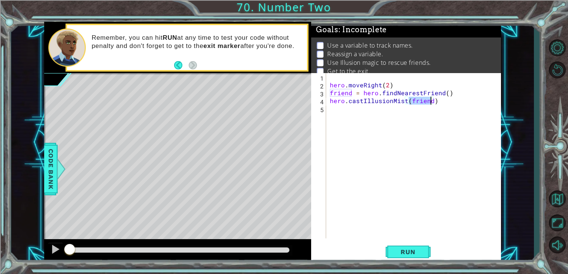
click at [353, 113] on div "hero . moveRight ( 2 ) friend = hero . findNearestFriend ( ) hero . castIllusio…" at bounding box center [415, 163] width 175 height 181
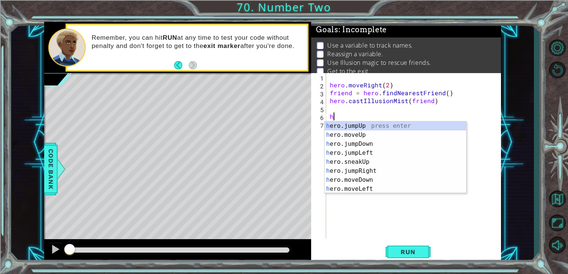
scroll to position [0, 0]
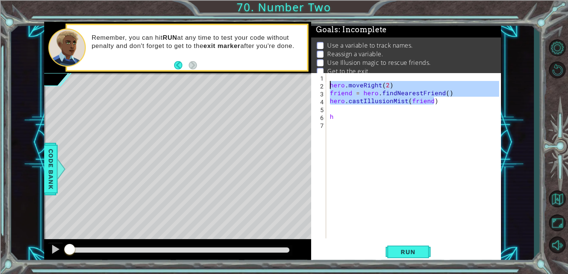
drag, startPoint x: 438, startPoint y: 101, endPoint x: 324, endPoint y: 86, distance: 114.9
click at [324, 86] on div "h 1 2 3 4 5 6 7 hero . moveRight ( 2 ) friend = hero . findNearestFriend ( ) he…" at bounding box center [405, 155] width 188 height 165
click at [334, 116] on div "hero . moveRight ( 2 ) friend = hero . findNearestFriend ( ) hero . castIllusio…" at bounding box center [415, 163] width 175 height 181
type textarea "h"
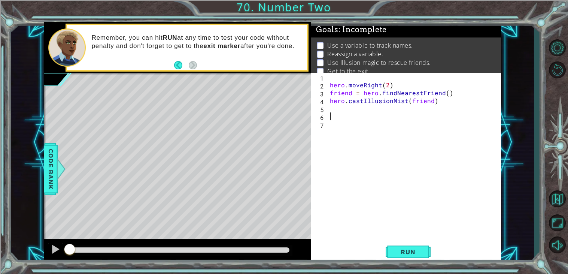
paste textarea "hero.castIllusionMist(friend)"
type textarea "hero.castIllusionMist(friend)"
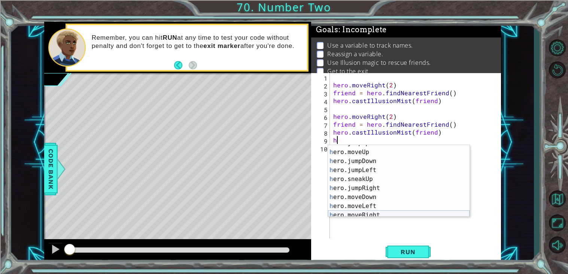
scroll to position [43, 0]
click at [378, 186] on div "h ero.jumpLeft press enter h ero.sneakUp press enter h ero.jumpRight press ente…" at bounding box center [399, 182] width 142 height 90
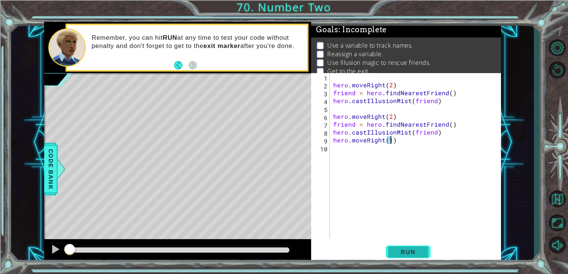
click at [404, 254] on span "Run" at bounding box center [408, 251] width 30 height 7
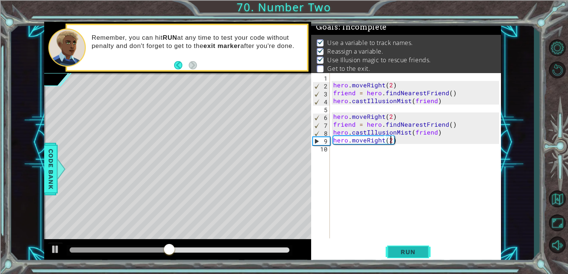
scroll to position [0, 3]
type textarea "hero.moveRight(2)"
click at [424, 254] on button "Run" at bounding box center [408, 251] width 45 height 19
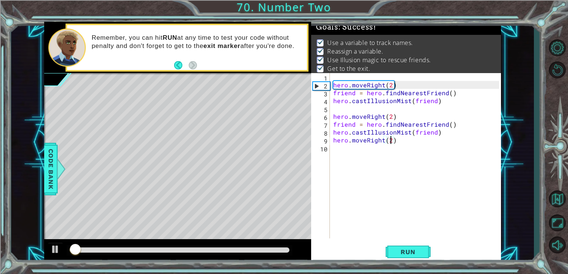
click at [284, 247] on div at bounding box center [180, 249] width 220 height 5
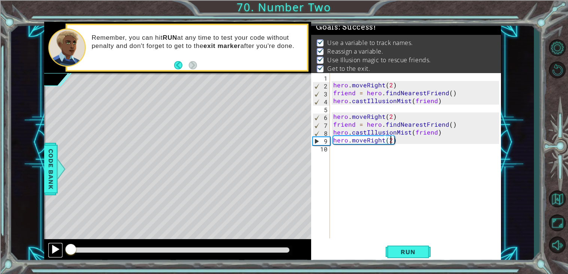
click at [58, 250] on div at bounding box center [56, 249] width 10 height 10
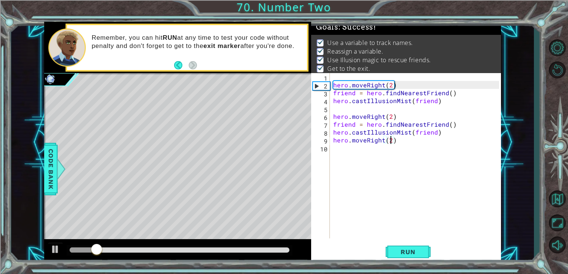
click at [269, 250] on div at bounding box center [180, 249] width 220 height 5
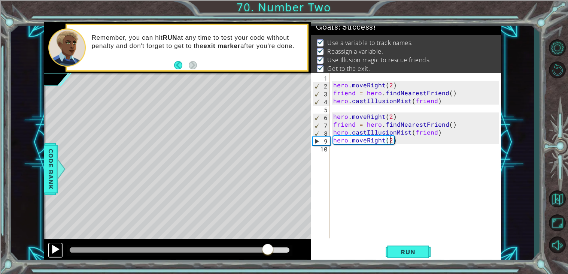
click at [53, 249] on div at bounding box center [56, 249] width 10 height 10
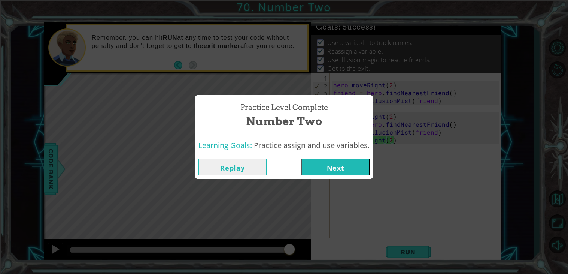
click at [326, 167] on button "Next" at bounding box center [335, 166] width 68 height 17
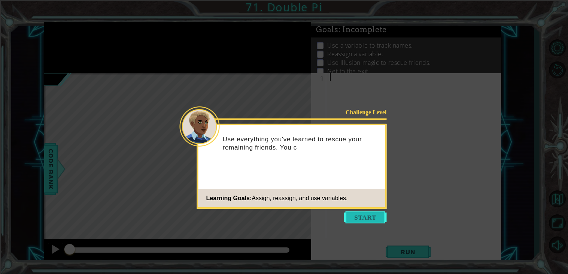
click at [363, 217] on button "Start" at bounding box center [365, 217] width 43 height 12
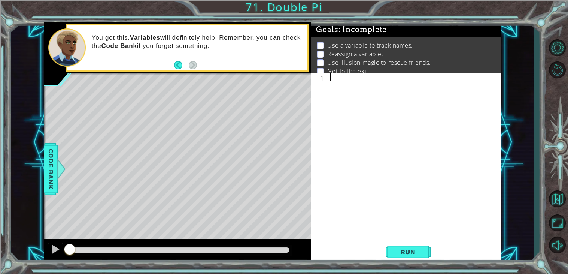
type textarea "h"
type textarea "steps = 2"
click at [356, 91] on div "steps = 2" at bounding box center [415, 163] width 175 height 181
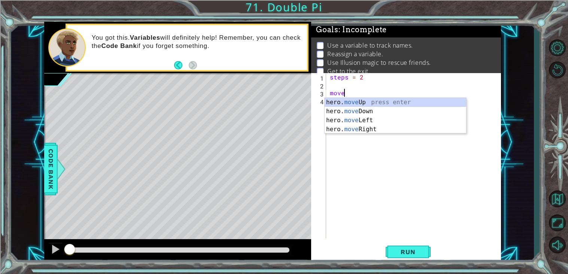
scroll to position [0, 0]
click at [376, 102] on div "hero. move Up press enter hero. move Down press enter hero. move Left press ent…" at bounding box center [396, 125] width 142 height 54
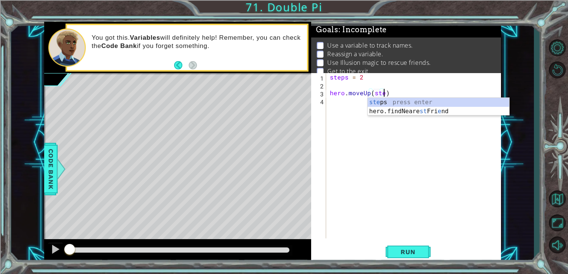
type textarea "hero.moveUp(steps)"
click at [343, 103] on div "steps = 2 hero . moveUp ( steps )" at bounding box center [415, 163] width 175 height 181
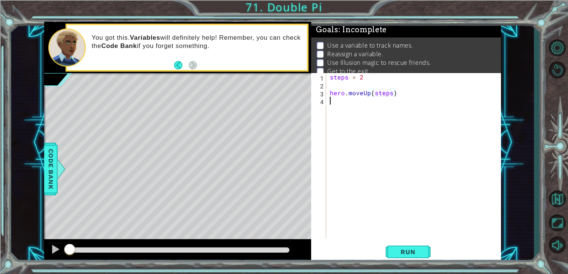
scroll to position [0, 0]
type textarea "h"
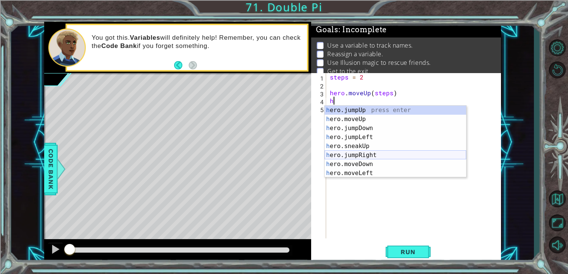
click at [367, 153] on div "h ero.jumpUp press enter h ero.moveUp press enter h ero.jumpDown press enter h …" at bounding box center [396, 151] width 142 height 90
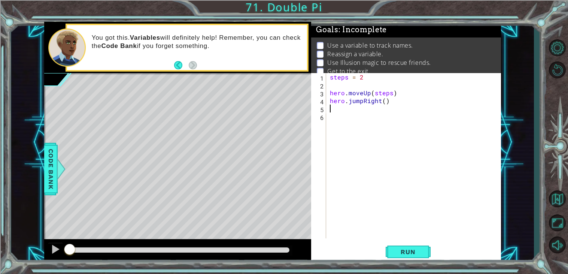
click at [358, 101] on div "steps = 2 hero . moveUp ( steps ) hero . jumpRight ( )" at bounding box center [415, 163] width 175 height 181
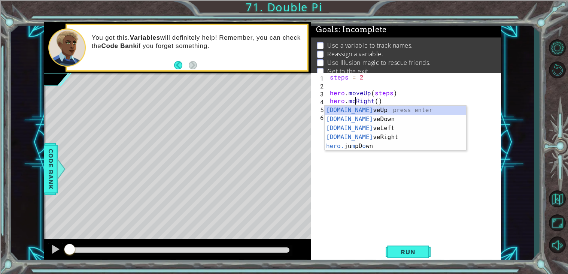
scroll to position [0, 1]
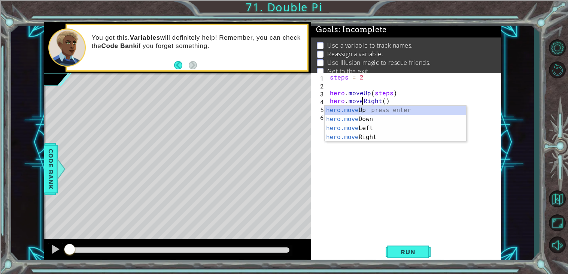
click at [385, 101] on div "steps = 2 hero . moveUp ( steps ) hero . moveRight ( )" at bounding box center [415, 163] width 175 height 181
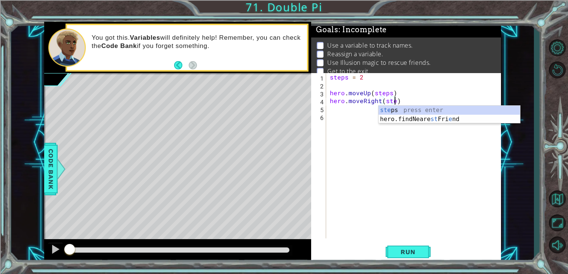
scroll to position [0, 4]
type textarea "hero.moveRight(steps)"
click at [345, 113] on div "steps = 2 hero . moveUp ( steps ) hero . moveRight ( steps )" at bounding box center [415, 163] width 175 height 181
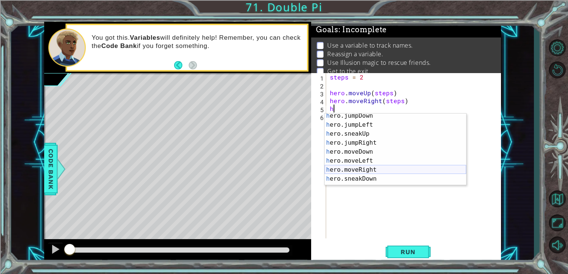
scroll to position [20, 0]
click at [361, 150] on div "h ero.jumpDown press enter h ero.jumpLeft press enter h ero.sneakUp press enter…" at bounding box center [396, 156] width 142 height 90
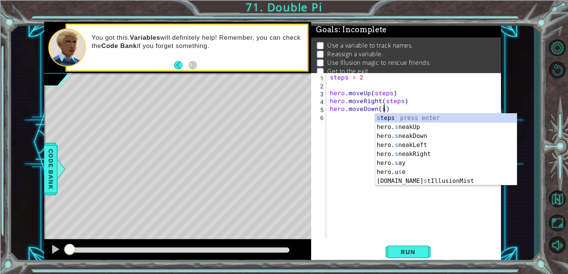
scroll to position [0, 0]
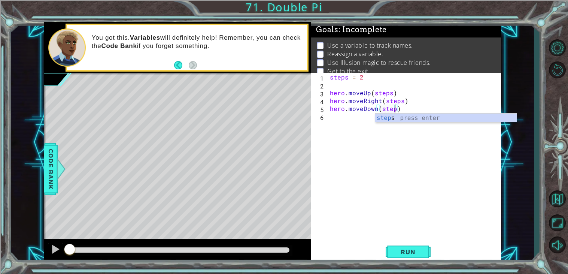
type textarea "hero.moveDown(steps)"
click at [344, 118] on div "steps = 2 hero . moveUp ( steps ) hero . moveRight ( steps ) hero . moveDown ( …" at bounding box center [415, 163] width 175 height 181
type textarea "h"
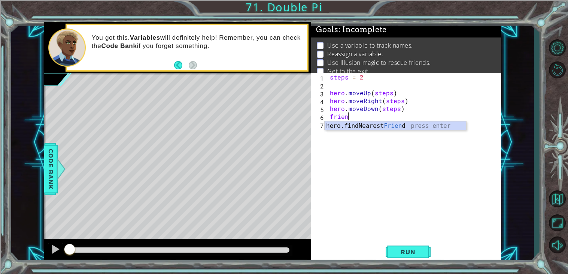
scroll to position [0, 1]
type textarea "friend = h"
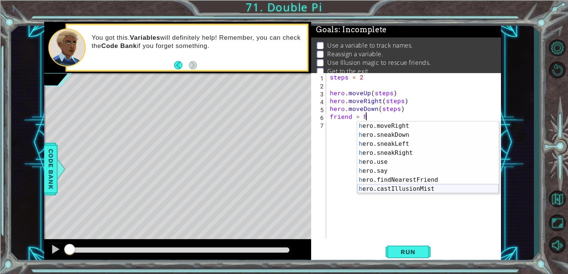
scroll to position [72, 0]
click at [426, 177] on div "h ero.moveRight press enter h ero.sneakDown press enter h ero.sneakLeft press e…" at bounding box center [428, 166] width 142 height 90
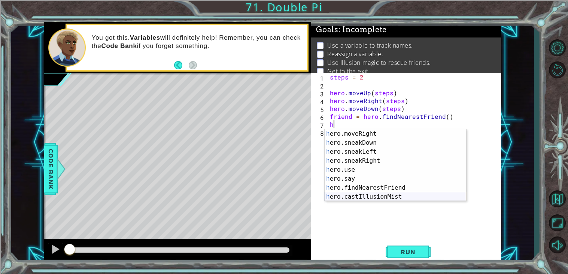
click at [357, 197] on div "h ero.moveRight press enter h ero.sneakDown press enter h ero.sneakLeft press e…" at bounding box center [396, 174] width 142 height 90
type textarea "hero.castIllusionMist(friend)"
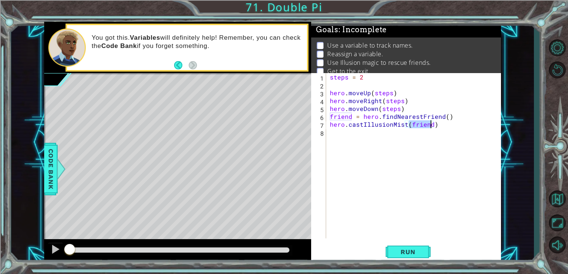
click at [373, 138] on div "steps = 2 hero . moveUp ( steps ) hero . moveRight ( steps ) hero . moveDown ( …" at bounding box center [415, 163] width 175 height 181
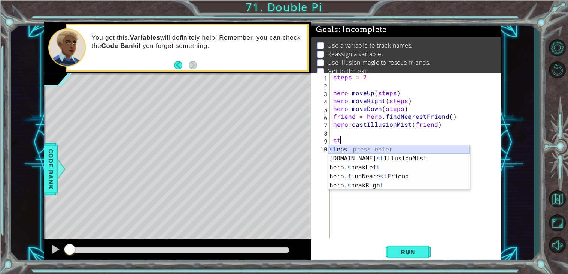
click at [366, 145] on div "st eps press enter [DOMAIN_NAME] st IllusionMist press enter hero. s neakLef t …" at bounding box center [399, 176] width 142 height 63
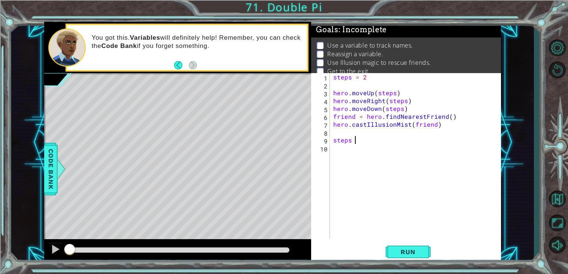
scroll to position [0, 1]
type textarea "steps = 3"
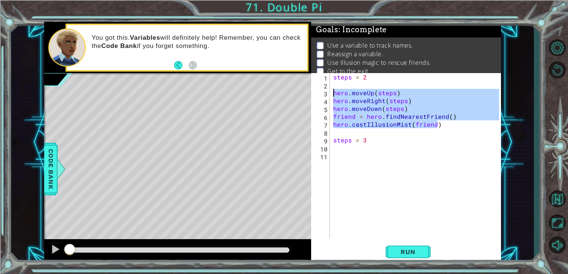
drag, startPoint x: 451, startPoint y: 127, endPoint x: 310, endPoint y: 91, distance: 145.3
click at [310, 91] on div "1 ההההההההההההההההההההההההההההההההההההההההההההההההההההההההההההההההההההההההההההה…" at bounding box center [272, 142] width 457 height 241
type textarea "hero.moveUp(steps) hero.moveRight(steps)"
click at [353, 153] on div "steps = 2 hero . moveUp ( steps ) hero . moveRight ( steps ) hero . moveDown ( …" at bounding box center [417, 163] width 171 height 181
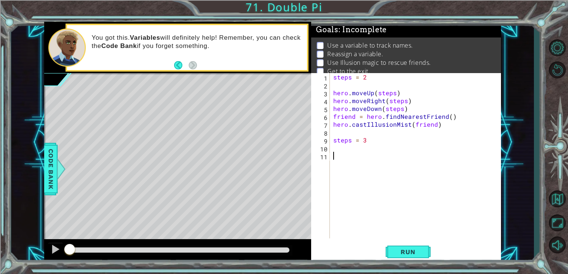
paste textarea "hero.castIllusionMist(friend)"
type textarea "hero.castIllusionMist(friend)"
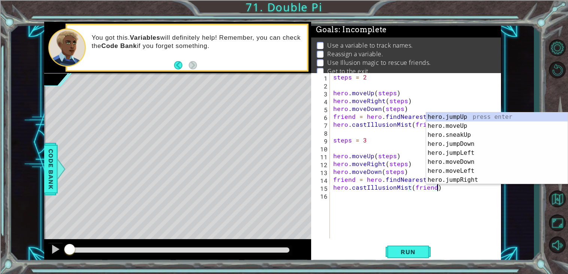
click at [386, 200] on div "steps = 2 hero . moveUp ( steps ) hero . moveRight ( steps ) hero . moveDown ( …" at bounding box center [417, 163] width 171 height 181
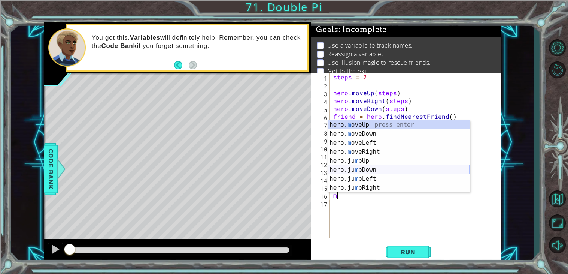
scroll to position [9, 0]
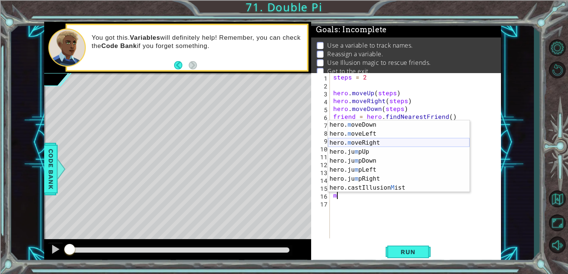
click at [380, 142] on div "hero. m oveDown press enter hero. m oveLeft press enter hero. m oveRight press …" at bounding box center [399, 165] width 142 height 90
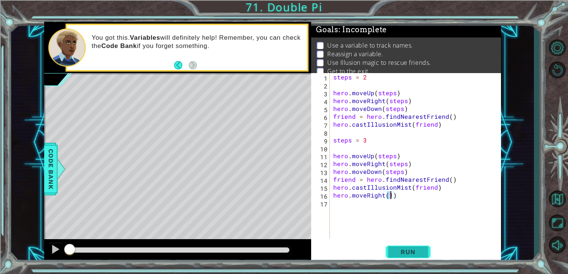
type textarea "hero.moveRight(1)"
click at [394, 246] on button "Run" at bounding box center [408, 251] width 45 height 19
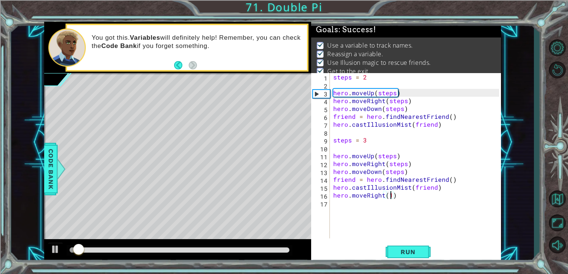
click at [258, 247] on div at bounding box center [180, 249] width 220 height 5
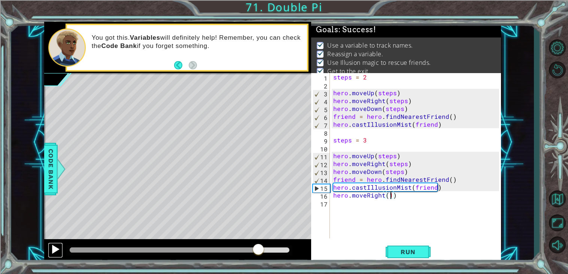
click at [59, 253] on div at bounding box center [56, 249] width 10 height 10
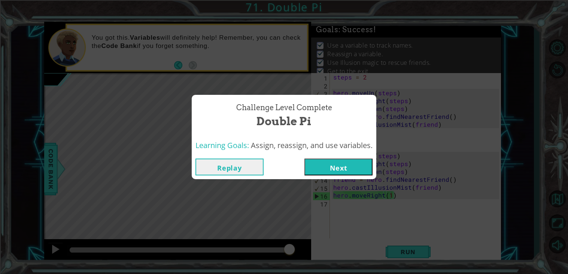
click at [363, 166] on button "Next" at bounding box center [338, 166] width 68 height 17
